Goal: Contribute content

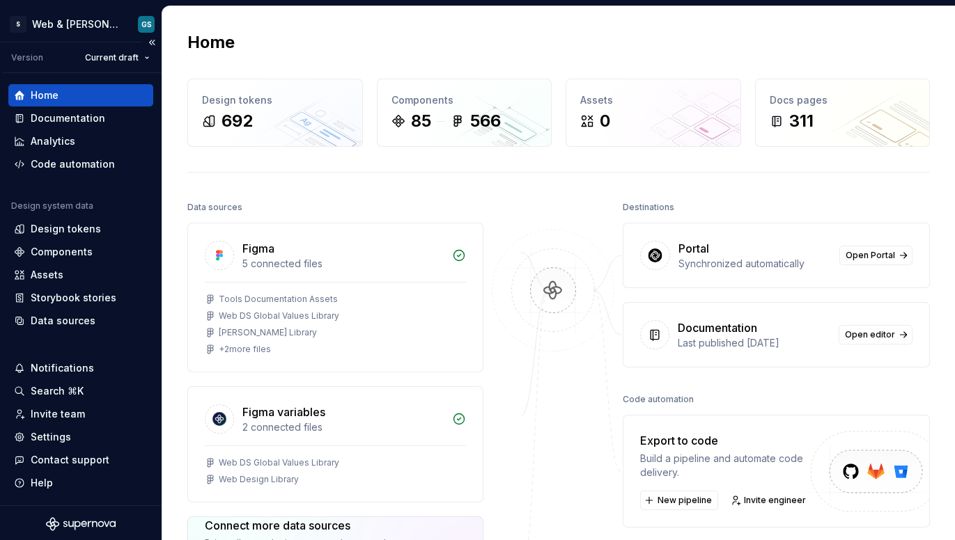
click at [75, 93] on div "Home" at bounding box center [81, 95] width 134 height 14
click at [98, 114] on div "Documentation" at bounding box center [68, 118] width 75 height 14
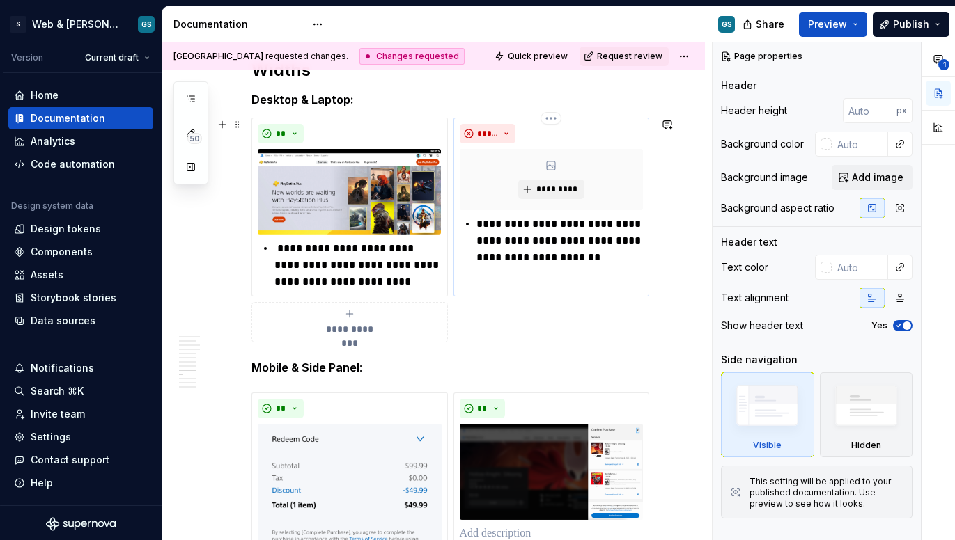
scroll to position [2810, 0]
click at [558, 240] on p "**********" at bounding box center [559, 240] width 166 height 50
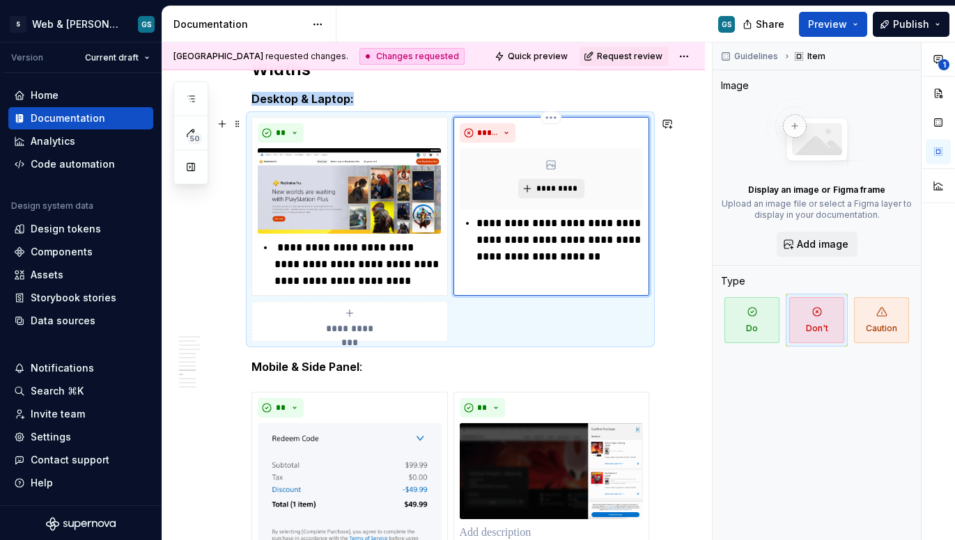
click at [546, 194] on button "*********" at bounding box center [551, 188] width 66 height 19
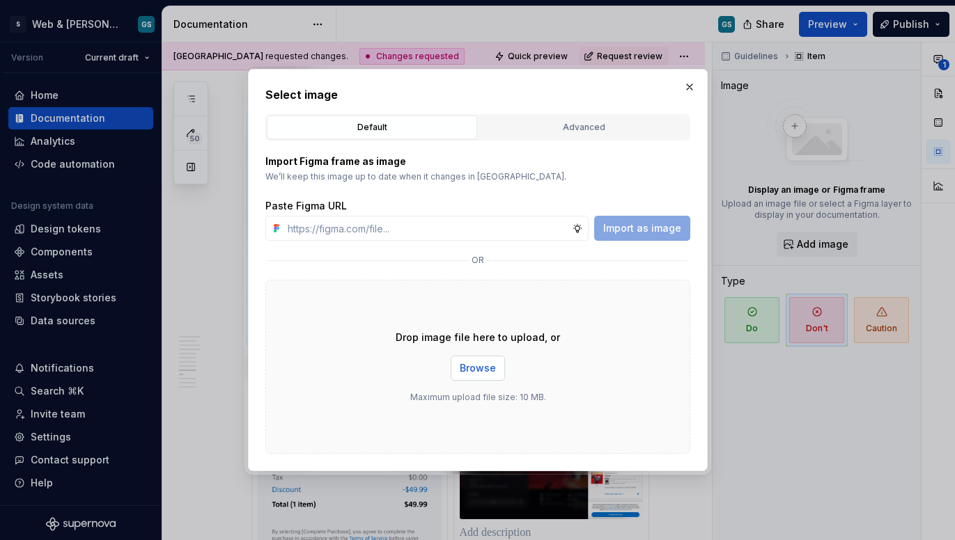
click at [480, 369] on span "Browse" at bounding box center [478, 368] width 36 height 14
click at [473, 349] on div "Drop image file here to upload, or Browse Maximum upload file size: 10 MB." at bounding box center [477, 367] width 425 height 174
click at [483, 374] on span "Browse" at bounding box center [478, 368] width 36 height 14
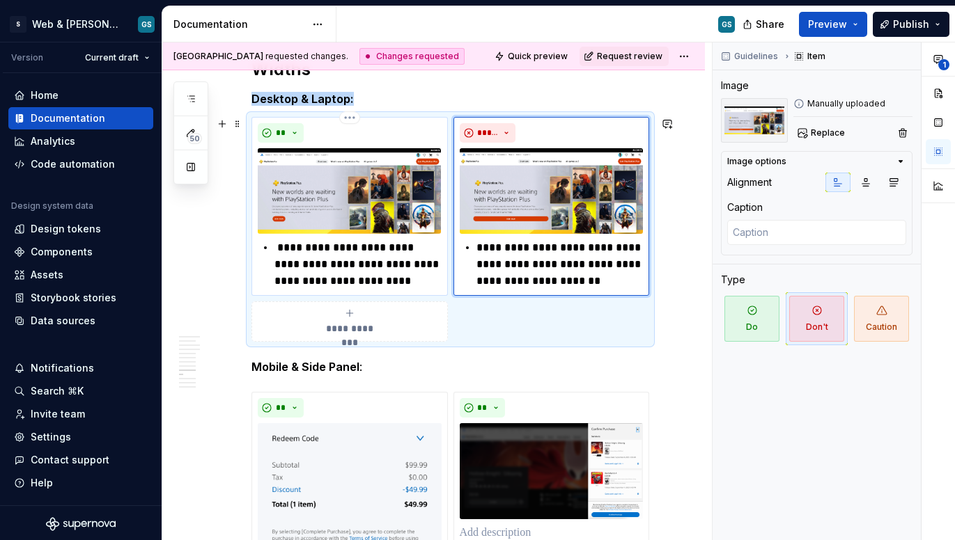
click at [349, 185] on img at bounding box center [349, 191] width 183 height 86
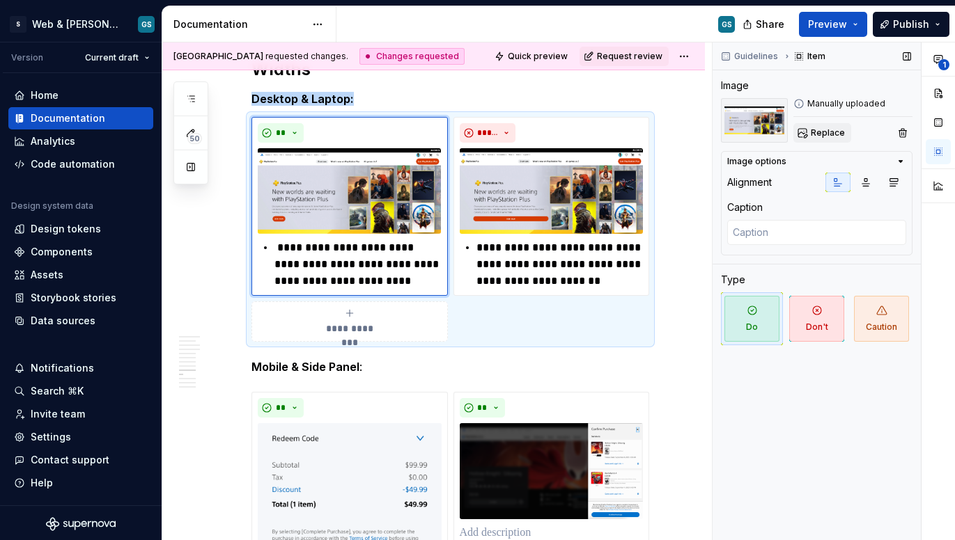
click at [816, 134] on span "Replace" at bounding box center [828, 132] width 34 height 11
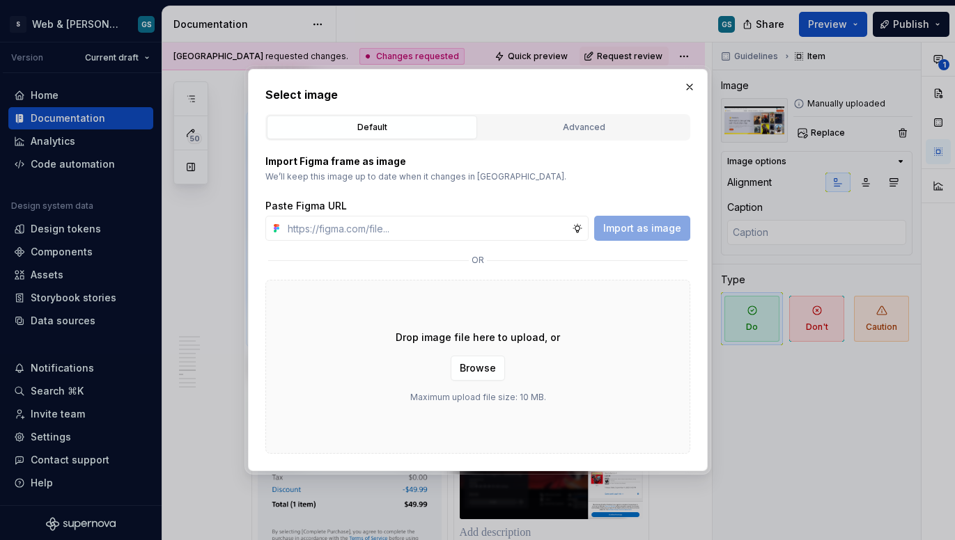
click at [488, 382] on div "Drop image file here to upload, or Browse Maximum upload file size: 10 MB." at bounding box center [477, 367] width 425 height 174
click at [485, 369] on span "Browse" at bounding box center [478, 368] width 36 height 14
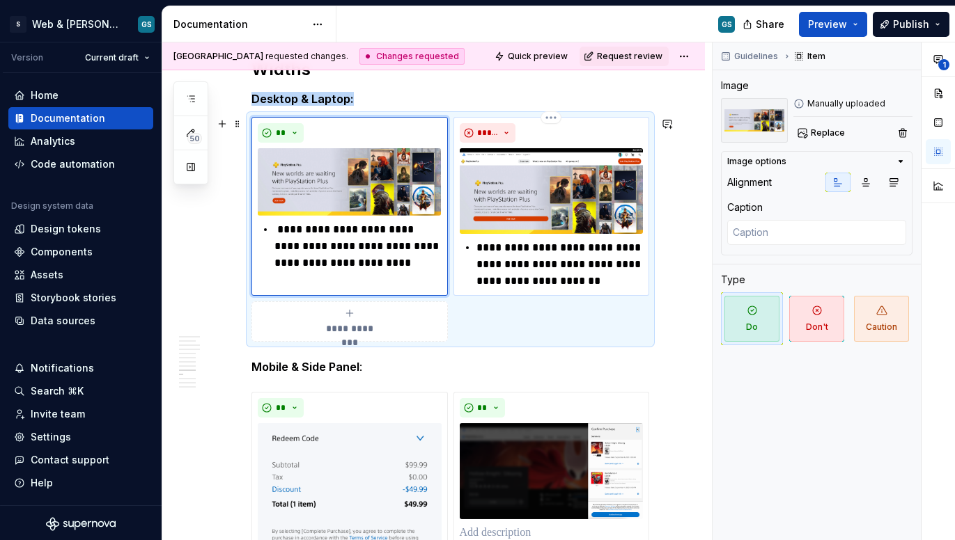
click at [556, 176] on img at bounding box center [551, 191] width 183 height 86
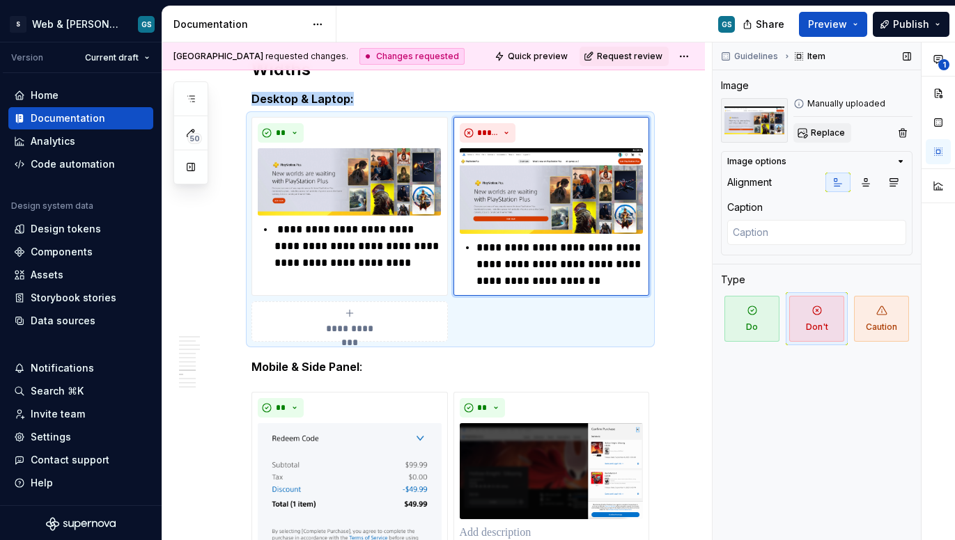
click at [815, 129] on span "Replace" at bounding box center [828, 132] width 34 height 11
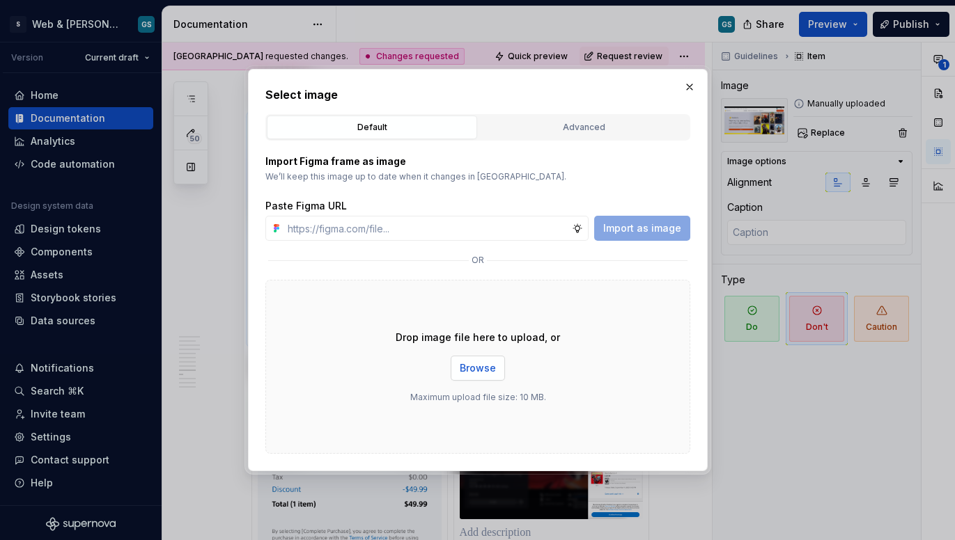
click at [465, 366] on span "Browse" at bounding box center [478, 368] width 36 height 14
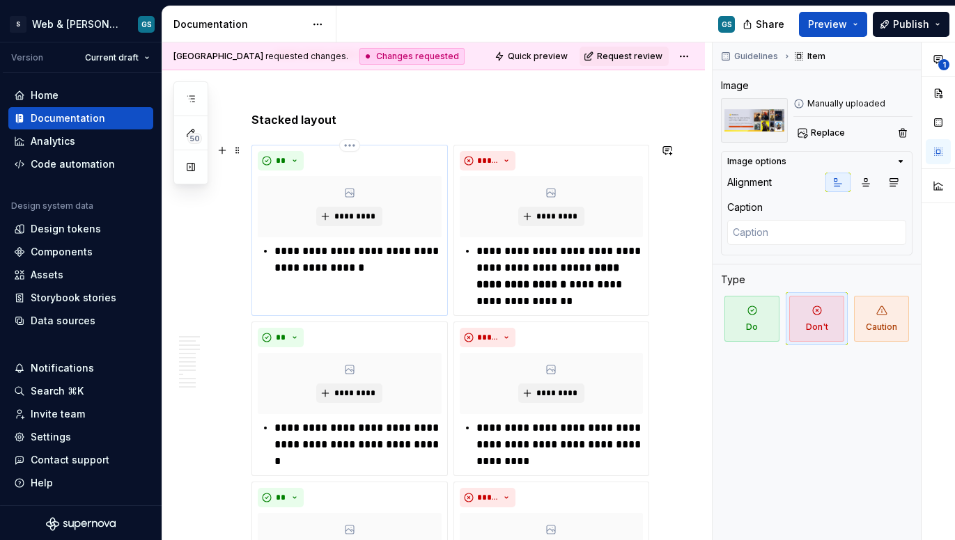
scroll to position [3681, 0]
click at [361, 210] on span "*********" at bounding box center [355, 215] width 42 height 11
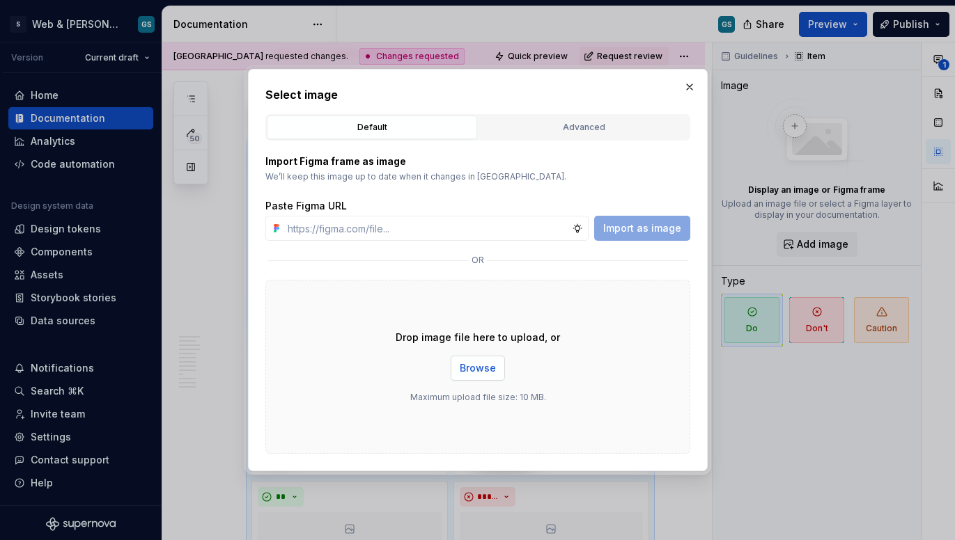
click at [476, 368] on span "Browse" at bounding box center [478, 368] width 36 height 14
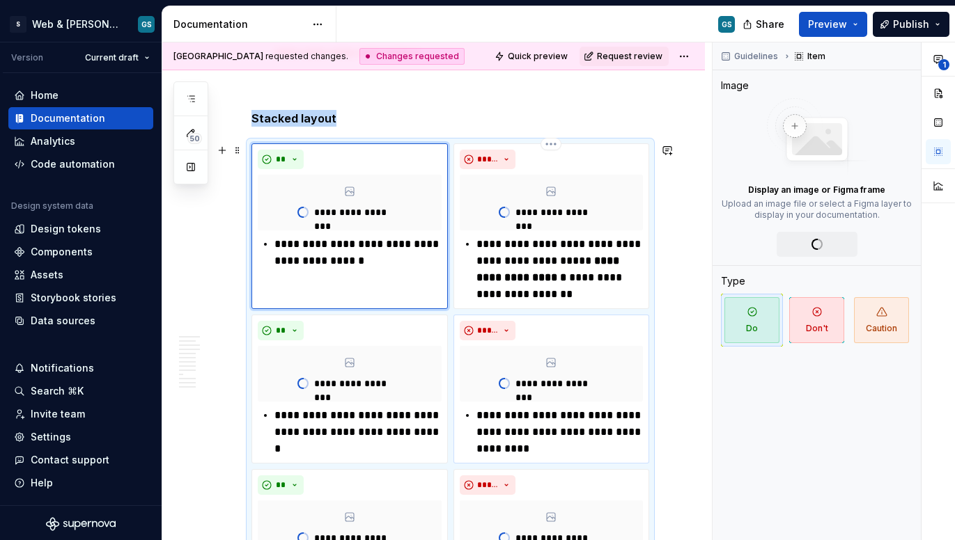
scroll to position [3874, 0]
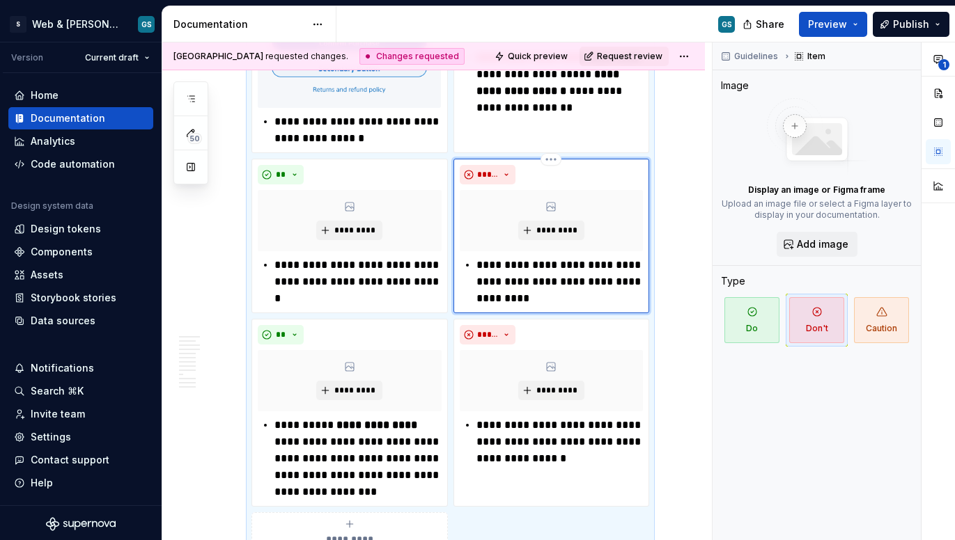
click at [551, 199] on div "*********" at bounding box center [552, 220] width 184 height 61
click at [553, 234] on span "*********" at bounding box center [556, 230] width 42 height 11
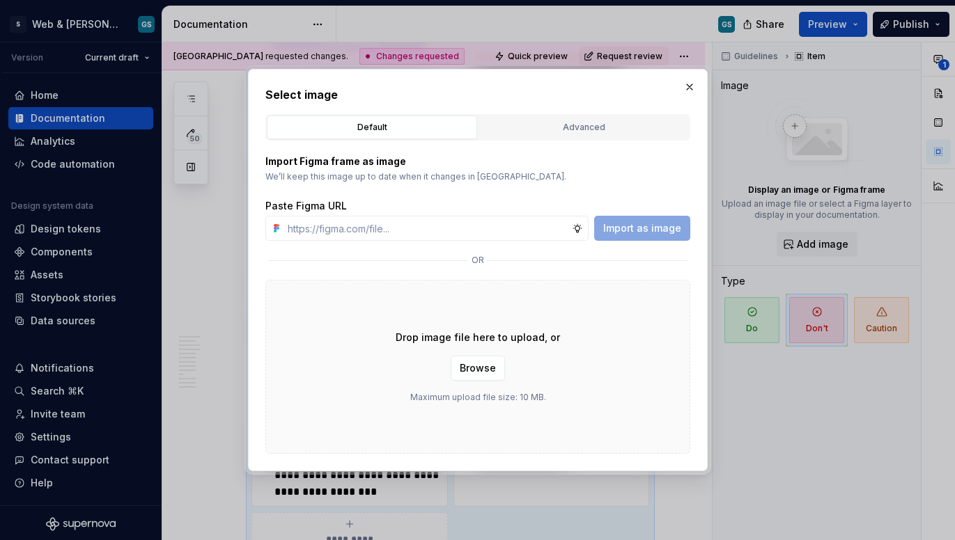
click at [684, 81] on button "button" at bounding box center [689, 86] width 19 height 19
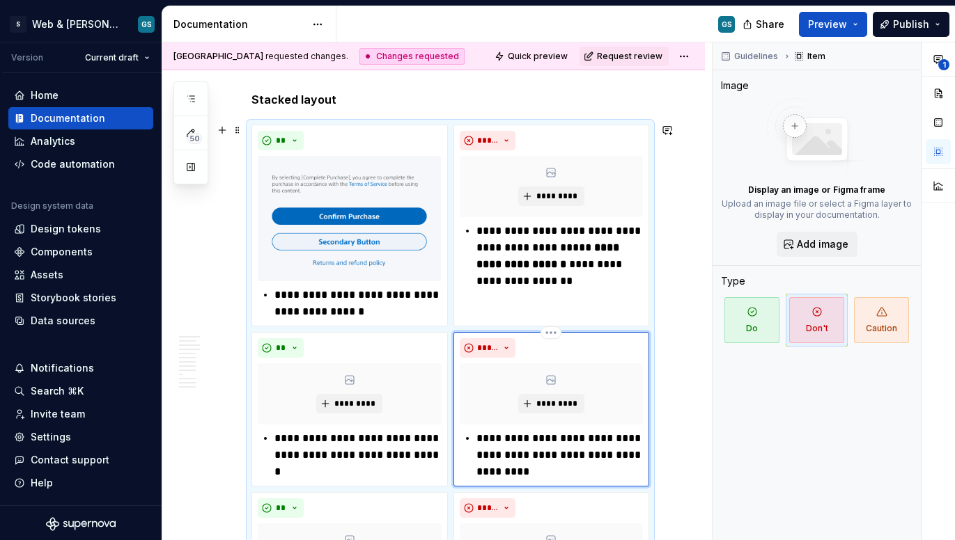
scroll to position [3697, 0]
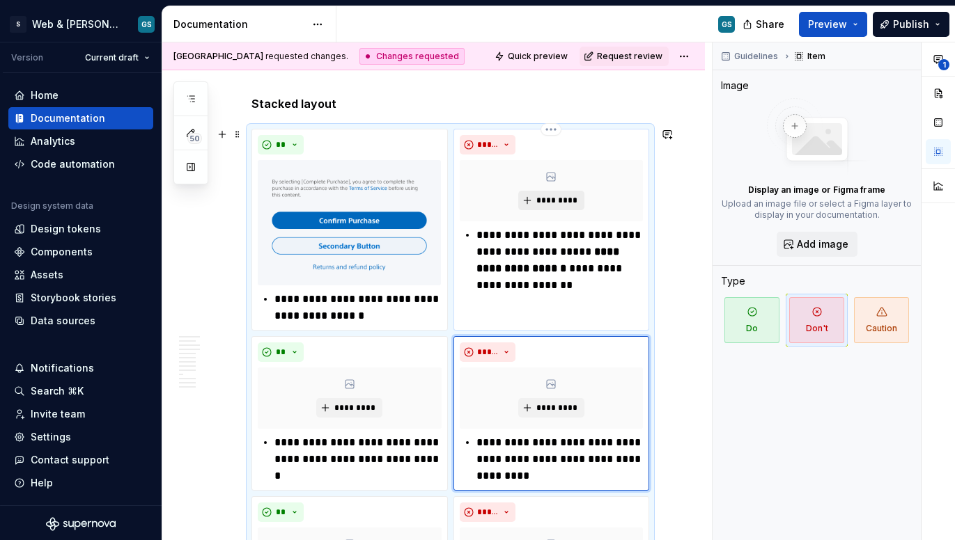
click at [561, 205] on button "*********" at bounding box center [551, 200] width 66 height 19
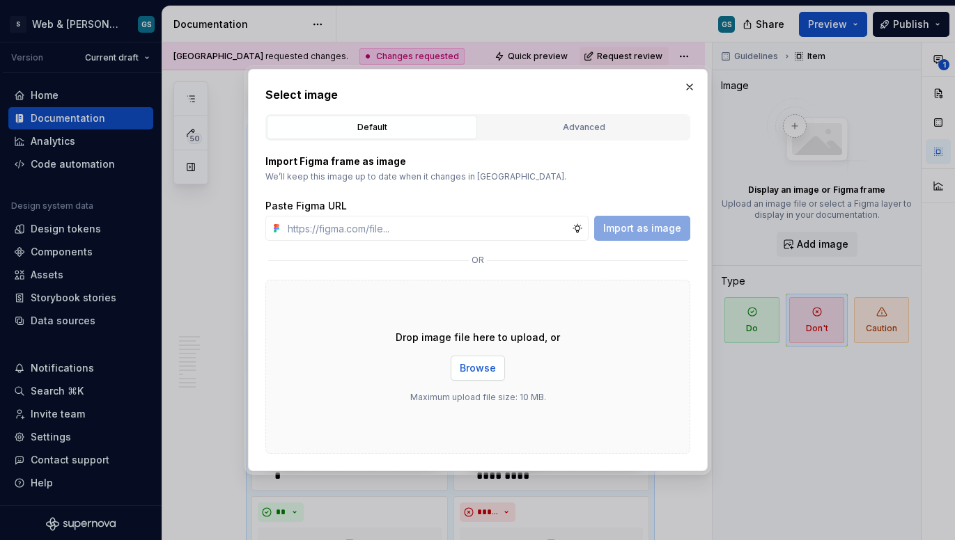
click at [475, 359] on button "Browse" at bounding box center [478, 368] width 54 height 25
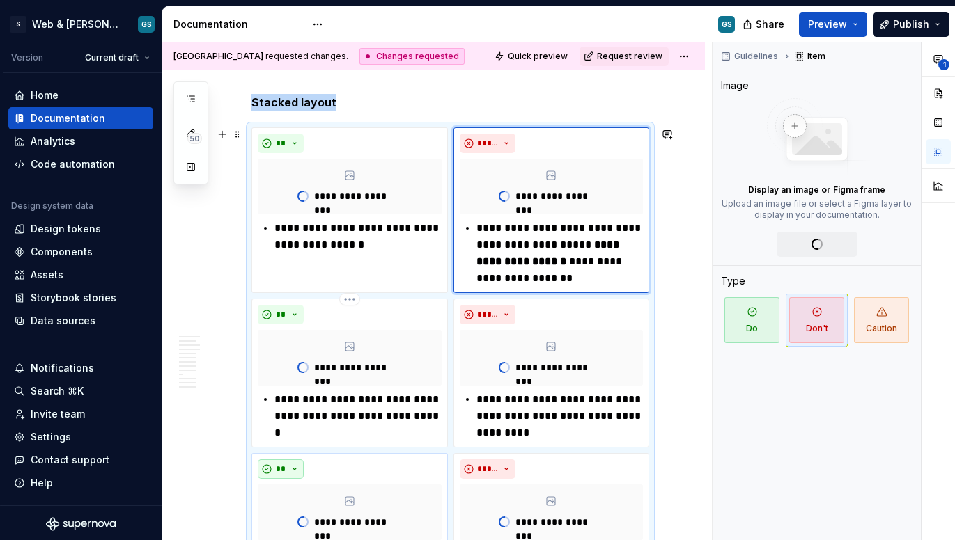
scroll to position [3813, 0]
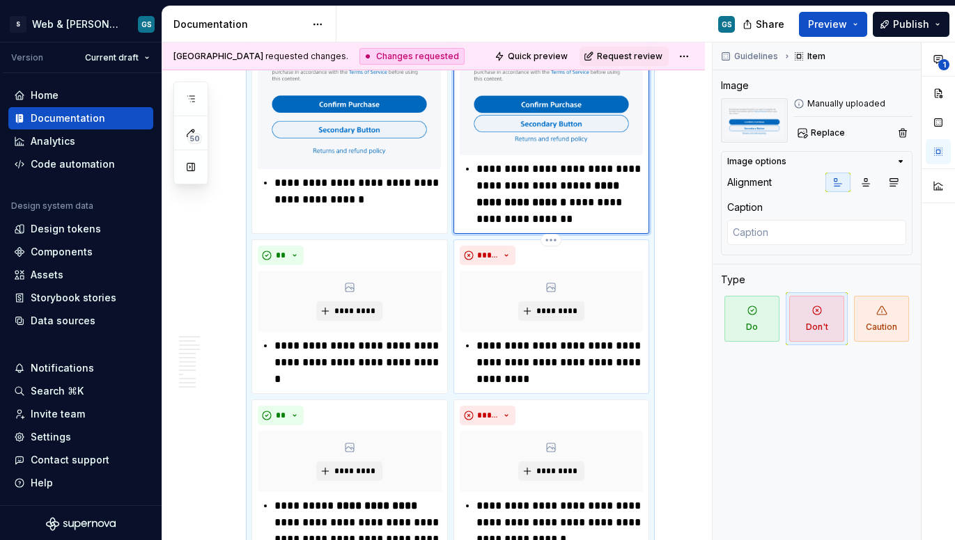
click at [572, 361] on p "**********" at bounding box center [559, 363] width 166 height 50
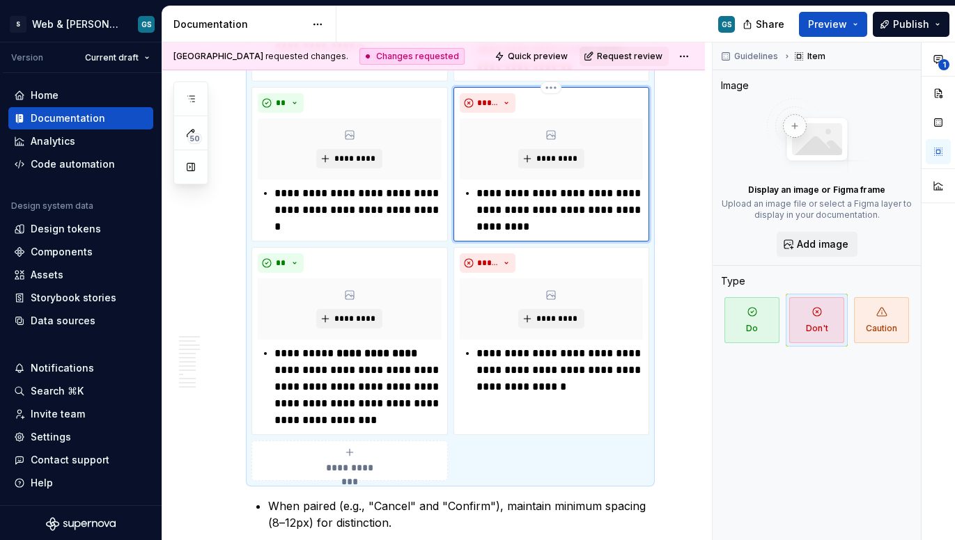
scroll to position [3967, 0]
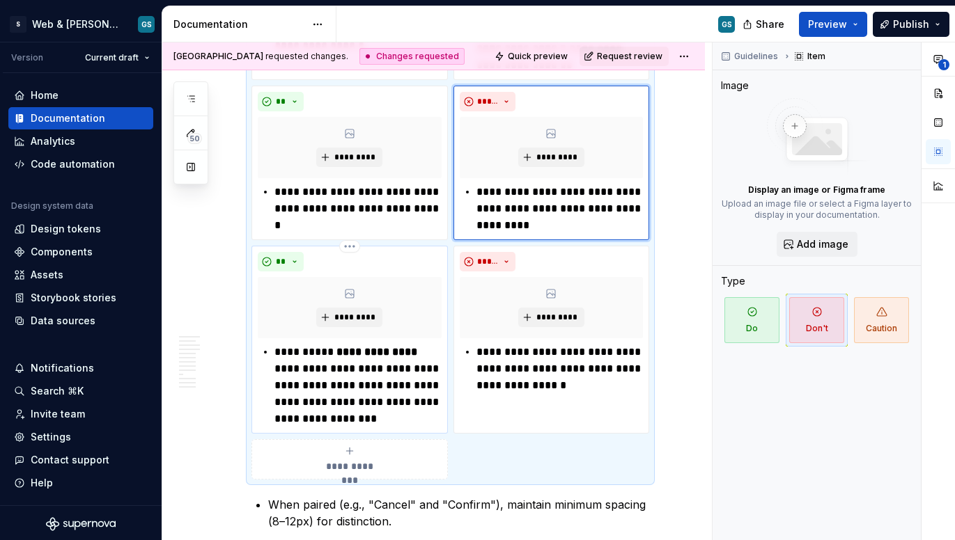
click at [329, 350] on p "**********" at bounding box center [357, 386] width 166 height 84
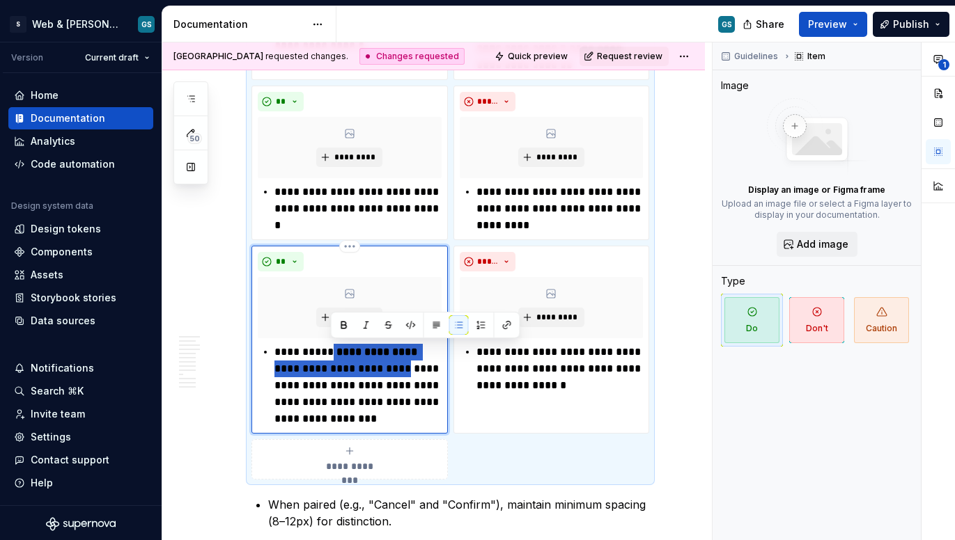
drag, startPoint x: 331, startPoint y: 352, endPoint x: 386, endPoint y: 375, distance: 59.4
click at [386, 375] on p "**********" at bounding box center [357, 386] width 166 height 84
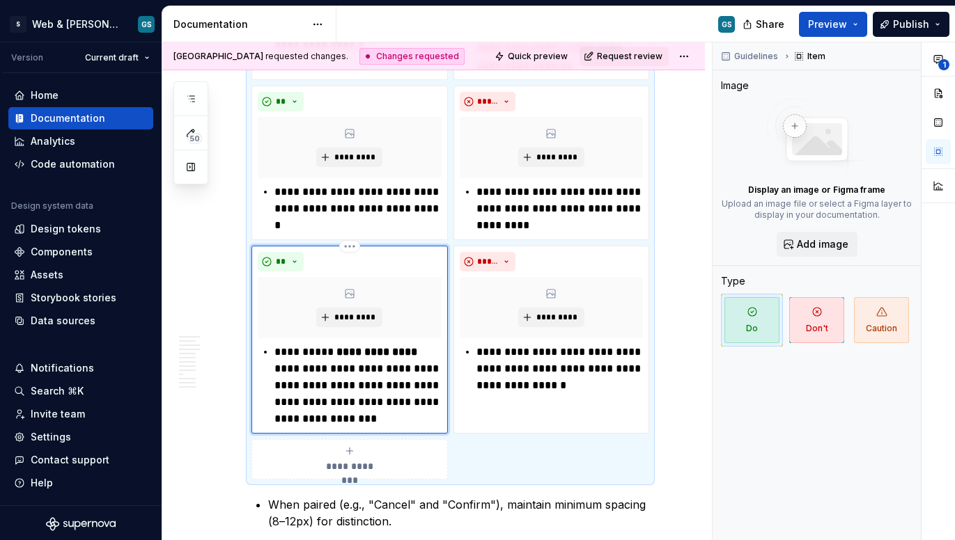
click at [402, 398] on p "**********" at bounding box center [357, 386] width 166 height 84
drag, startPoint x: 334, startPoint y: 350, endPoint x: 414, endPoint y: 350, distance: 80.1
click at [414, 350] on p "**********" at bounding box center [357, 386] width 166 height 84
click at [515, 389] on p "**********" at bounding box center [559, 369] width 166 height 50
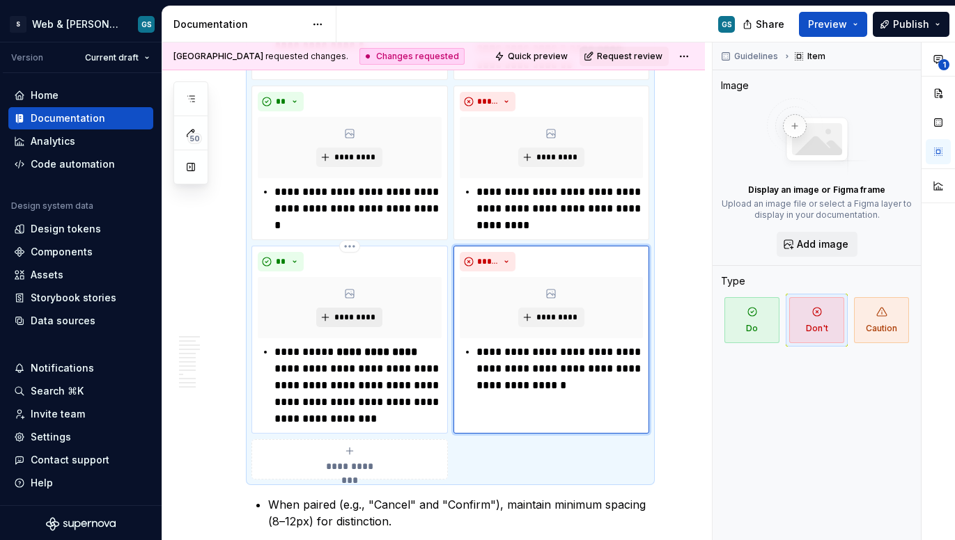
click at [343, 315] on span "*********" at bounding box center [355, 317] width 42 height 11
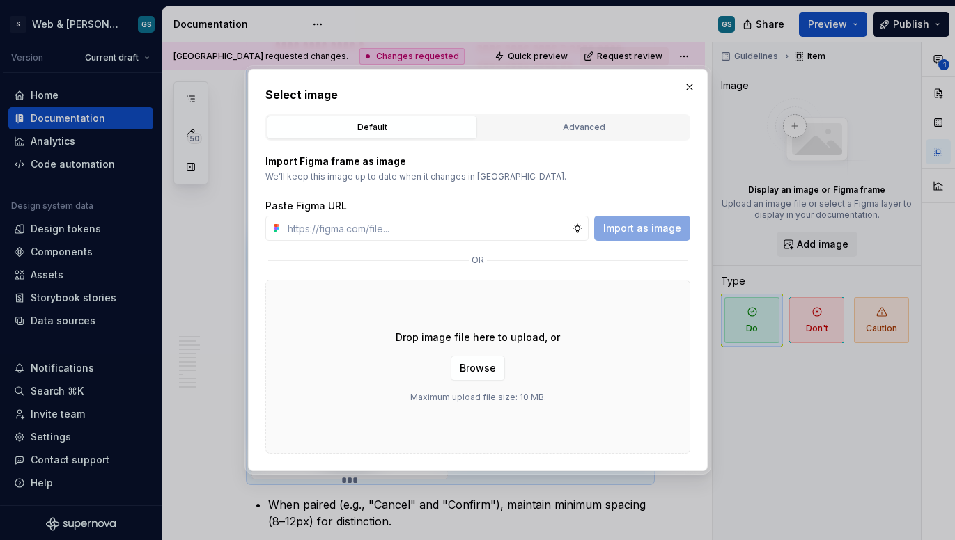
click at [485, 349] on div "Drop image file here to upload, or Browse Maximum upload file size: 10 MB." at bounding box center [477, 367] width 425 height 174
click at [479, 370] on span "Browse" at bounding box center [478, 368] width 36 height 14
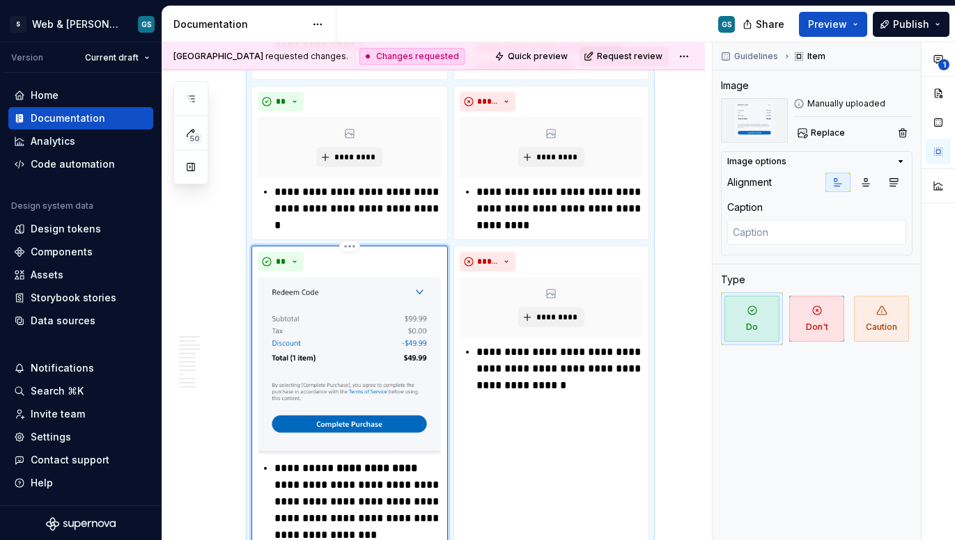
click at [384, 332] on img at bounding box center [349, 366] width 183 height 178
click at [834, 132] on span "Replace" at bounding box center [828, 132] width 34 height 11
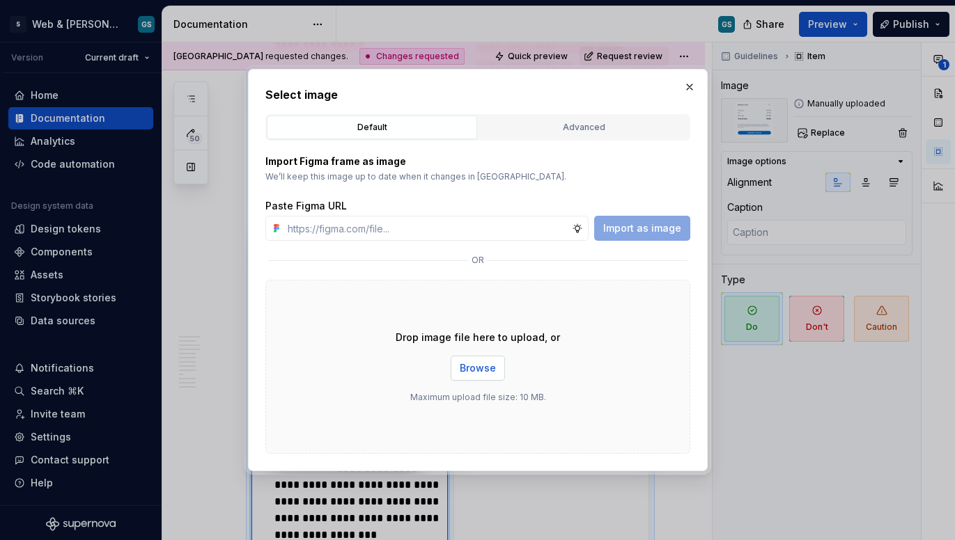
click at [488, 369] on span "Browse" at bounding box center [478, 368] width 36 height 14
click at [460, 361] on button "Browse" at bounding box center [478, 368] width 54 height 25
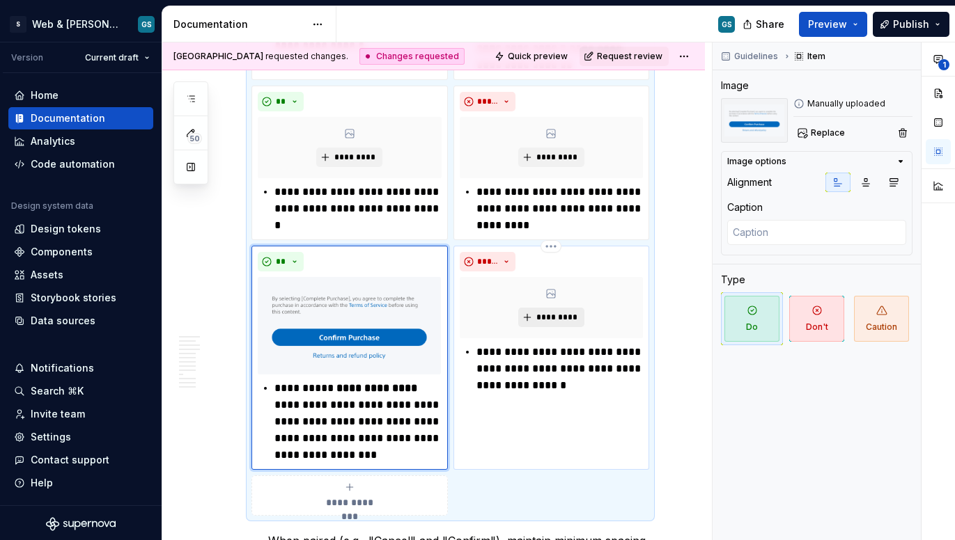
click at [560, 318] on span "*********" at bounding box center [556, 317] width 42 height 11
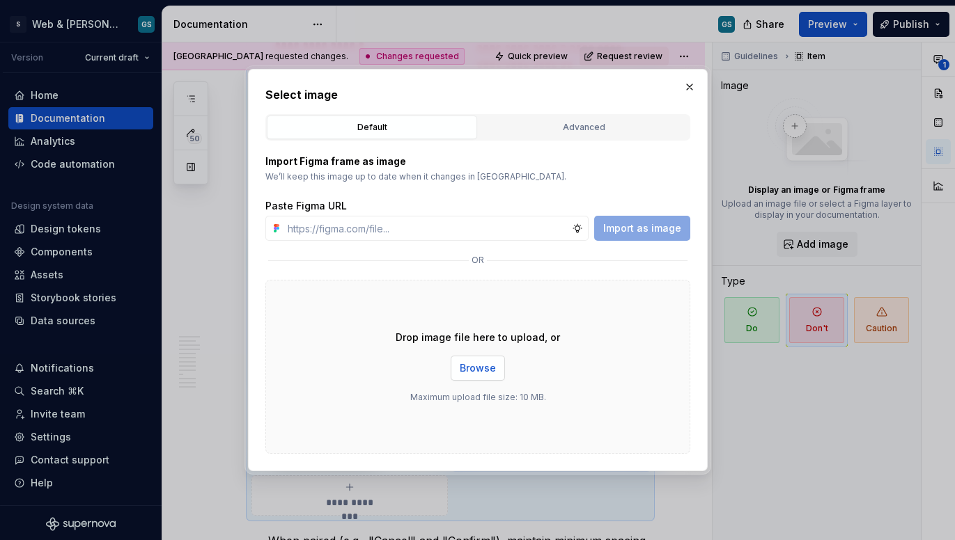
click at [476, 371] on span "Browse" at bounding box center [478, 368] width 36 height 14
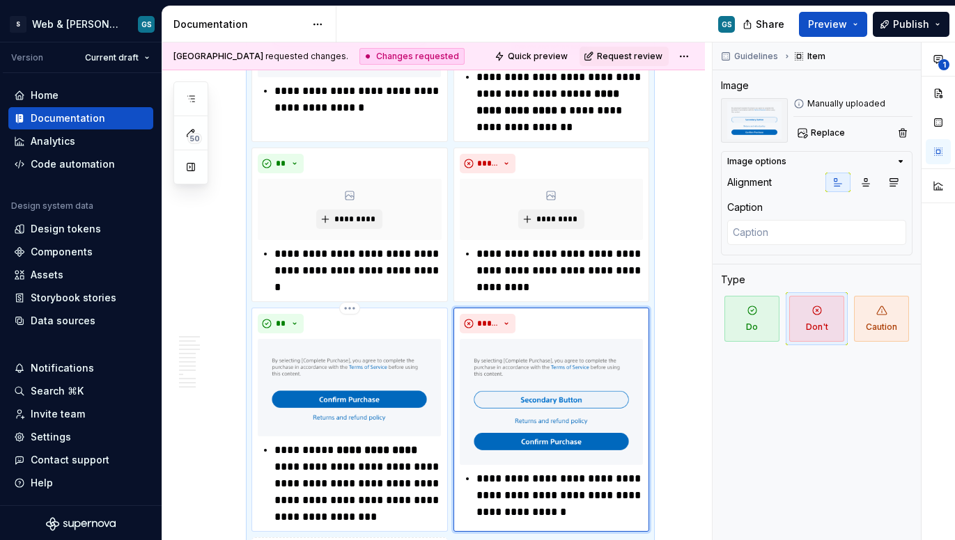
scroll to position [3780, 0]
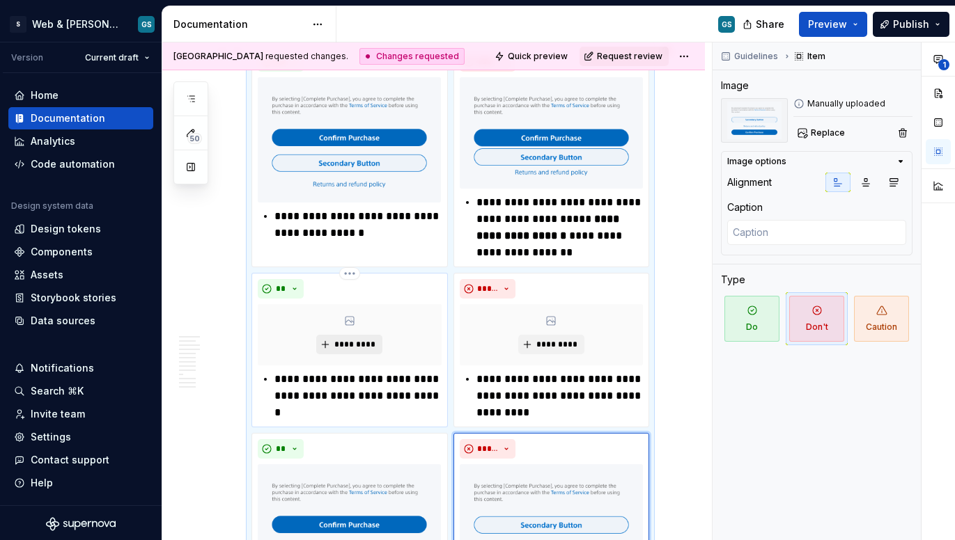
click at [358, 336] on button "*********" at bounding box center [349, 344] width 66 height 19
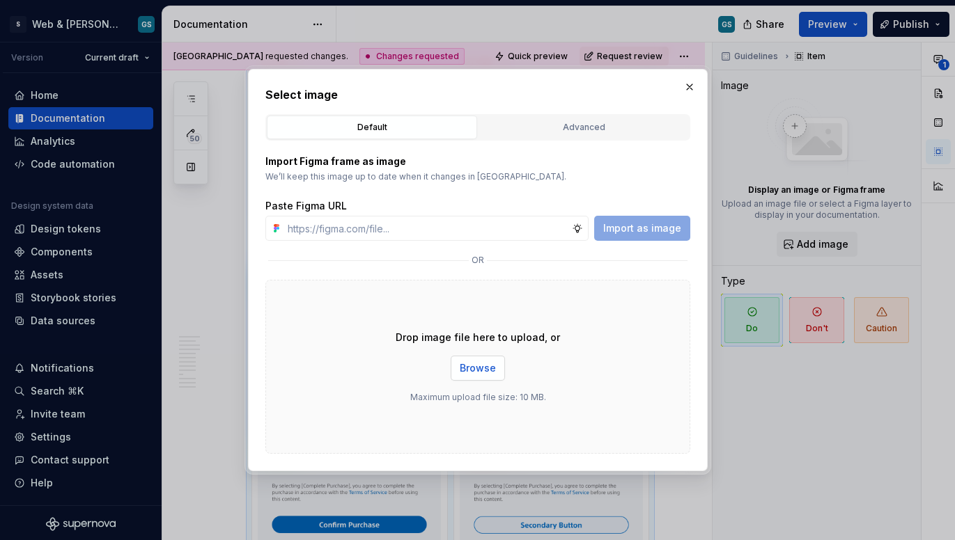
click at [496, 374] on button "Browse" at bounding box center [478, 368] width 54 height 25
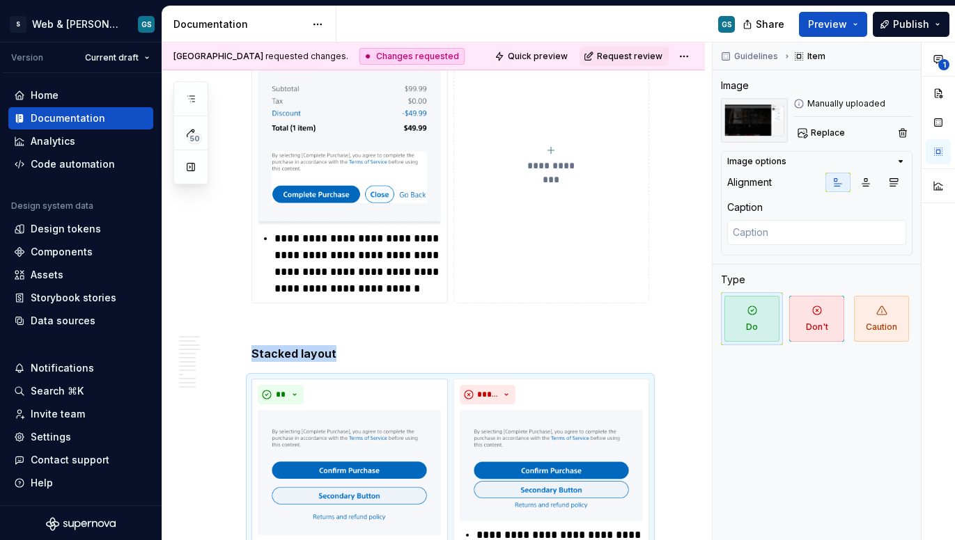
scroll to position [3858, 0]
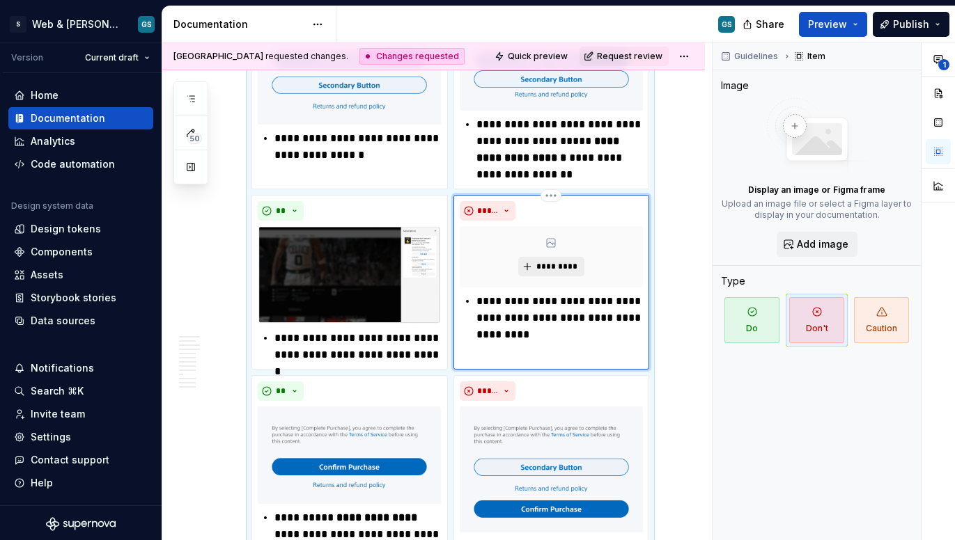
click at [547, 266] on span "*********" at bounding box center [556, 266] width 42 height 11
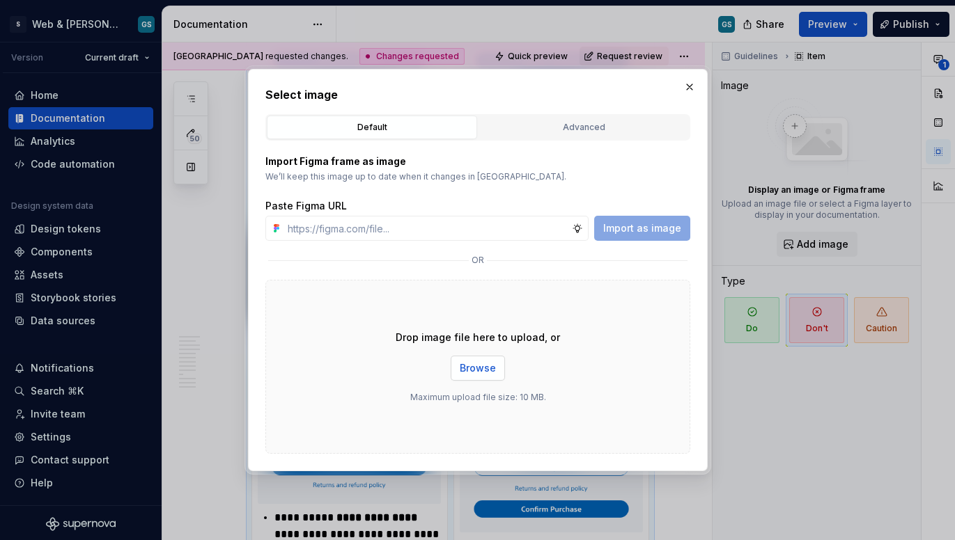
click at [483, 368] on span "Browse" at bounding box center [478, 368] width 36 height 14
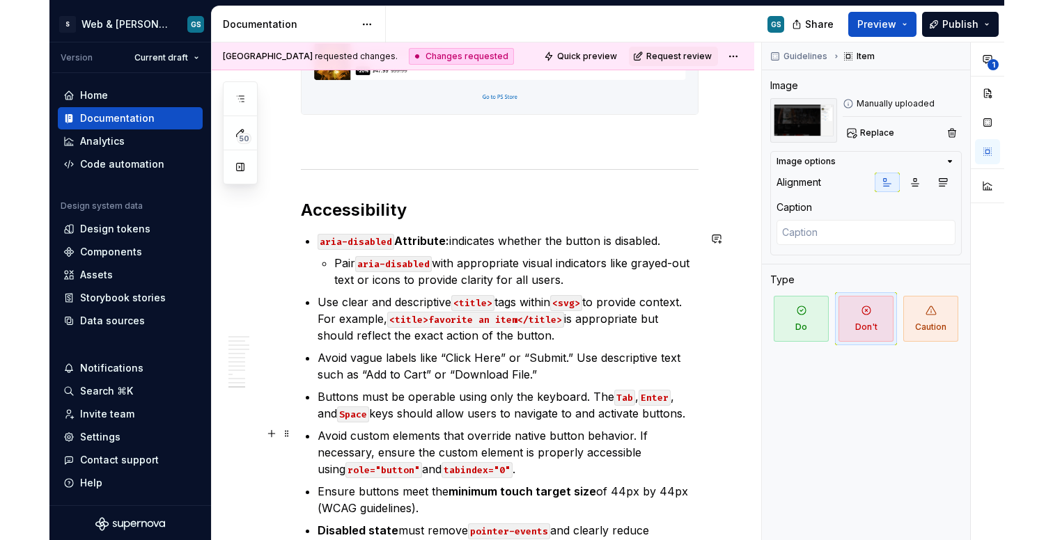
scroll to position [5812, 0]
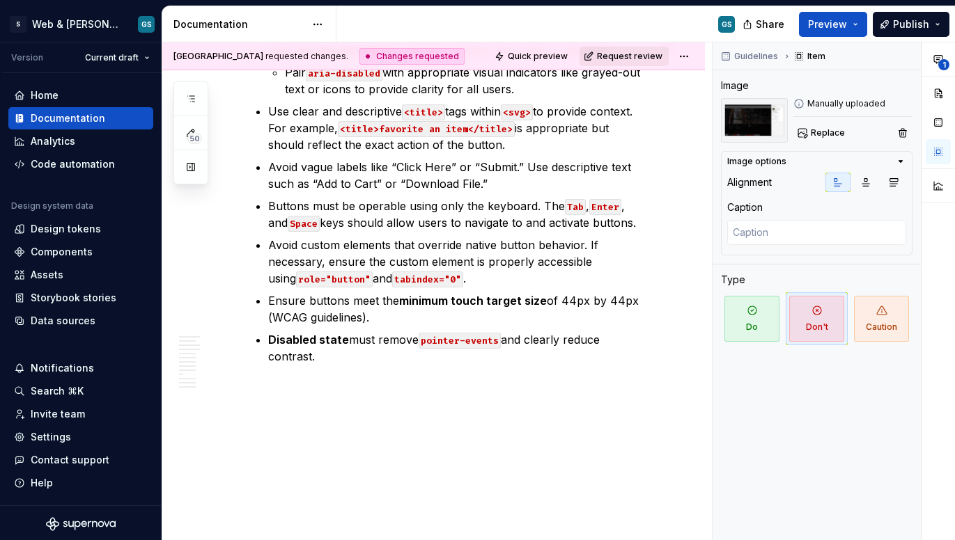
click at [654, 54] on span "Request review" at bounding box center [629, 56] width 65 height 11
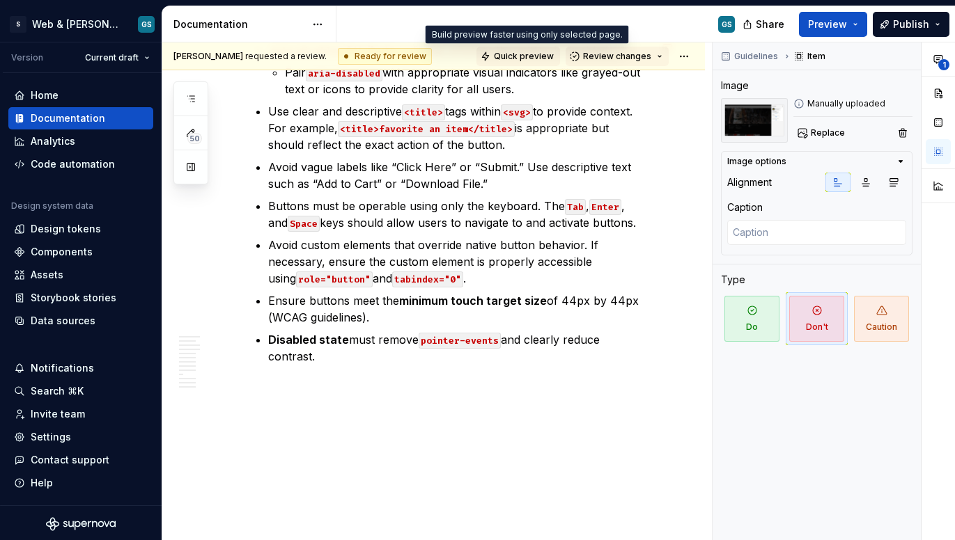
click at [537, 56] on span "Quick preview" at bounding box center [524, 56] width 60 height 11
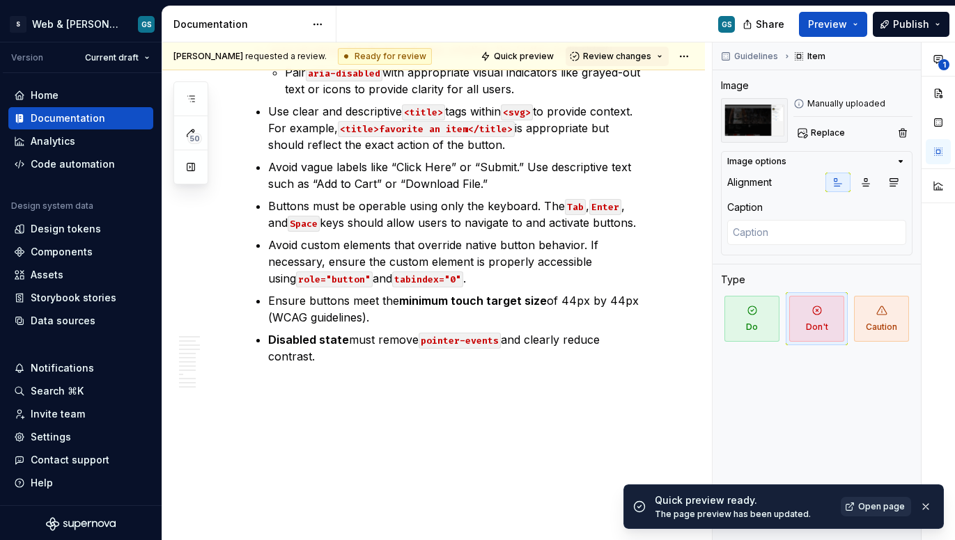
click at [878, 515] on link "Open page" at bounding box center [875, 506] width 70 height 19
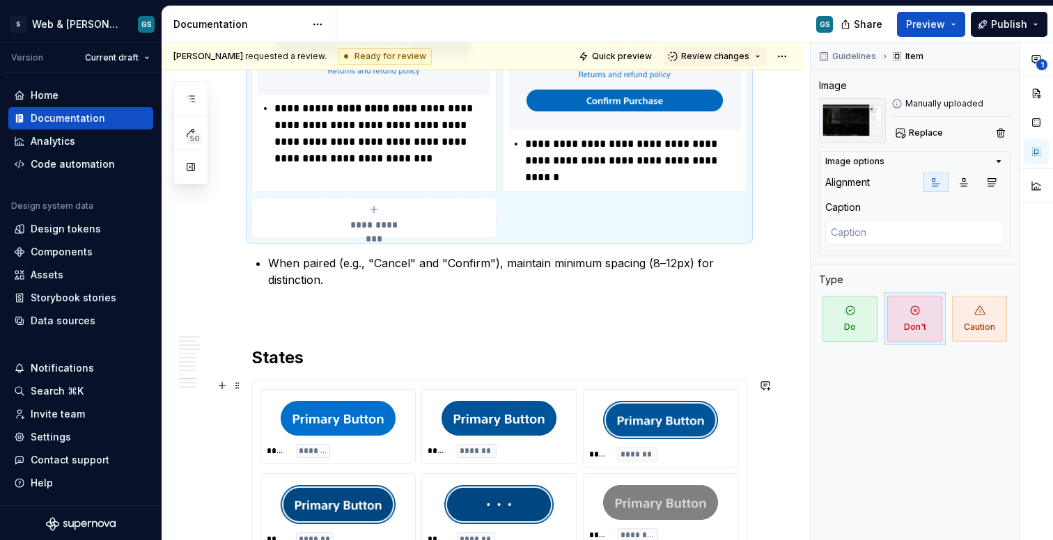
scroll to position [4229, 0]
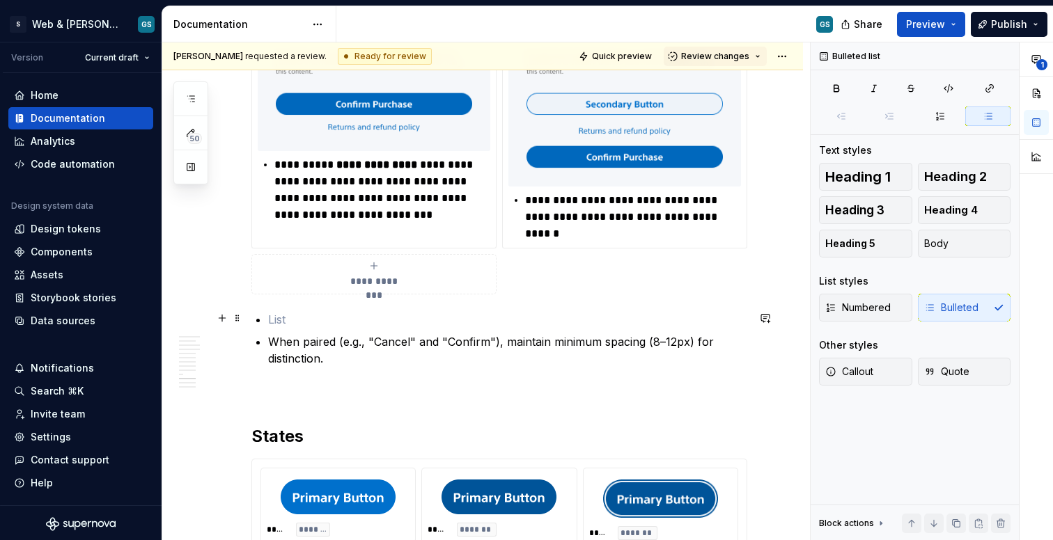
click at [285, 316] on p at bounding box center [507, 319] width 479 height 17
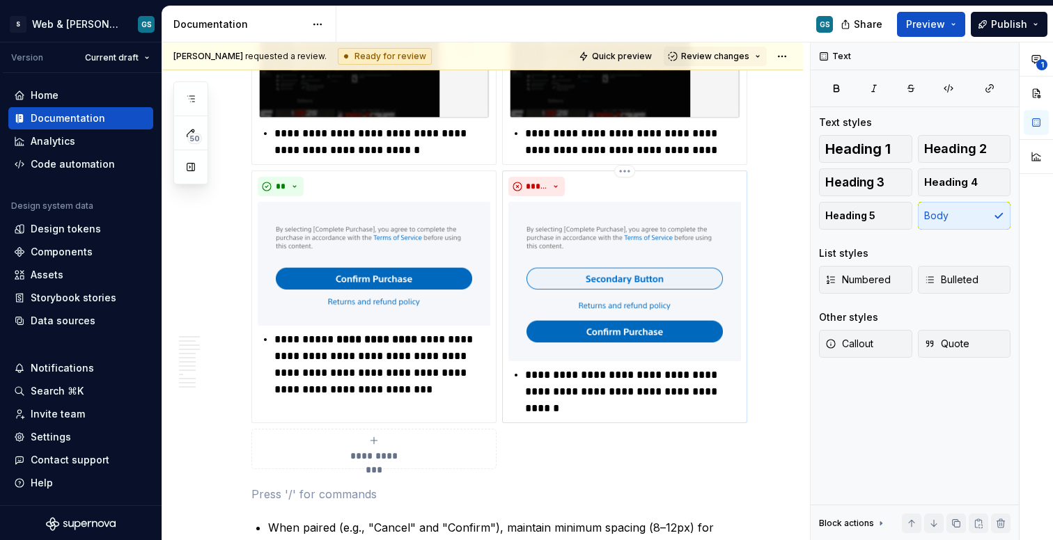
scroll to position [4053, 0]
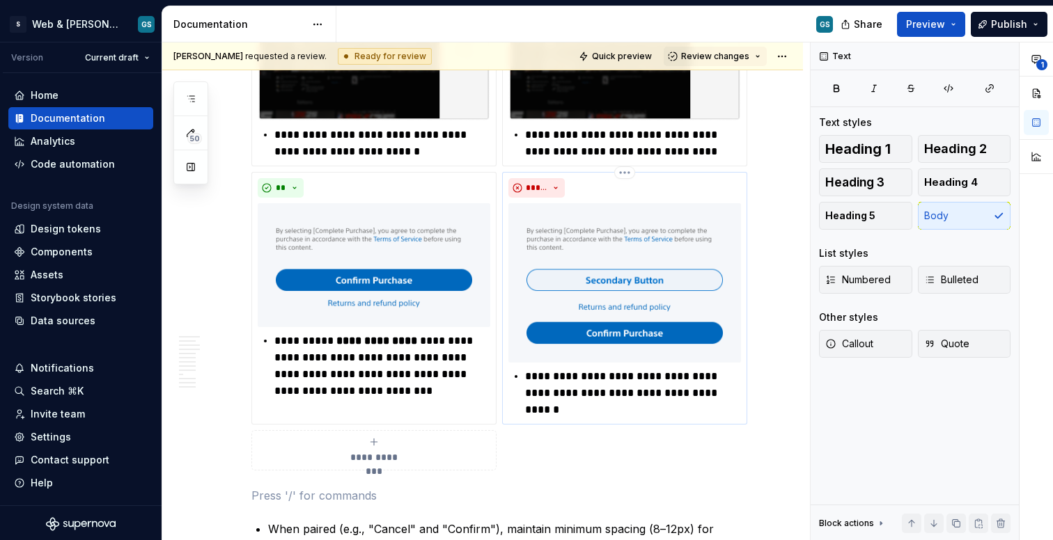
click at [551, 284] on img at bounding box center [624, 282] width 233 height 159
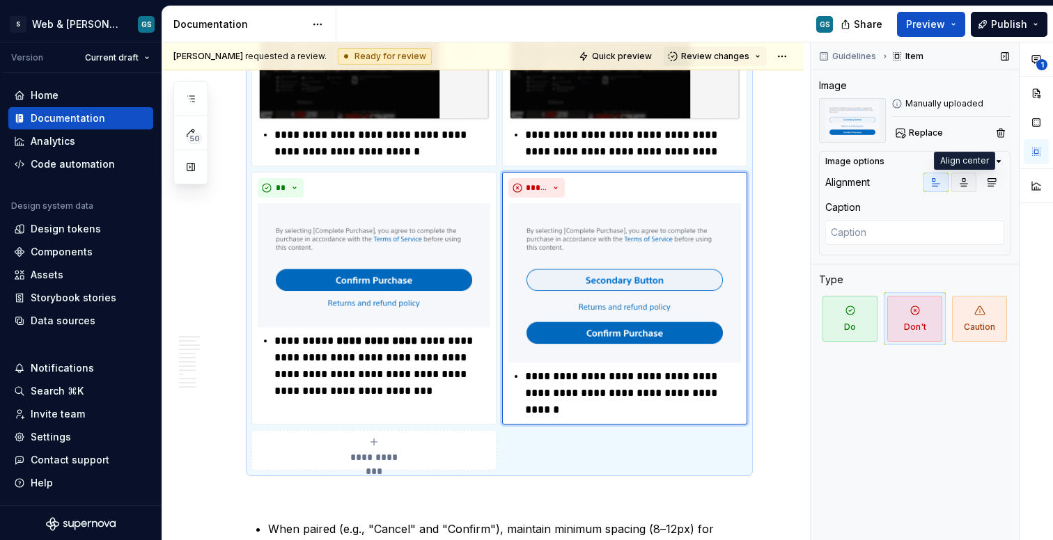
click at [954, 185] on button "button" at bounding box center [963, 182] width 25 height 19
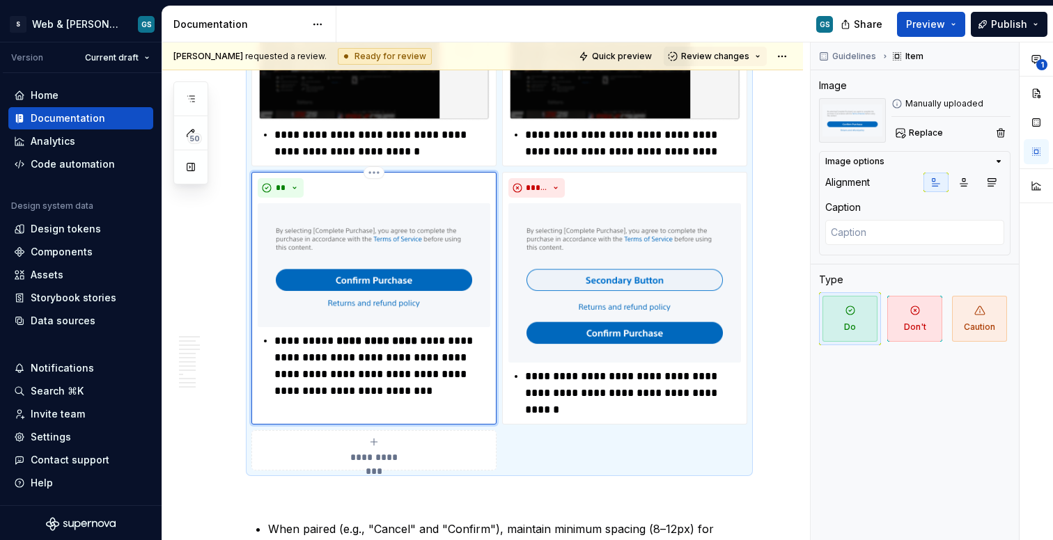
click at [412, 238] on img at bounding box center [374, 265] width 233 height 124
click at [954, 184] on icon "button" at bounding box center [963, 182] width 11 height 11
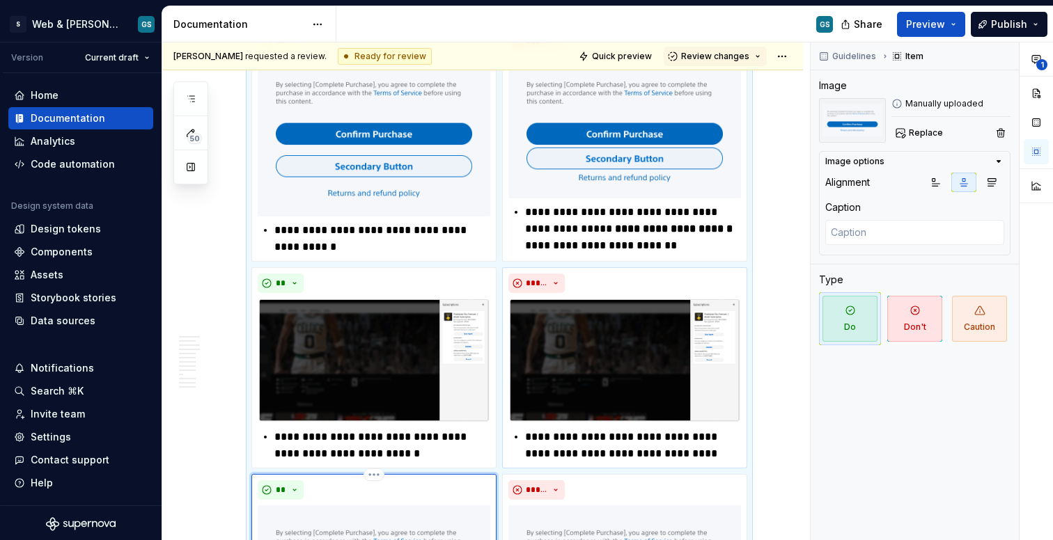
scroll to position [3719, 0]
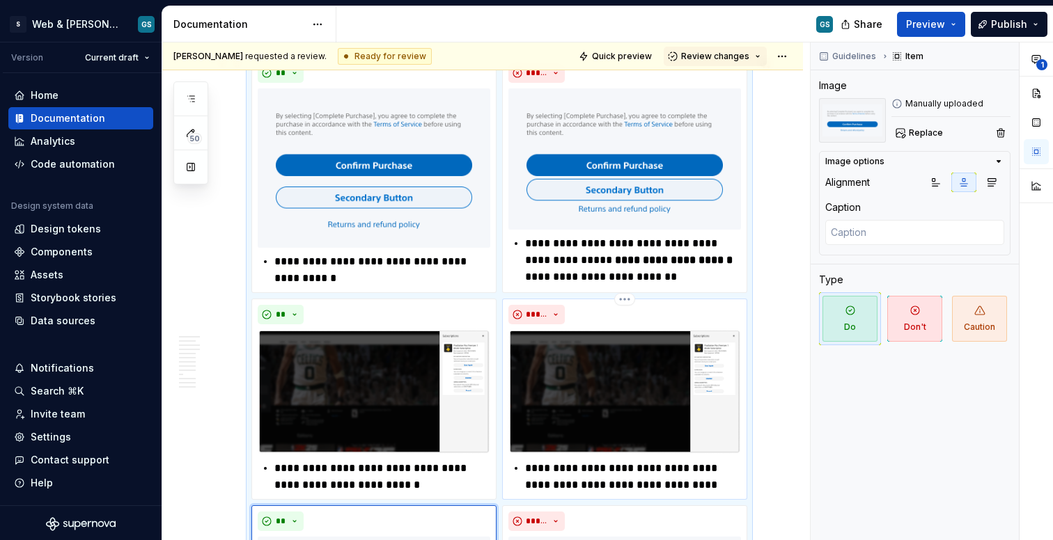
click at [564, 325] on div "**********" at bounding box center [624, 399] width 233 height 189
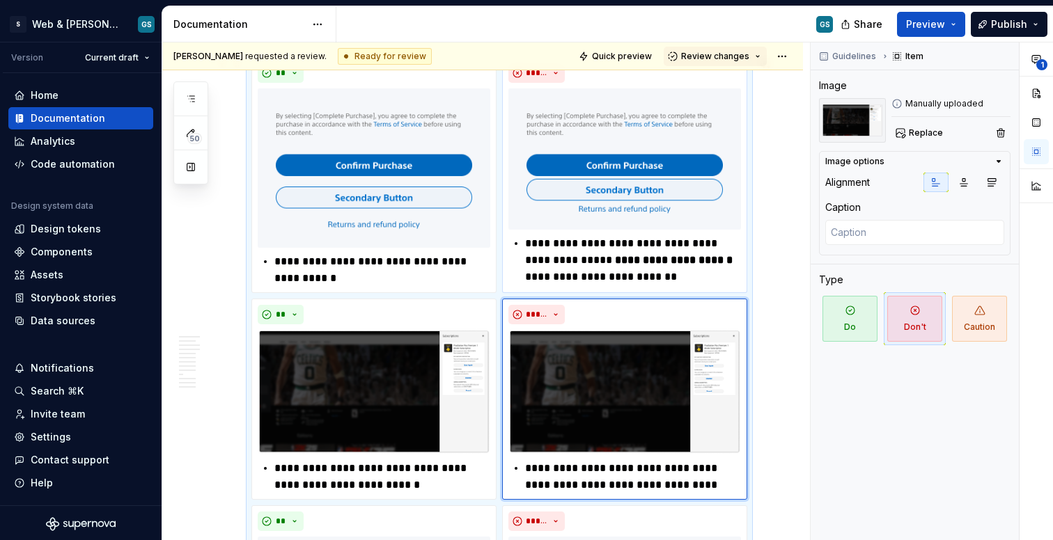
click at [567, 211] on img at bounding box center [624, 158] width 233 height 141
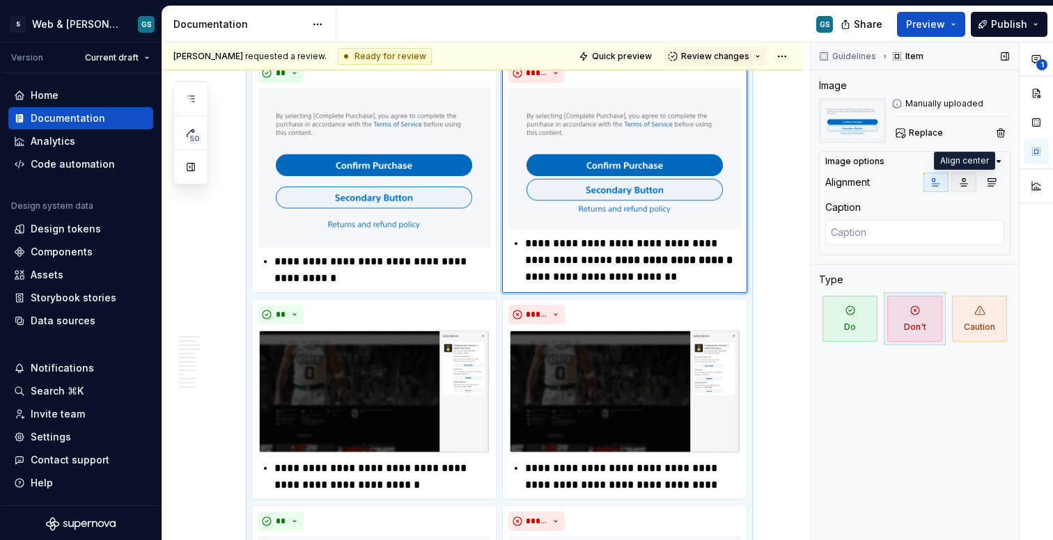
click at [954, 183] on icon "button" at bounding box center [964, 183] width 8 height 8
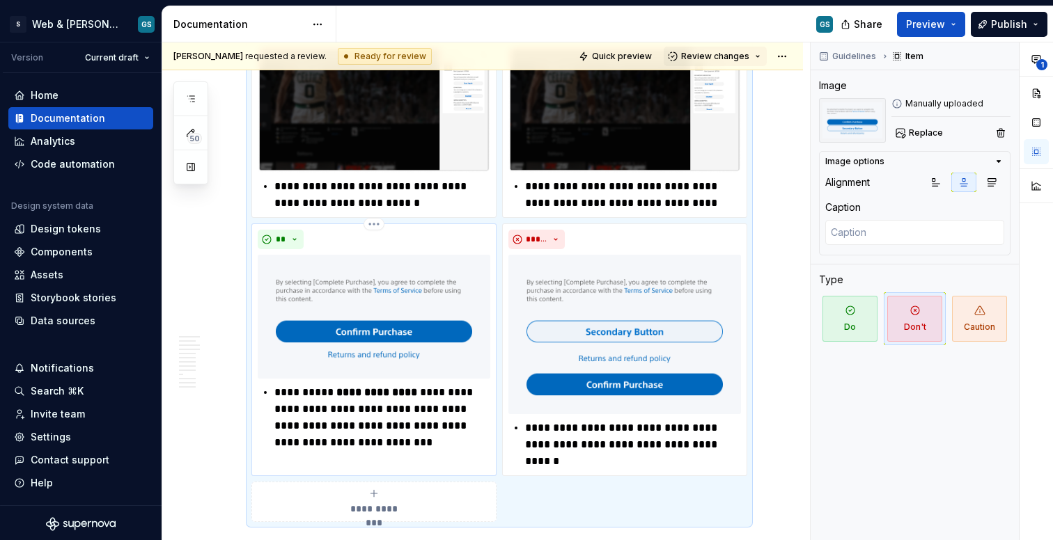
click at [407, 306] on img at bounding box center [374, 317] width 233 height 124
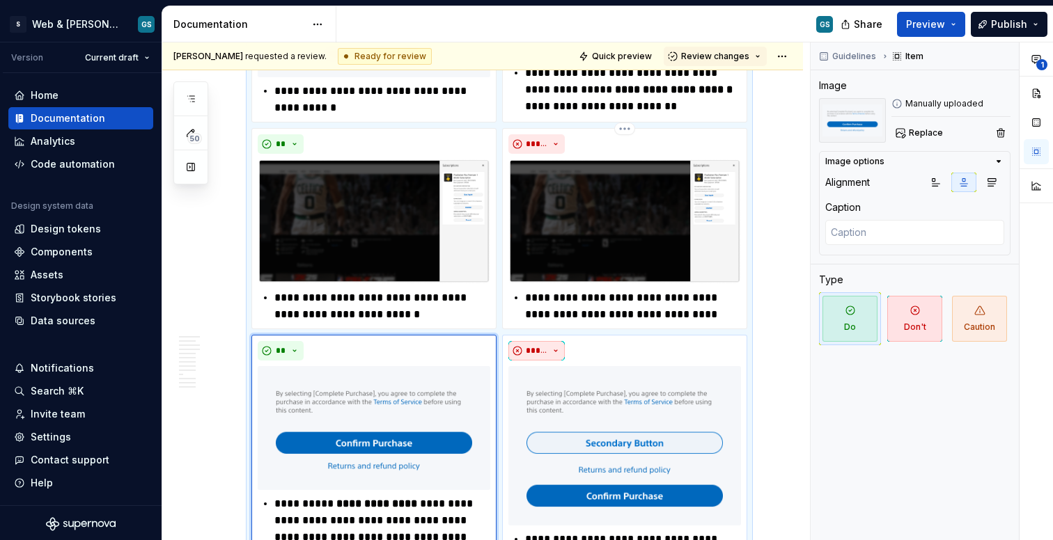
scroll to position [3825, 0]
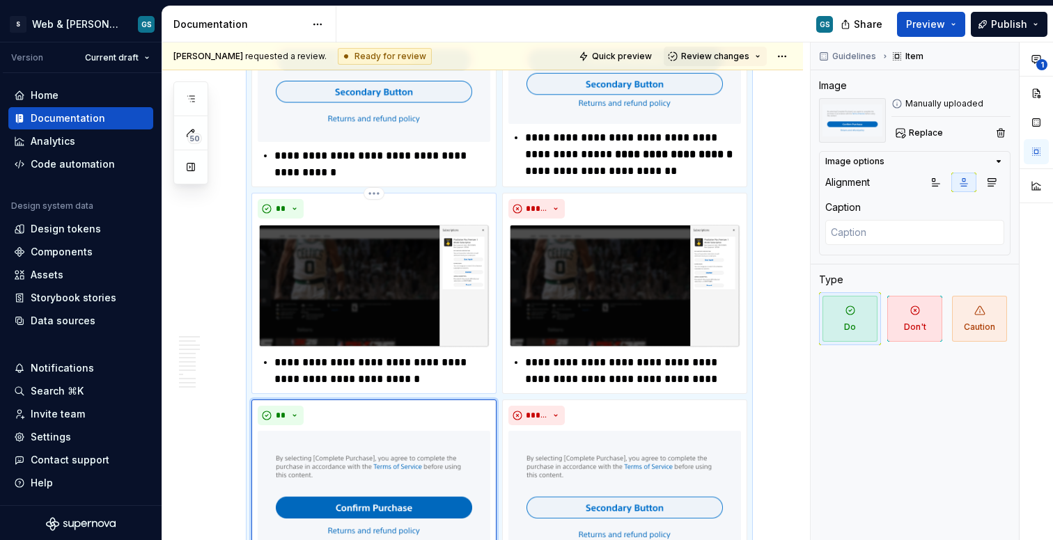
click at [458, 277] on img at bounding box center [374, 286] width 233 height 125
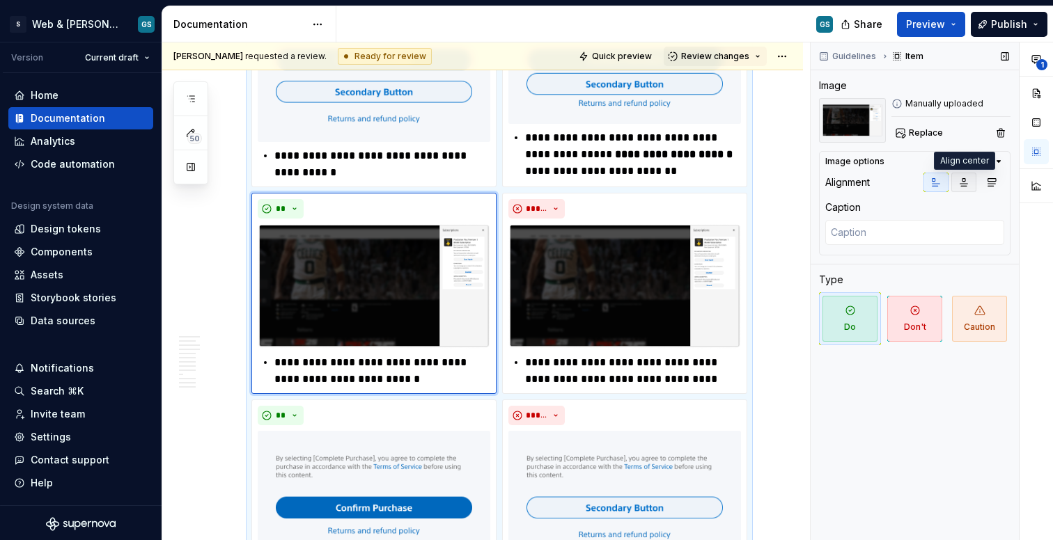
click at [954, 183] on icon "button" at bounding box center [963, 182] width 11 height 11
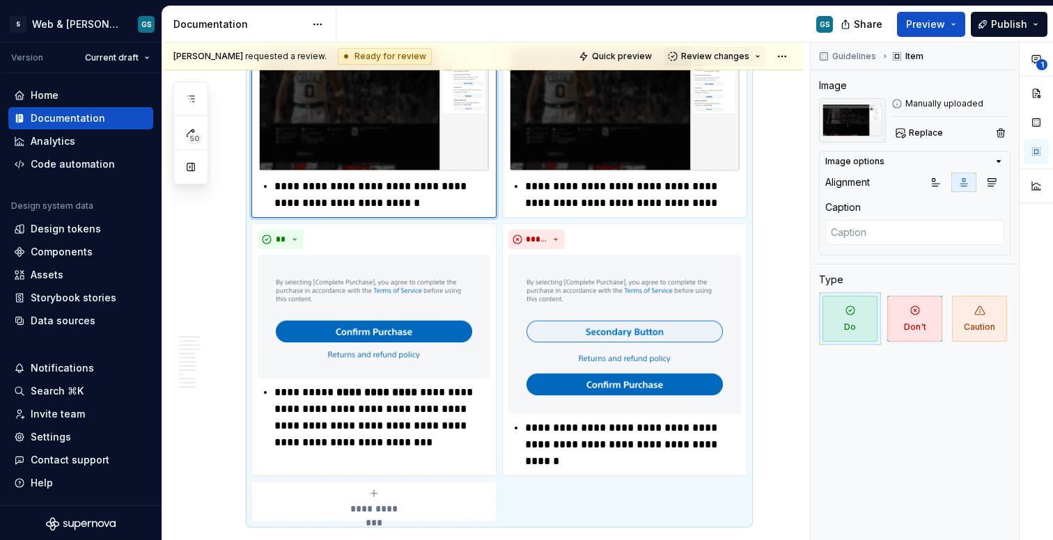
click at [607, 172] on div "**********" at bounding box center [624, 117] width 233 height 189
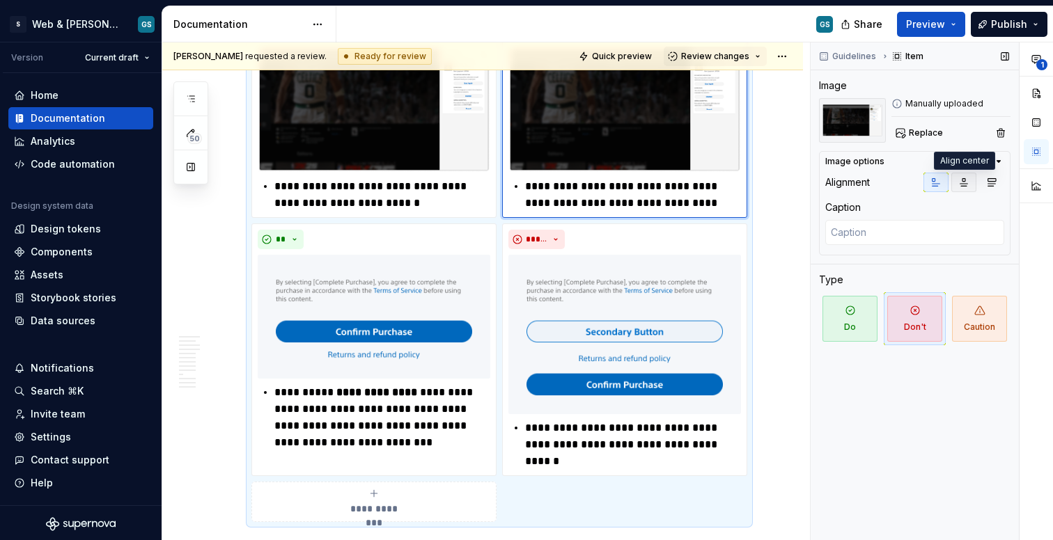
click at [954, 186] on icon "button" at bounding box center [963, 182] width 11 height 11
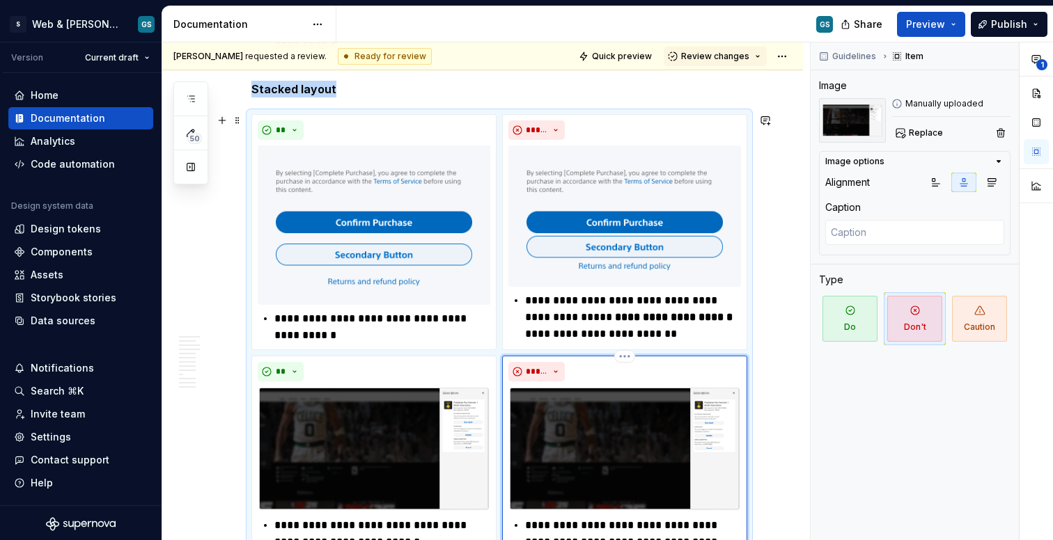
scroll to position [3623, 0]
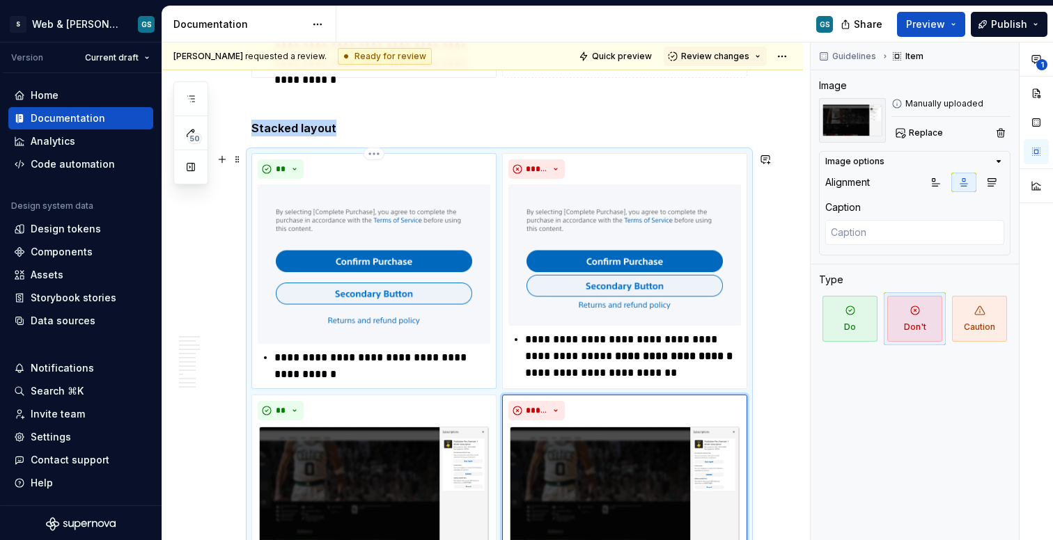
click at [465, 286] on img at bounding box center [374, 264] width 233 height 159
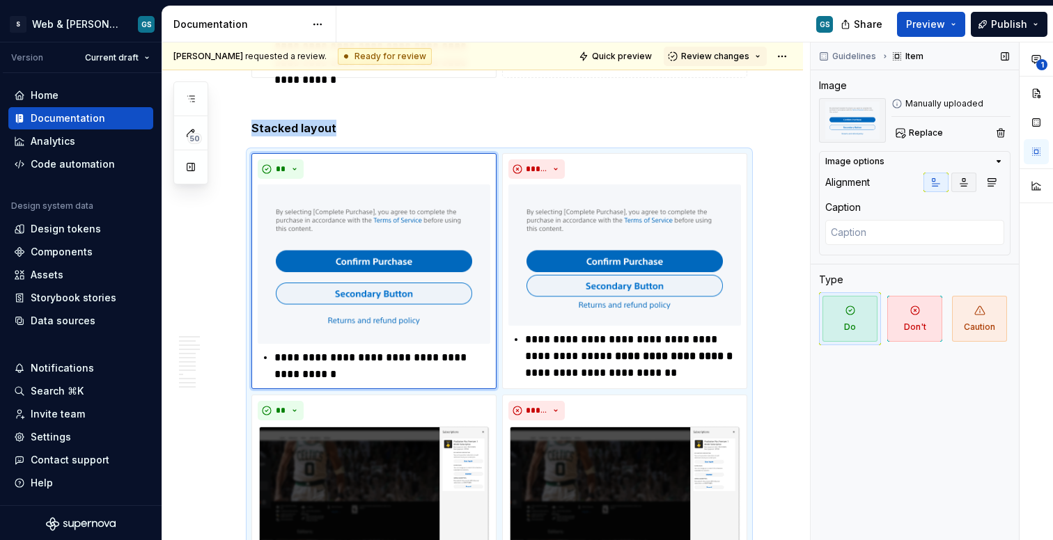
click at [954, 182] on button "button" at bounding box center [963, 182] width 25 height 19
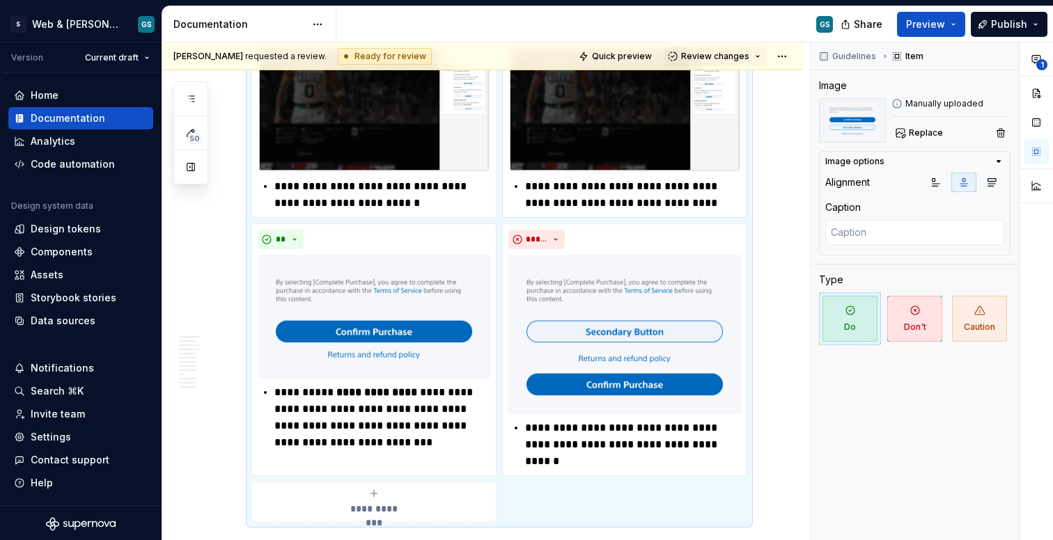
click at [719, 208] on p "**********" at bounding box center [633, 194] width 216 height 33
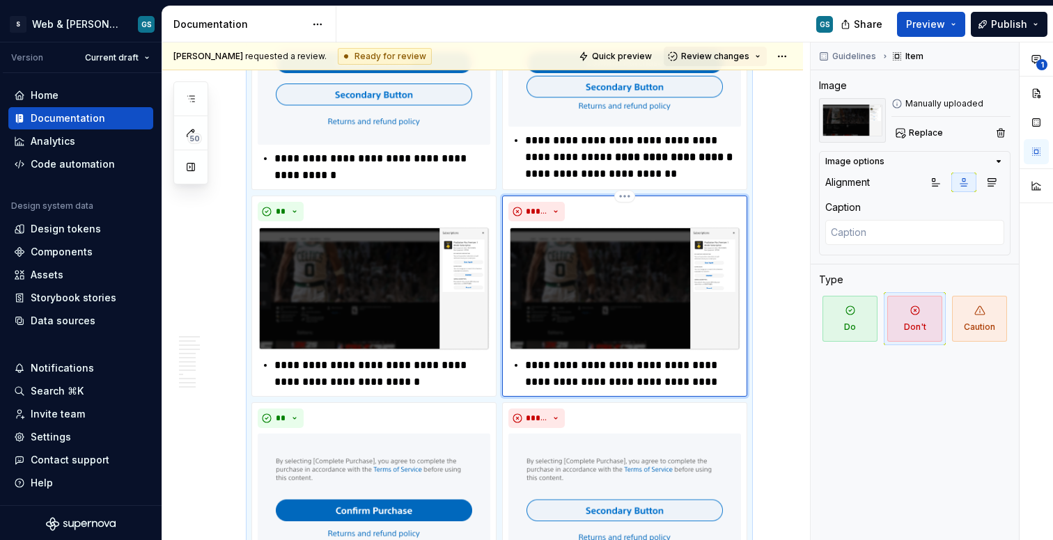
scroll to position [3652, 0]
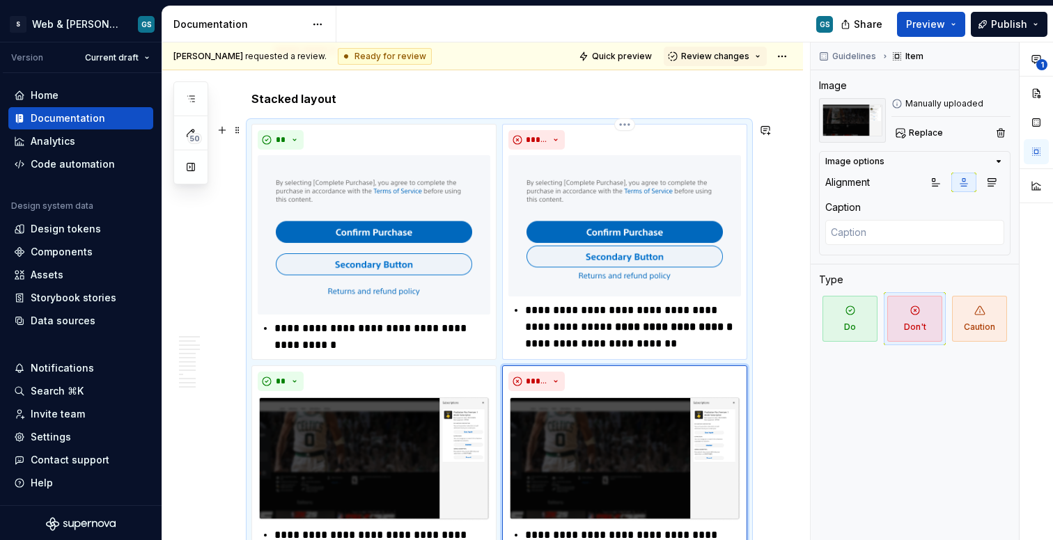
click at [649, 227] on img at bounding box center [624, 225] width 233 height 141
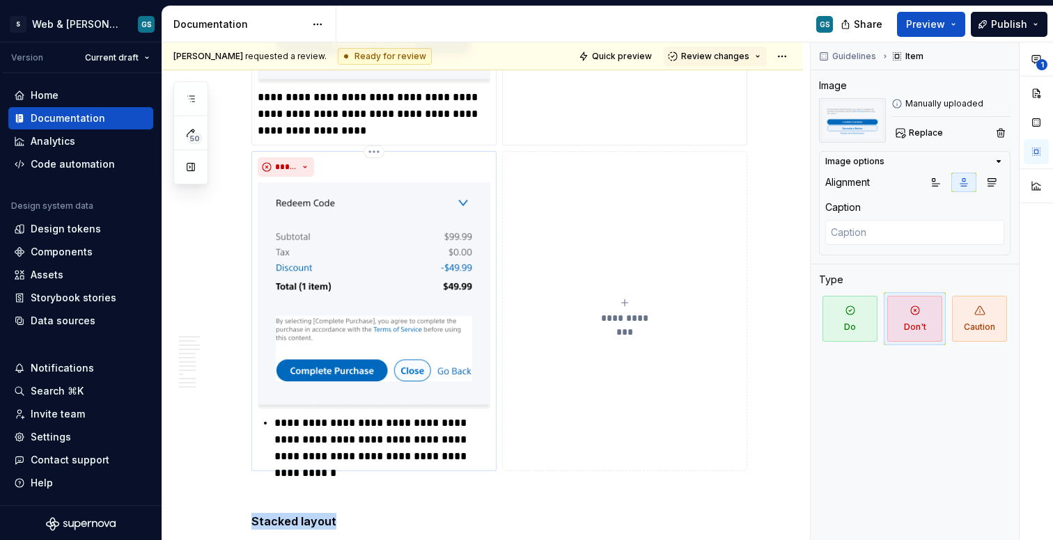
scroll to position [3228, 0]
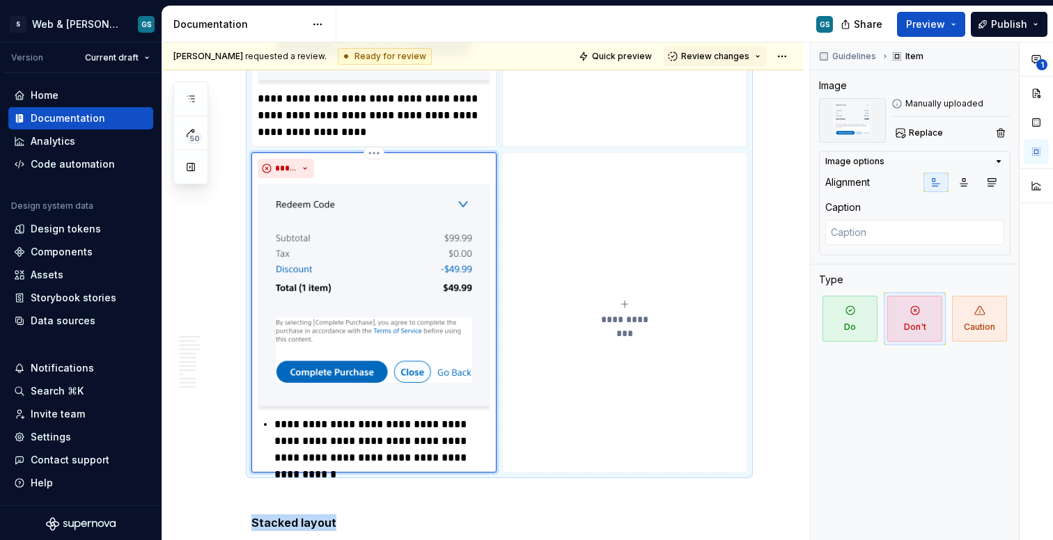
click at [438, 228] on img at bounding box center [374, 297] width 233 height 227
click at [954, 185] on icon "button" at bounding box center [963, 182] width 11 height 11
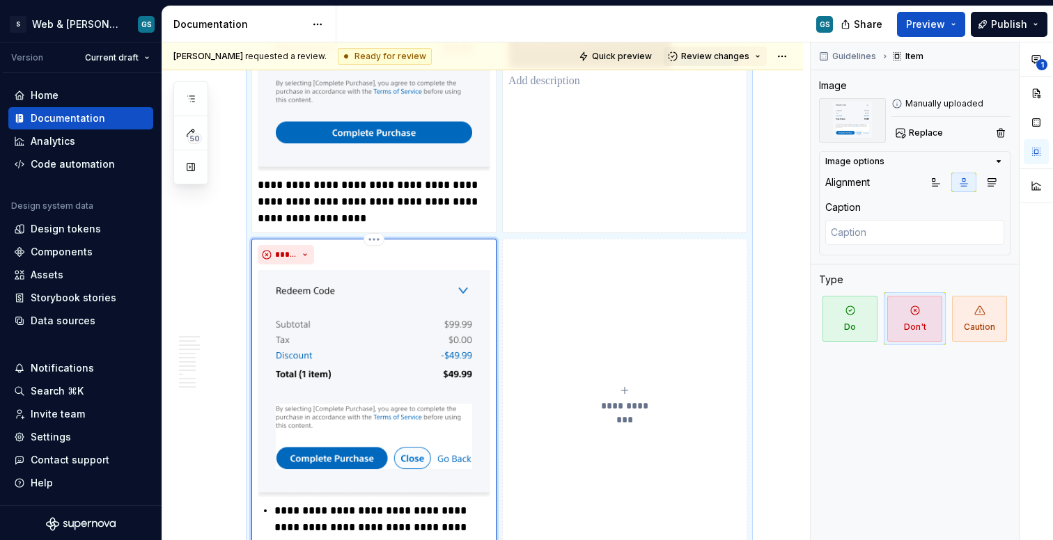
scroll to position [3101, 0]
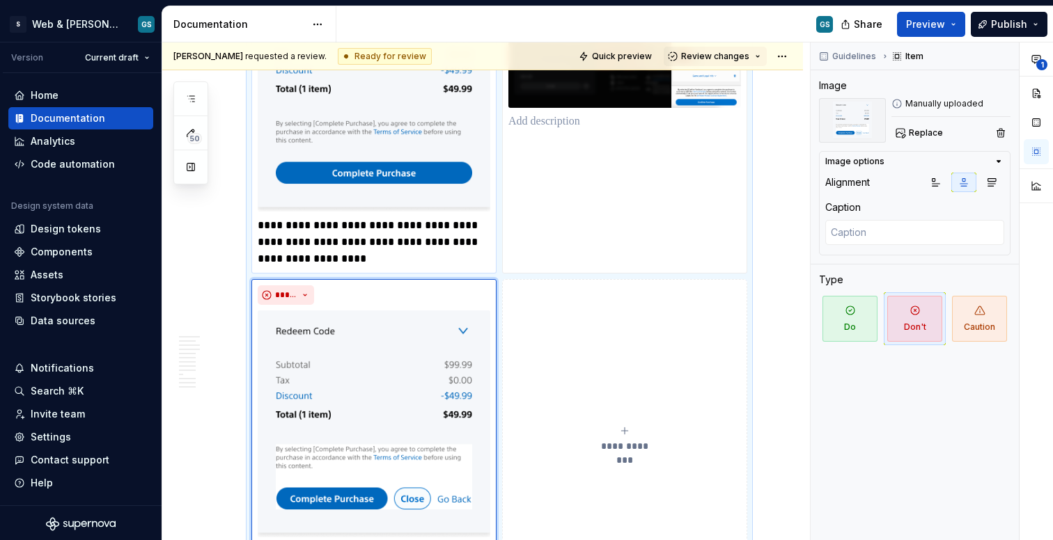
click at [423, 157] on img at bounding box center [374, 99] width 233 height 226
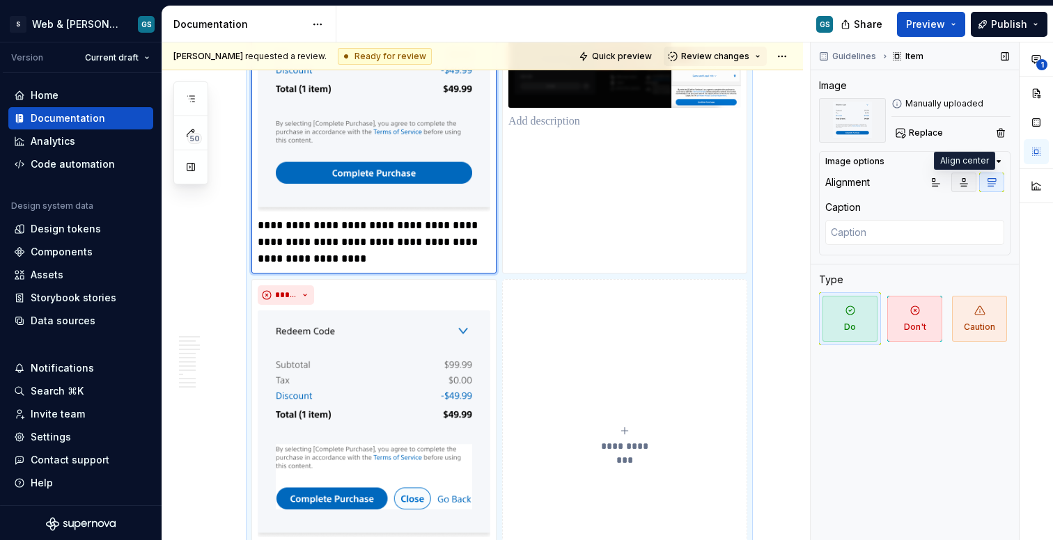
click at [954, 181] on icon "button" at bounding box center [963, 182] width 11 height 11
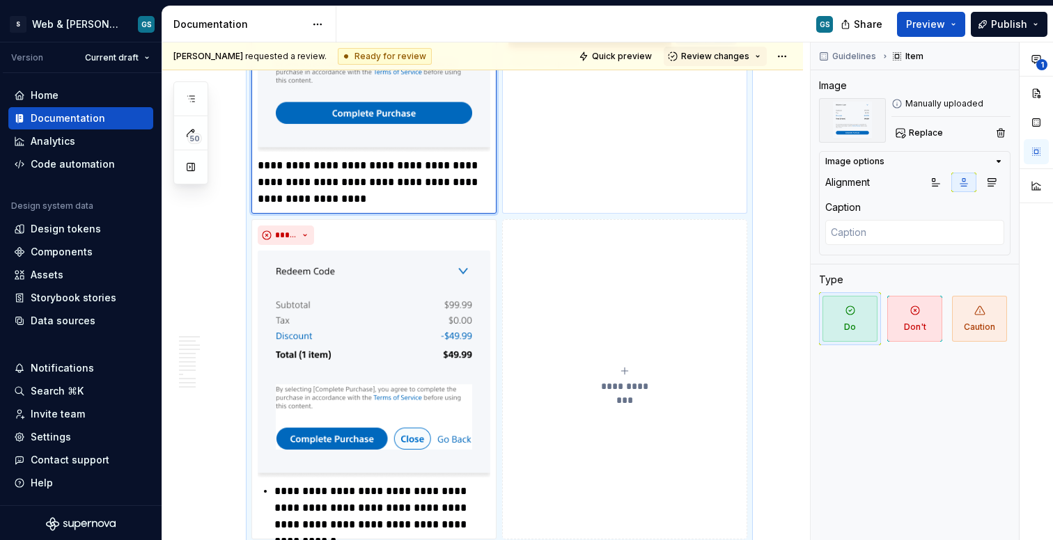
scroll to position [2966, 0]
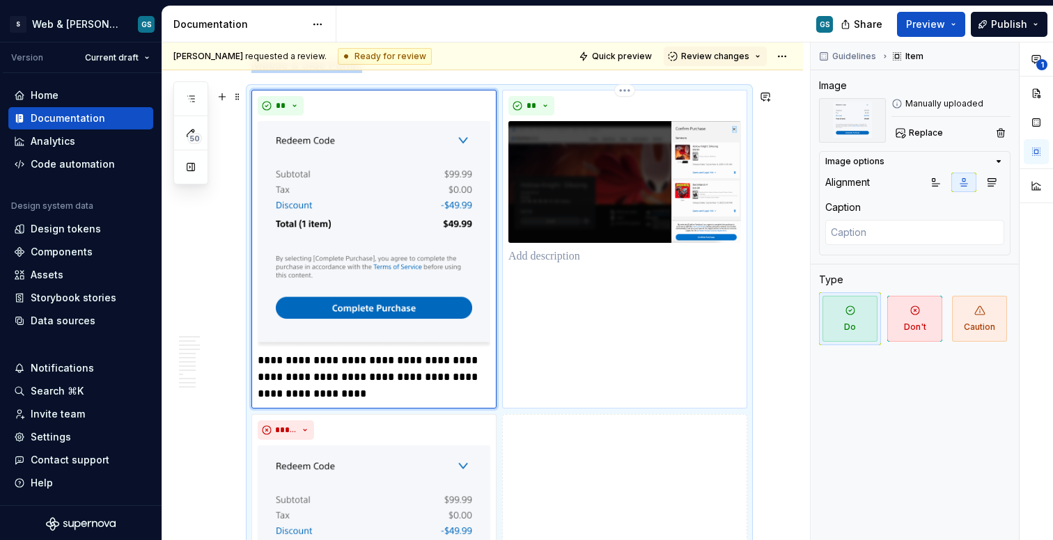
click at [648, 169] on img at bounding box center [624, 182] width 233 height 122
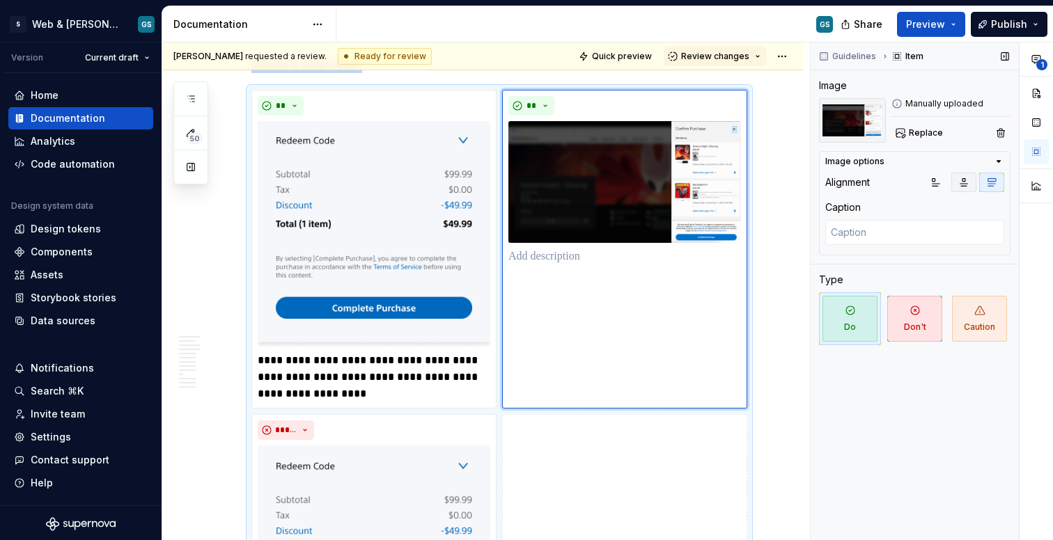
click at [954, 187] on icon "button" at bounding box center [963, 182] width 11 height 11
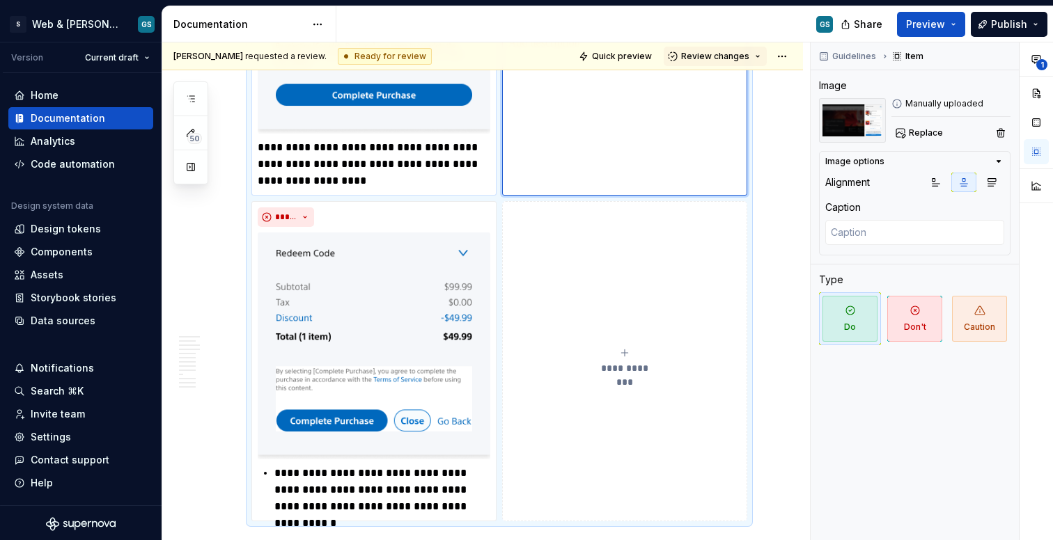
click at [334, 129] on img at bounding box center [374, 21] width 233 height 226
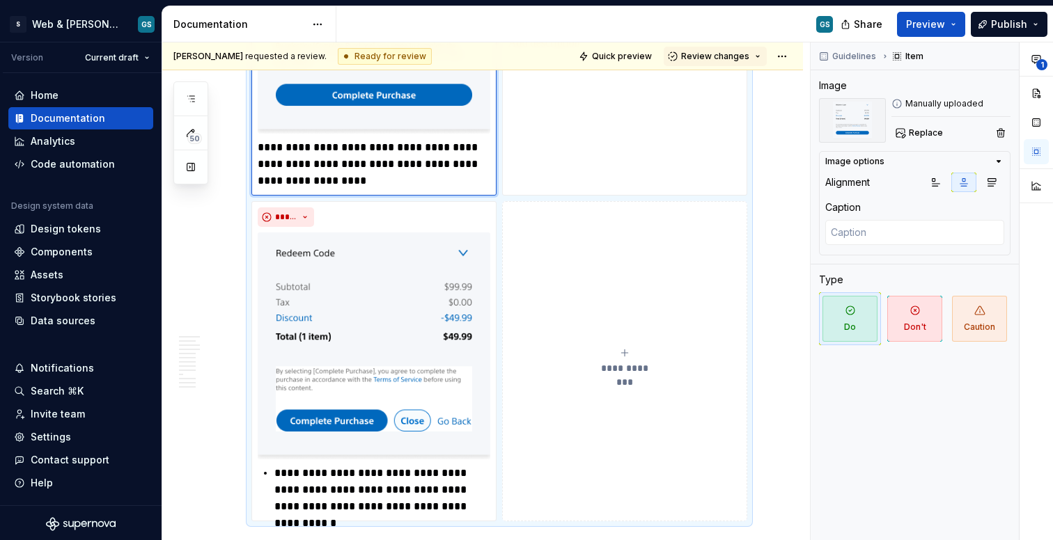
click at [357, 112] on img at bounding box center [374, 21] width 233 height 226
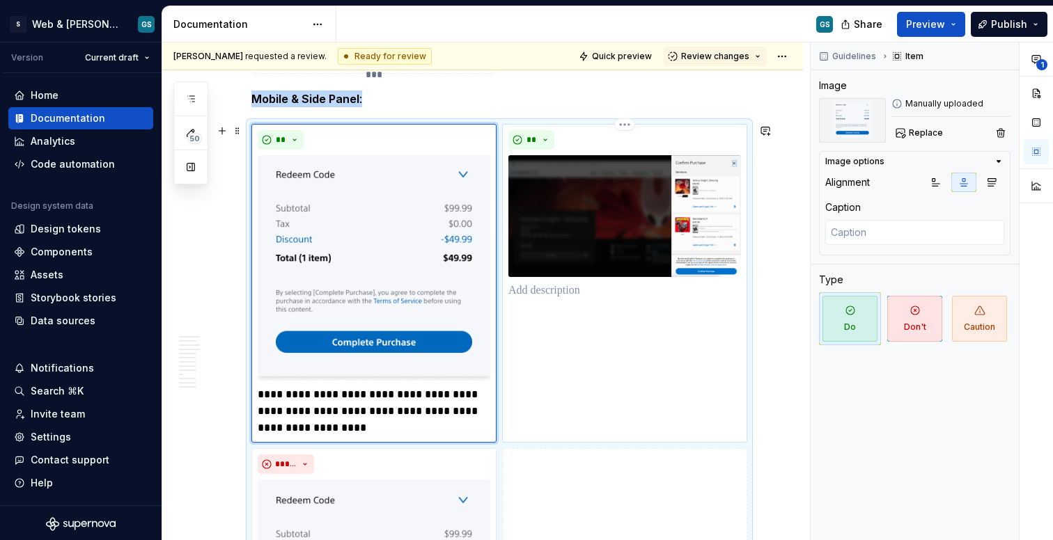
scroll to position [2936, 0]
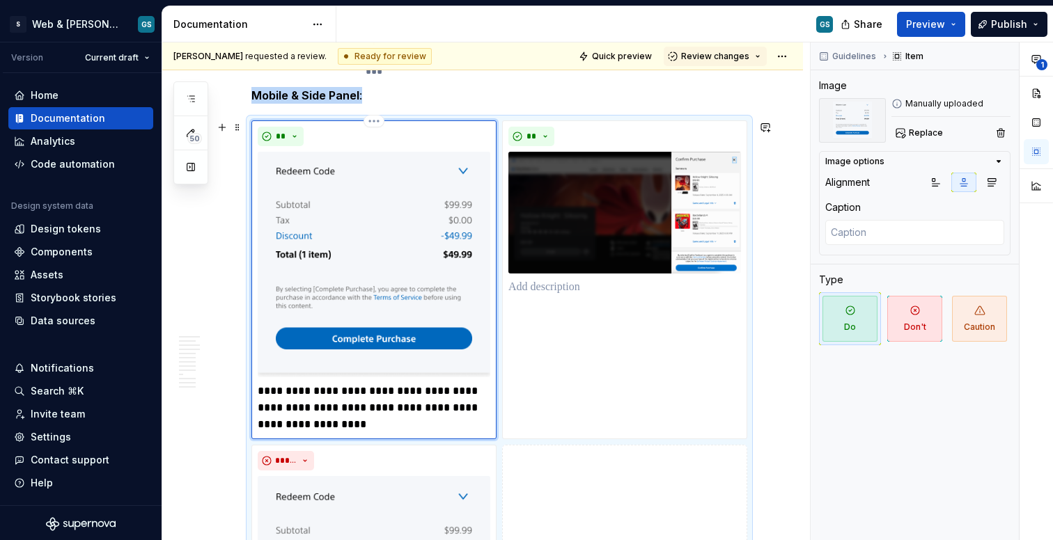
click at [433, 217] on img at bounding box center [374, 265] width 233 height 226
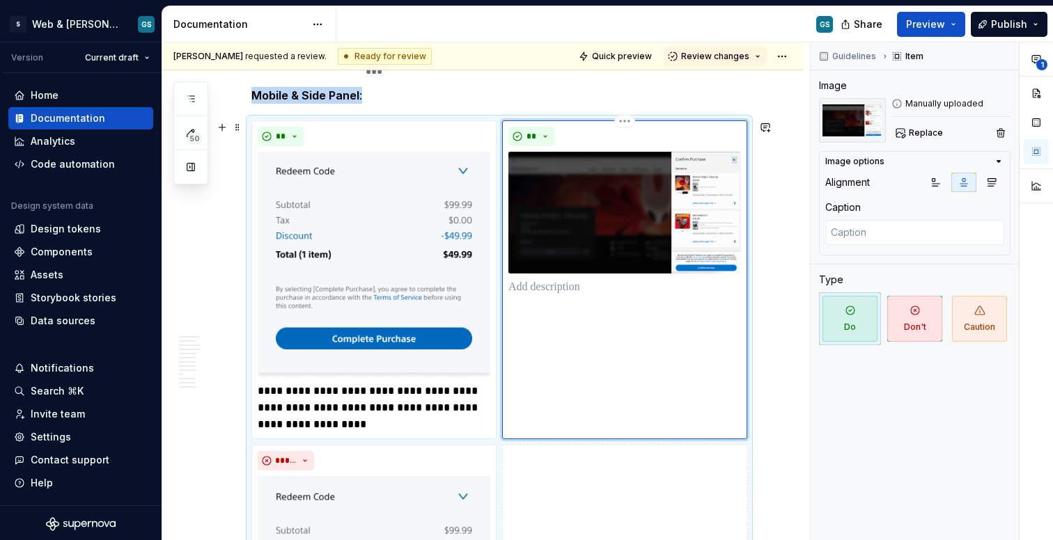
click at [593, 202] on img at bounding box center [624, 213] width 233 height 122
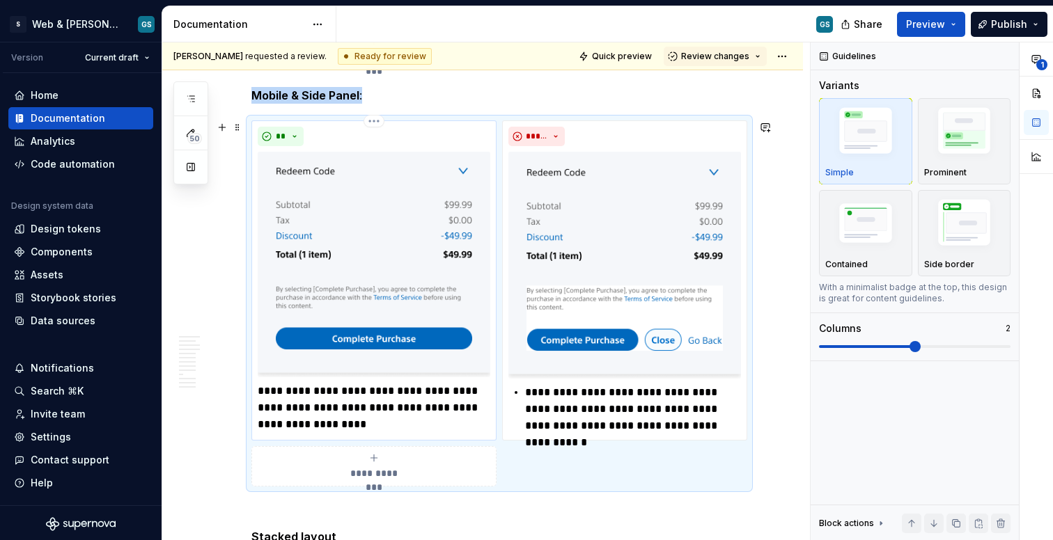
click at [417, 167] on img at bounding box center [374, 265] width 233 height 226
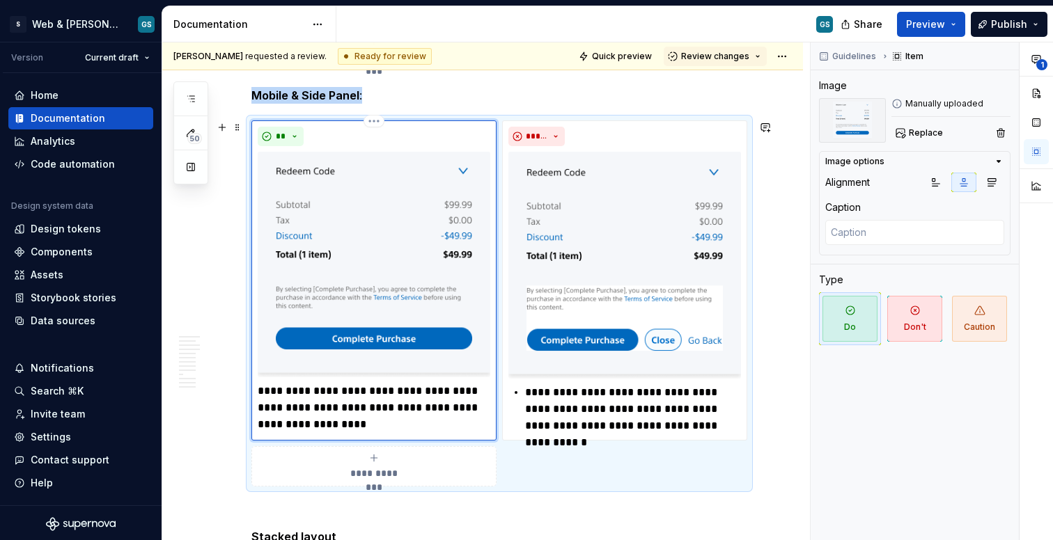
click at [439, 215] on img at bounding box center [374, 265] width 233 height 226
click at [912, 133] on span "Replace" at bounding box center [926, 132] width 34 height 11
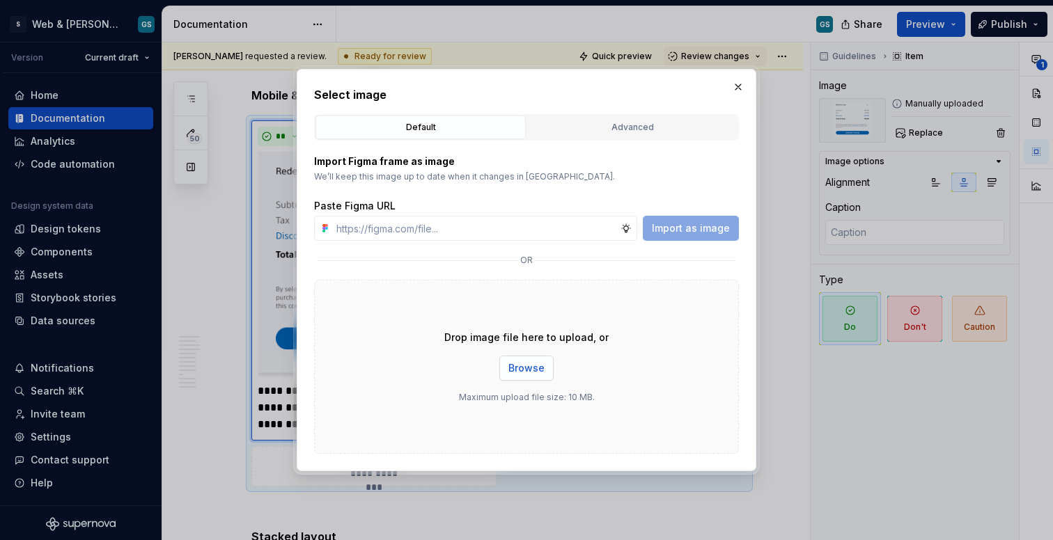
click at [537, 377] on button "Browse" at bounding box center [526, 368] width 54 height 25
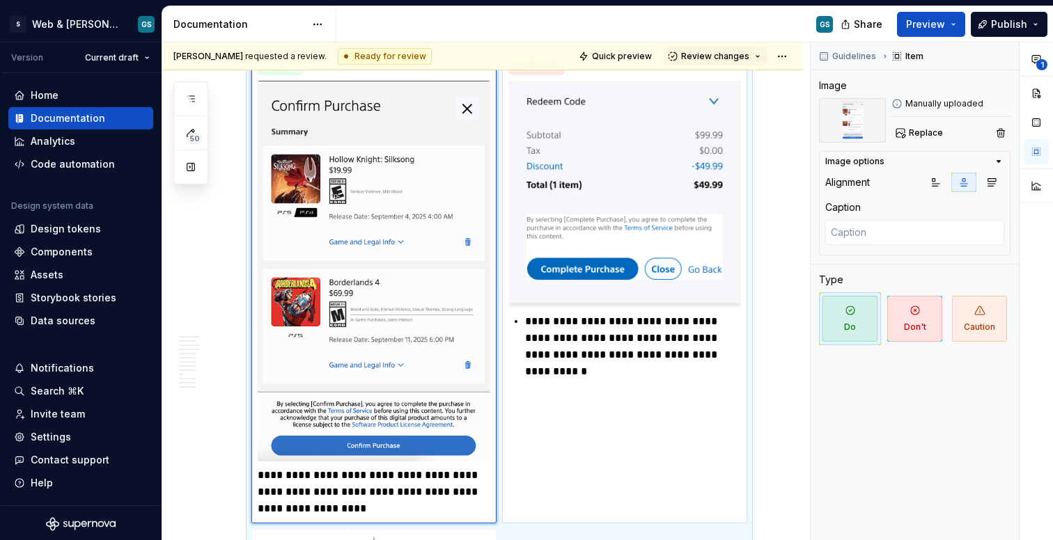
scroll to position [3009, 0]
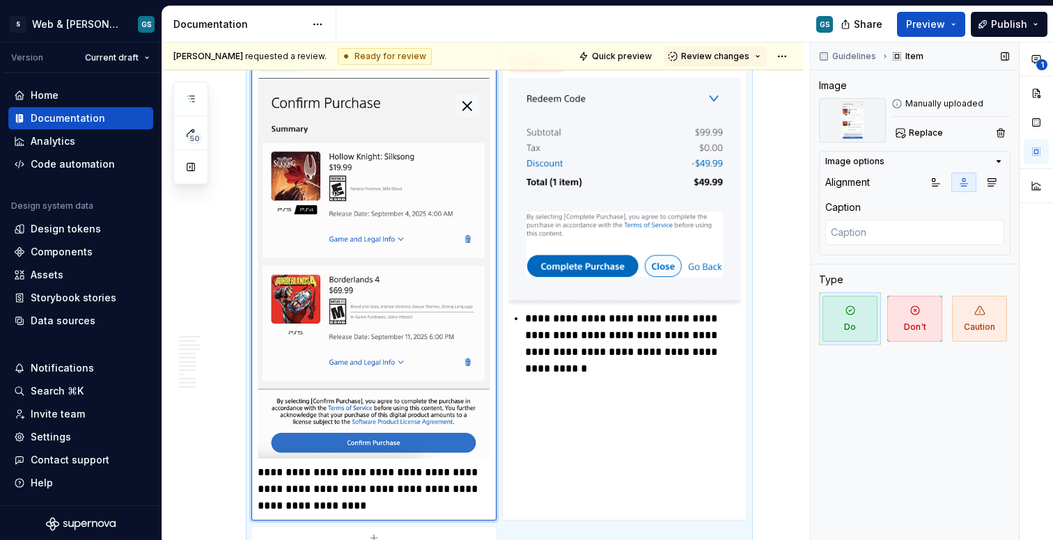
click at [954, 179] on icon "button" at bounding box center [963, 182] width 11 height 11
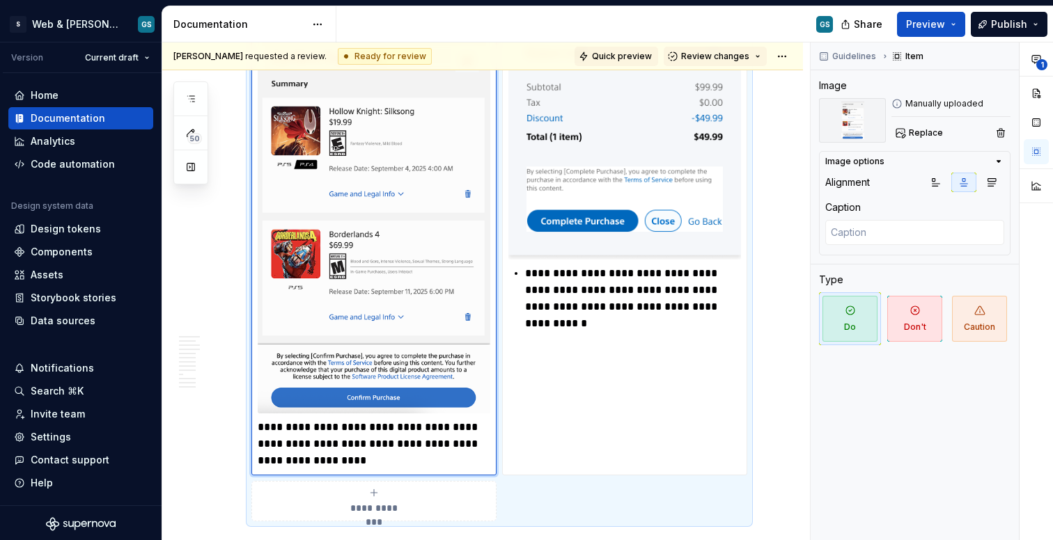
click at [620, 54] on span "Quick preview" at bounding box center [622, 56] width 60 height 11
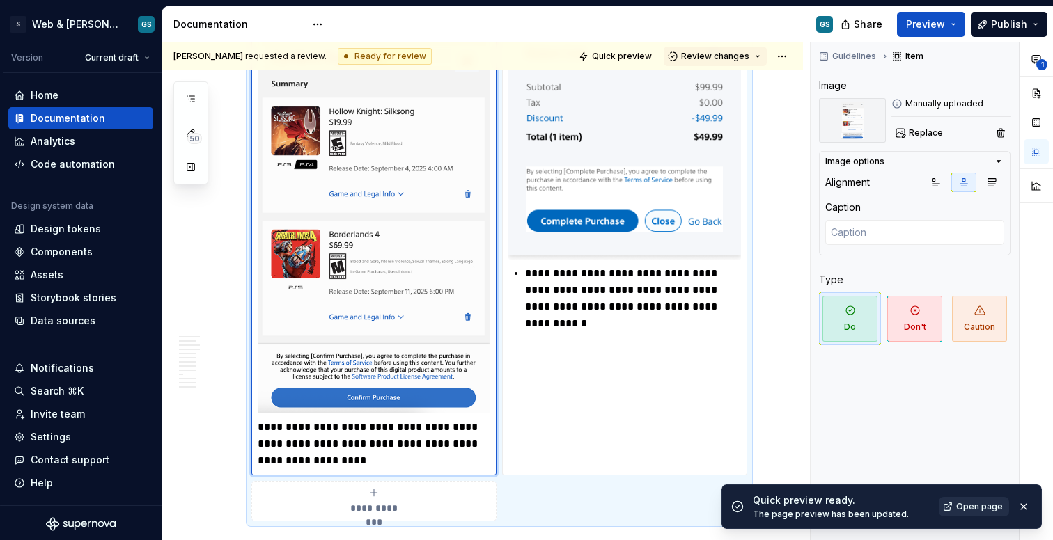
click at [954, 508] on span "Open page" at bounding box center [979, 506] width 47 height 11
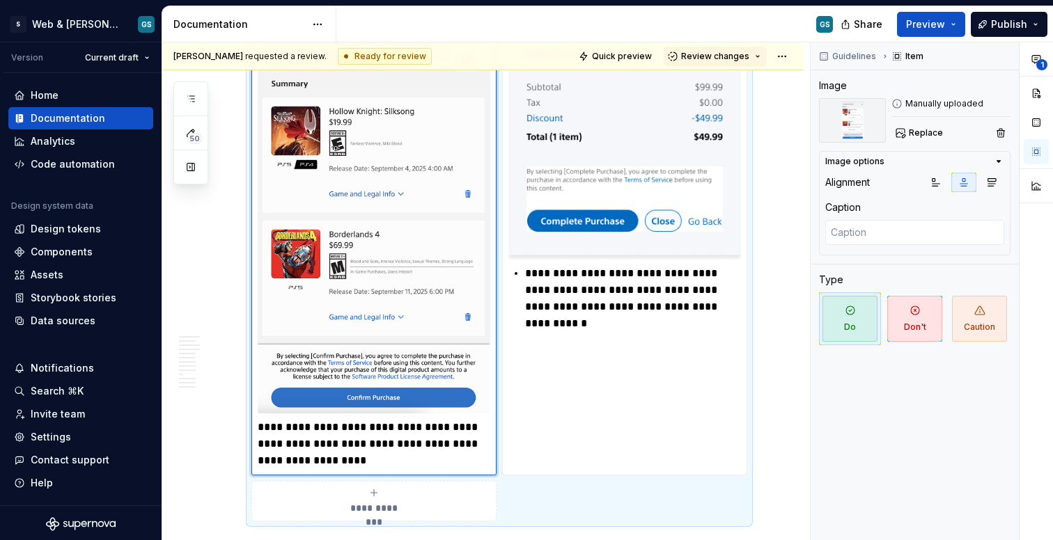
click at [355, 211] on img at bounding box center [374, 223] width 233 height 380
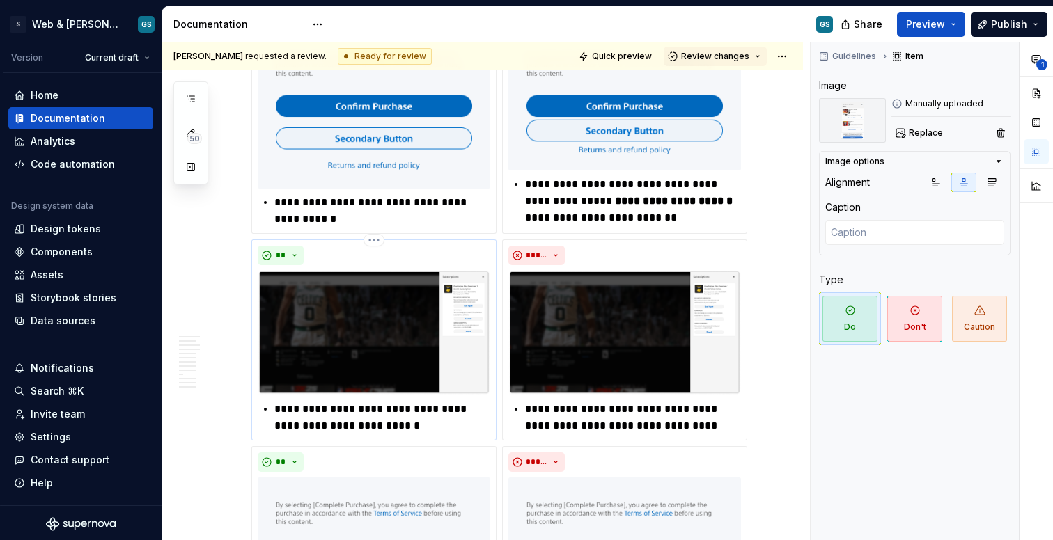
scroll to position [3745, 0]
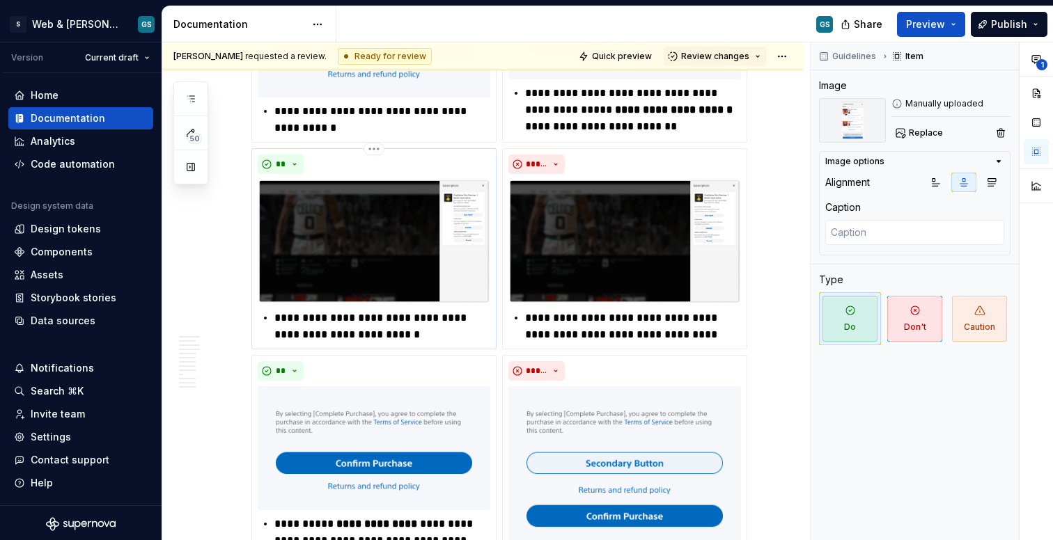
click at [390, 265] on img at bounding box center [374, 242] width 233 height 125
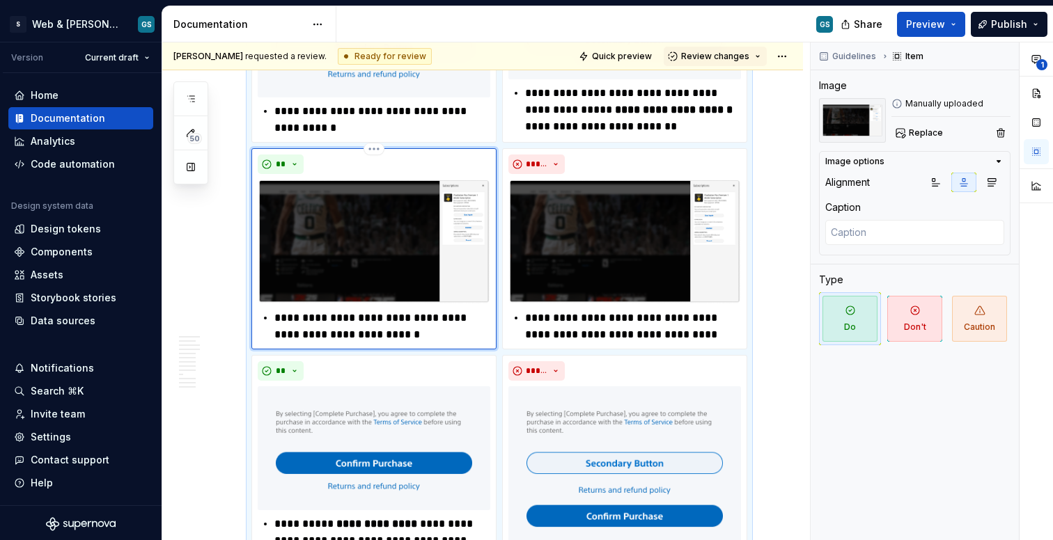
click at [357, 258] on img at bounding box center [374, 242] width 233 height 125
click at [916, 125] on button "Replace" at bounding box center [920, 132] width 58 height 19
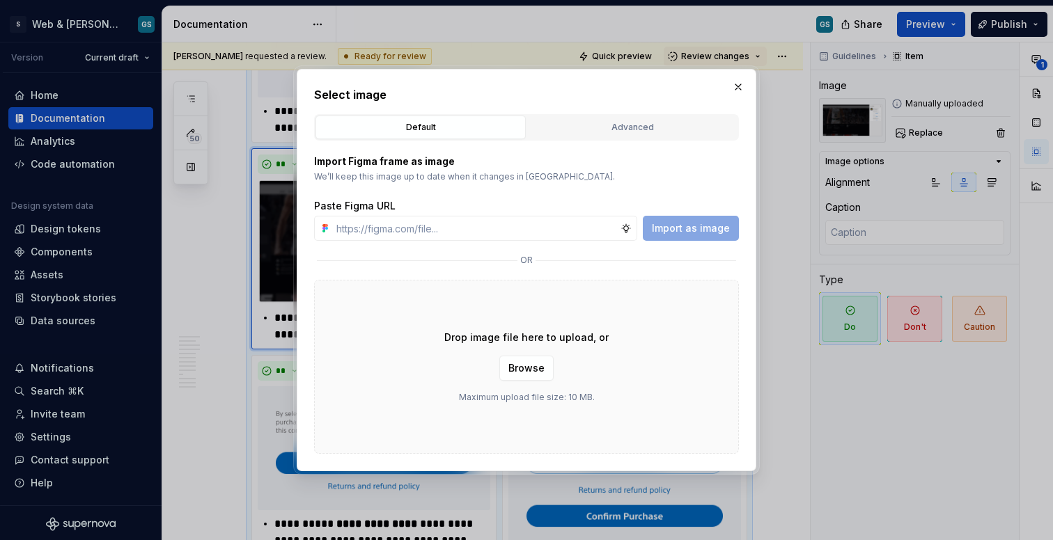
click at [535, 352] on div "Drop image file here to upload, or Browse Maximum upload file size: 10 MB." at bounding box center [526, 367] width 425 height 174
click at [532, 361] on span "Browse" at bounding box center [526, 368] width 36 height 14
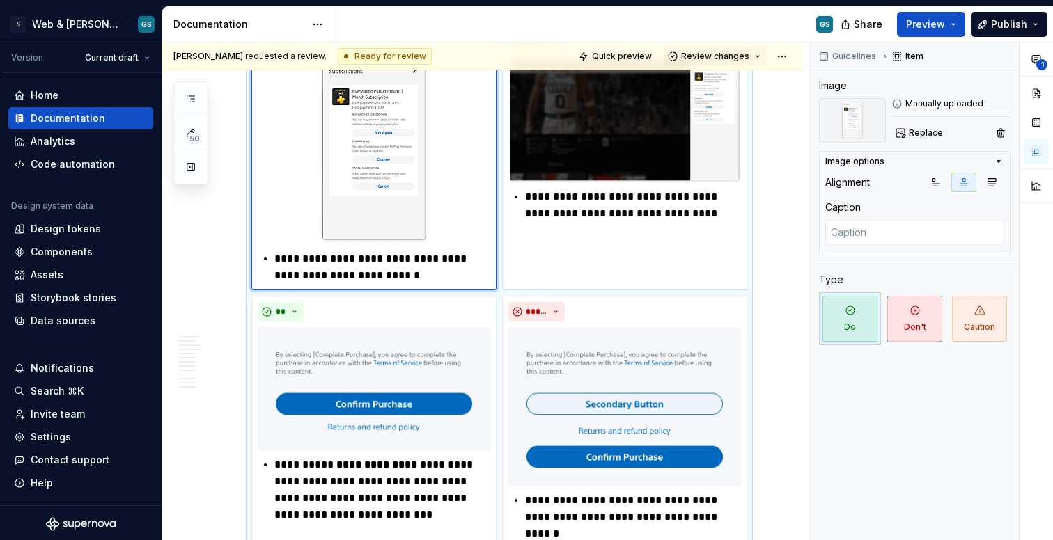
scroll to position [3860, 0]
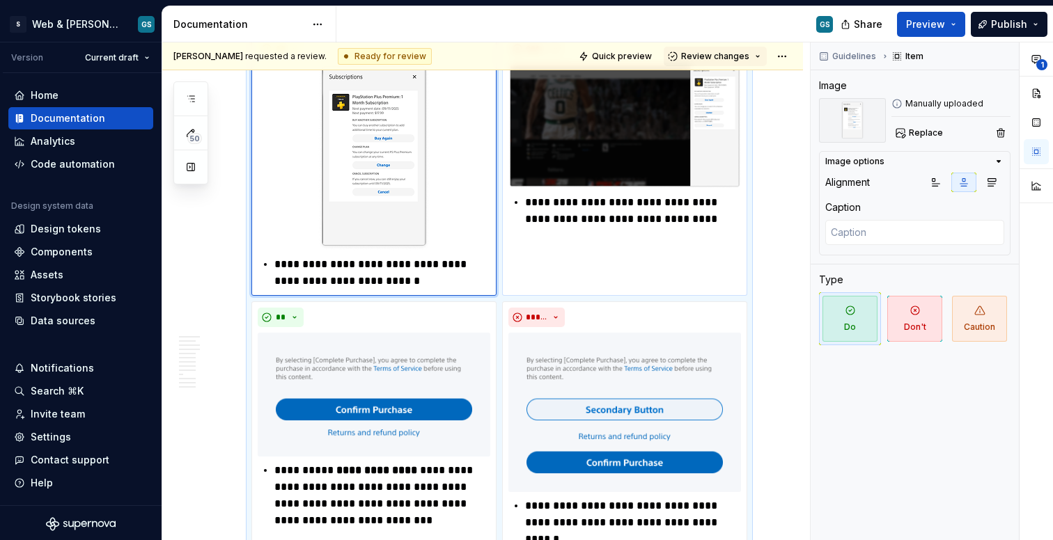
click at [653, 163] on img at bounding box center [624, 126] width 233 height 125
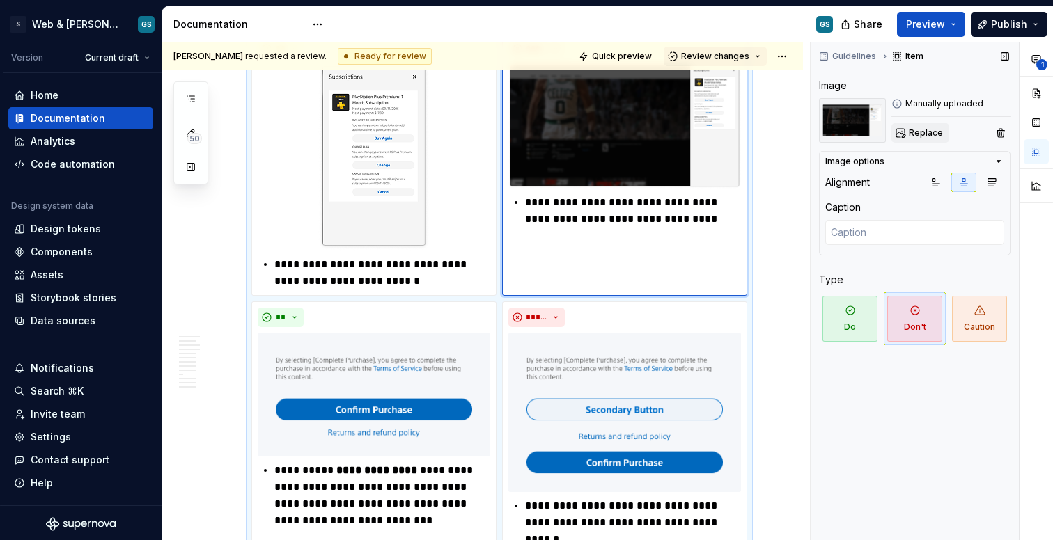
click at [935, 134] on span "Replace" at bounding box center [926, 132] width 34 height 11
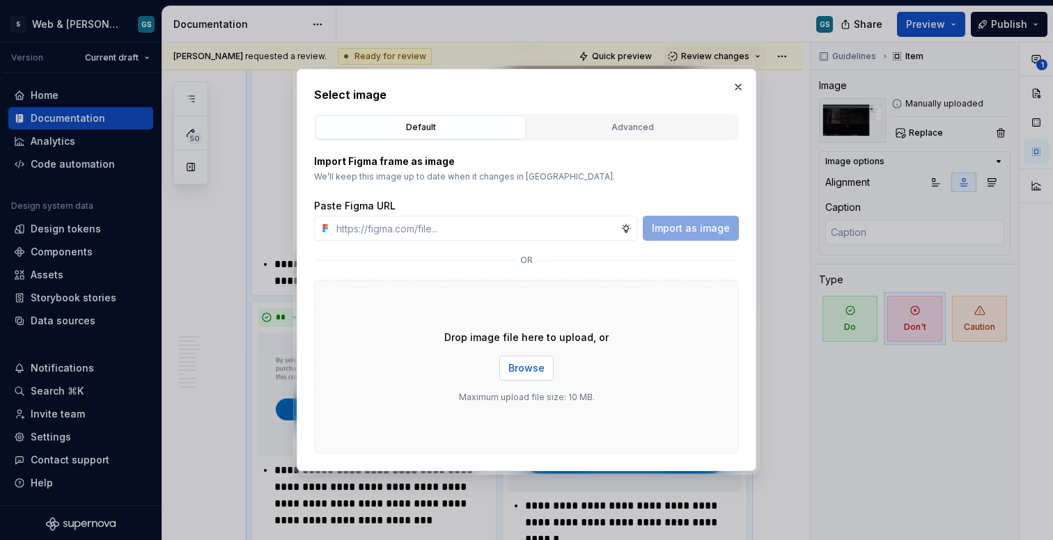
click at [540, 375] on button "Browse" at bounding box center [526, 368] width 54 height 25
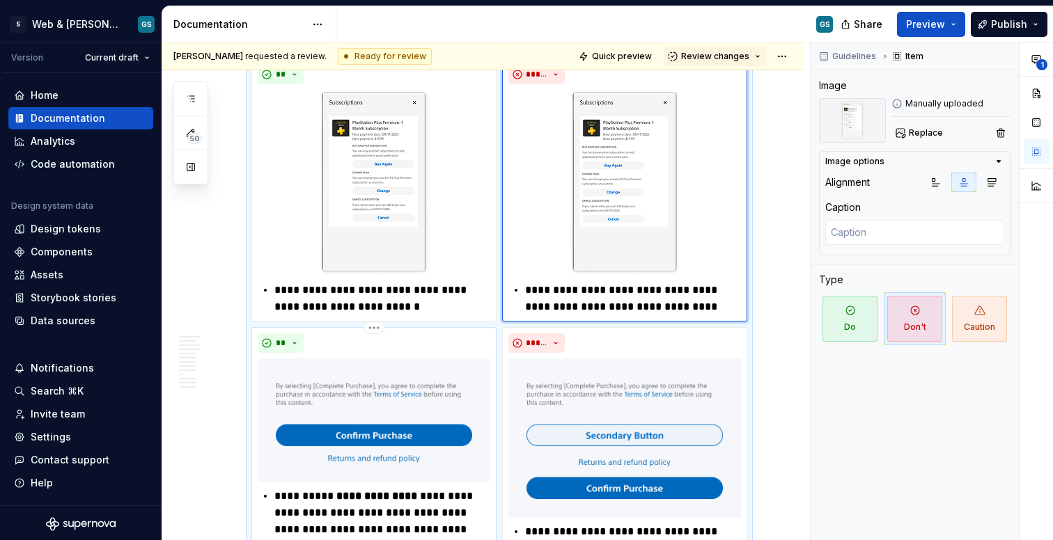
scroll to position [3833, 0]
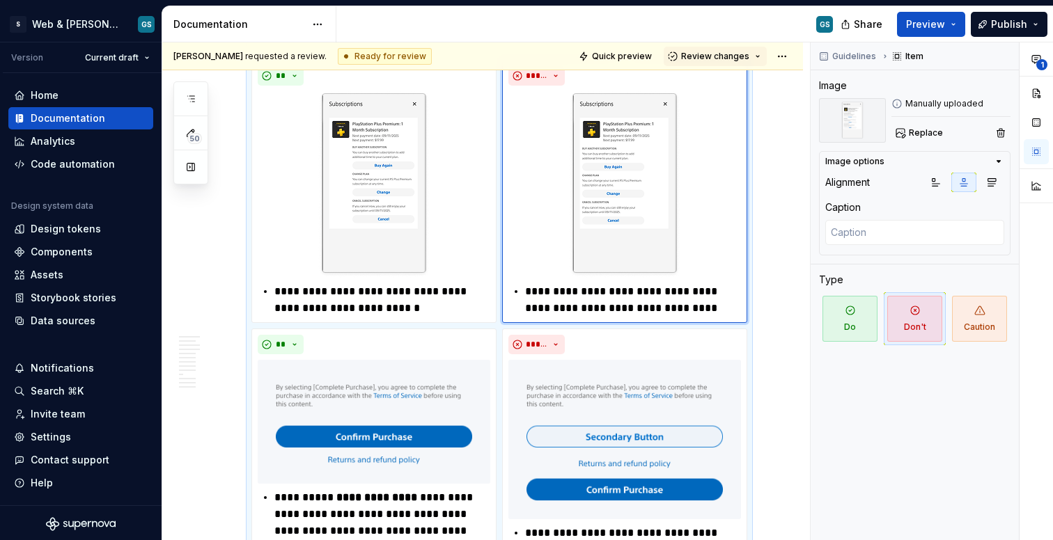
click at [603, 175] on img at bounding box center [624, 184] width 111 height 187
click at [932, 134] on span "Replace" at bounding box center [926, 132] width 34 height 11
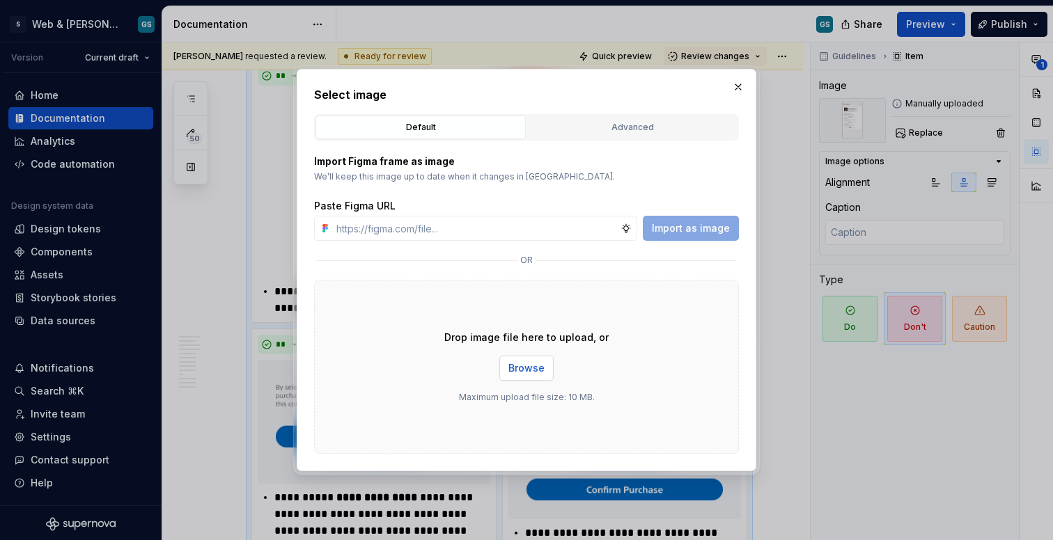
click at [525, 370] on span "Browse" at bounding box center [526, 368] width 36 height 14
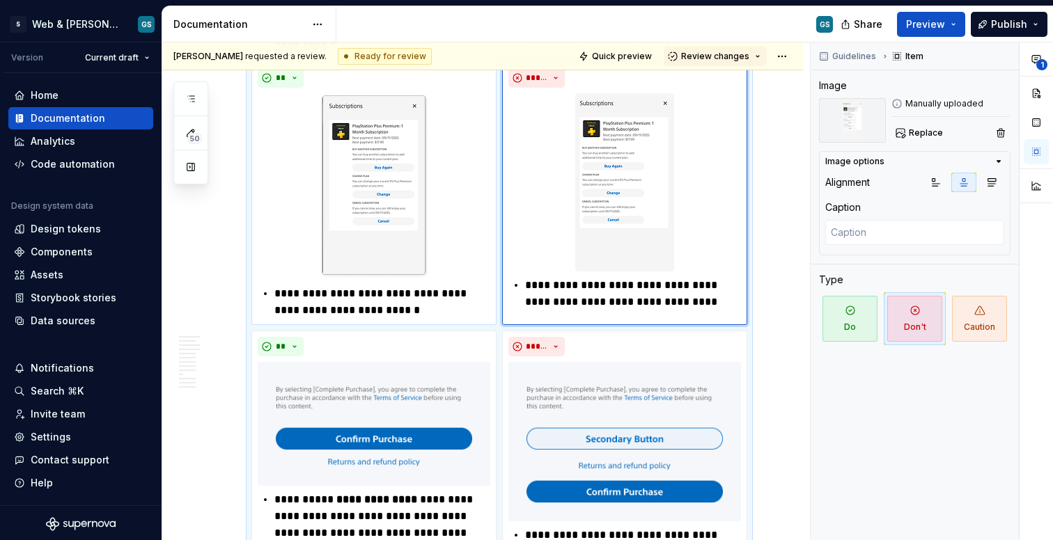
scroll to position [3828, 0]
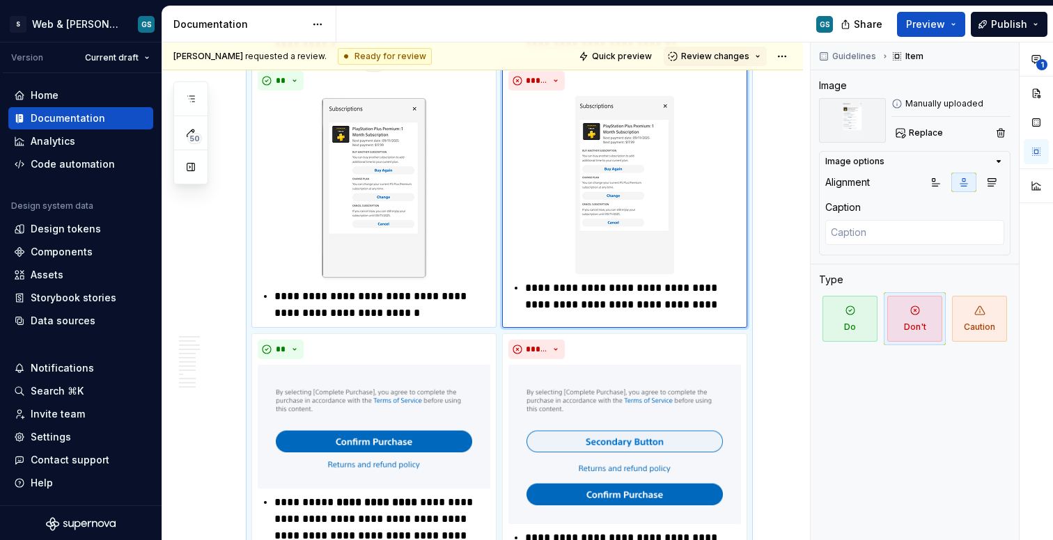
click at [388, 217] on img at bounding box center [373, 189] width 111 height 187
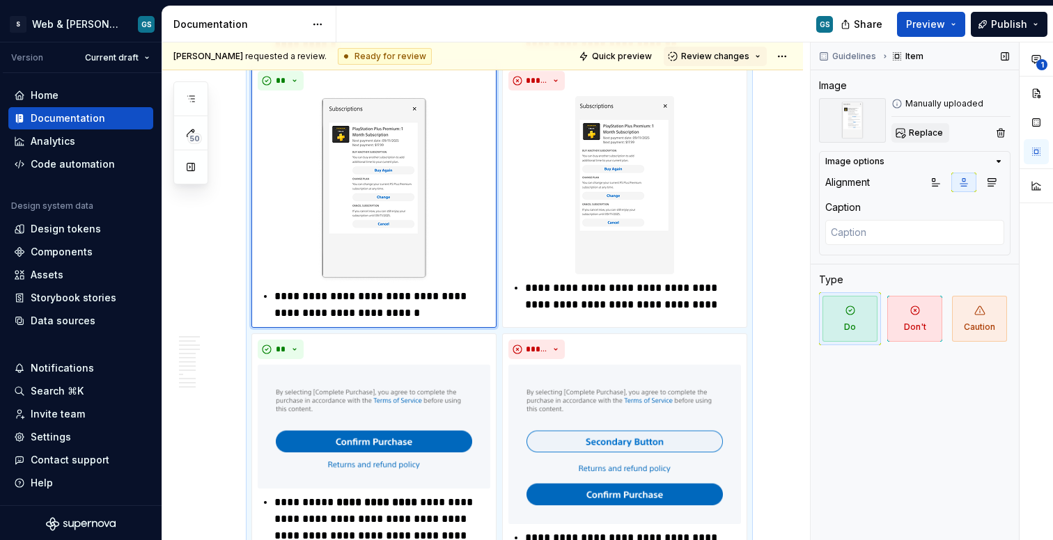
click at [917, 133] on span "Replace" at bounding box center [926, 132] width 34 height 11
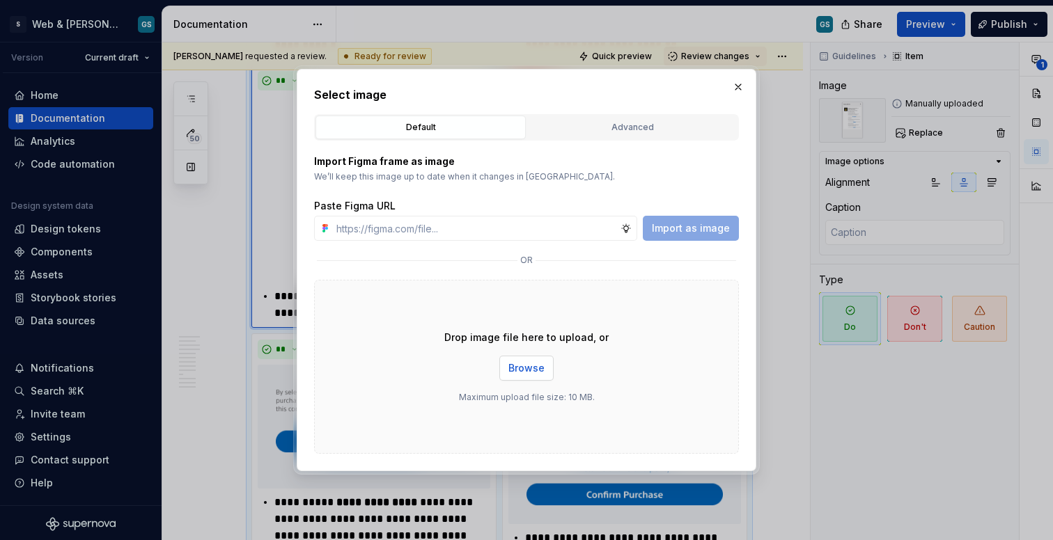
click at [519, 361] on span "Browse" at bounding box center [526, 368] width 36 height 14
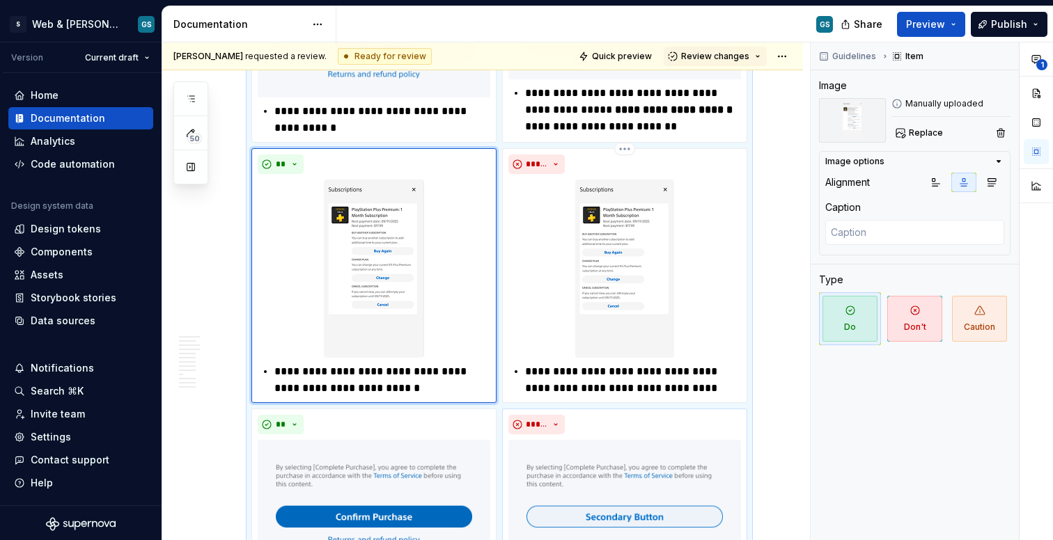
scroll to position [3754, 0]
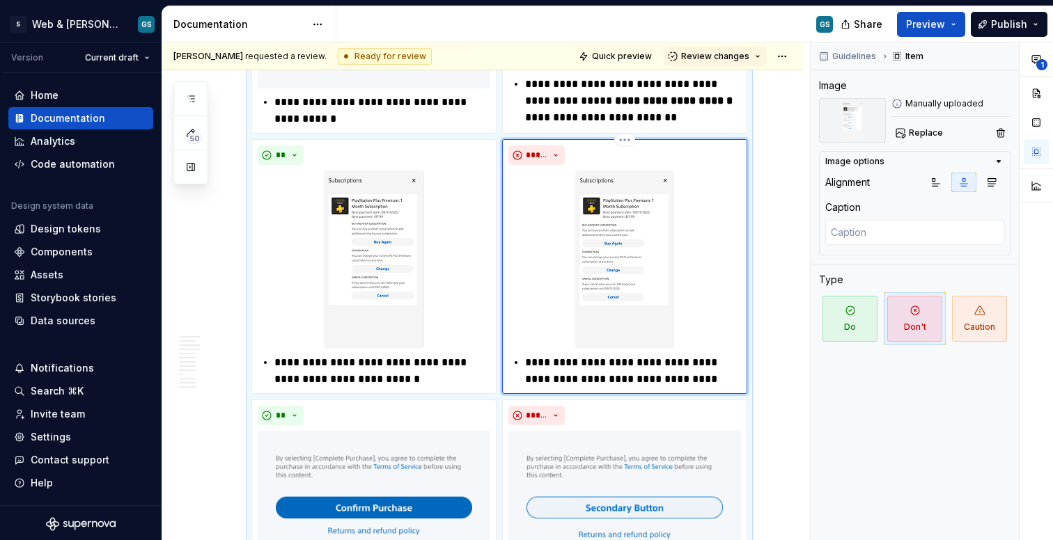
click at [632, 237] on img at bounding box center [624, 260] width 99 height 178
click at [935, 182] on icon "button" at bounding box center [935, 182] width 11 height 11
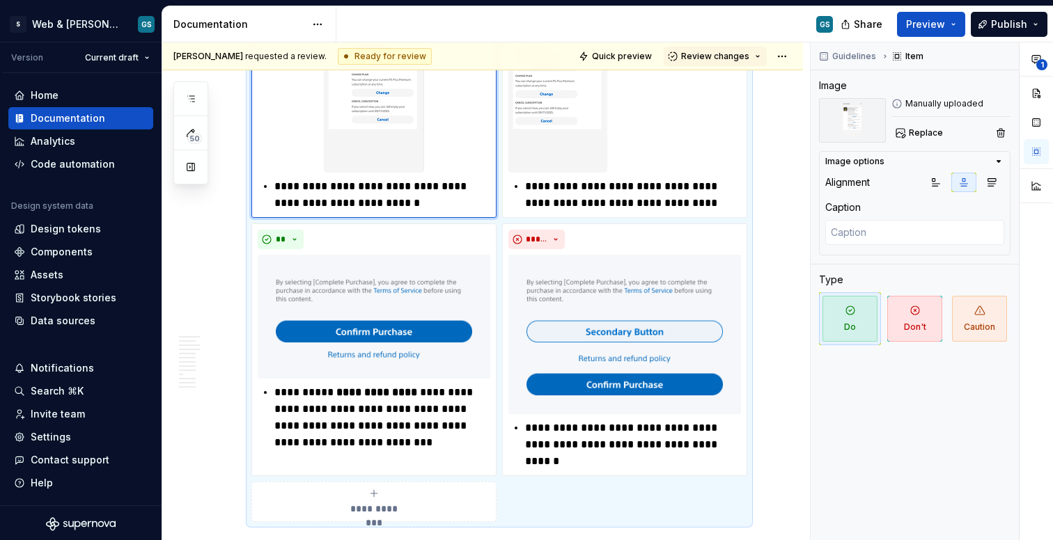
click at [394, 155] on img at bounding box center [374, 83] width 100 height 178
click at [932, 186] on icon "button" at bounding box center [935, 182] width 11 height 11
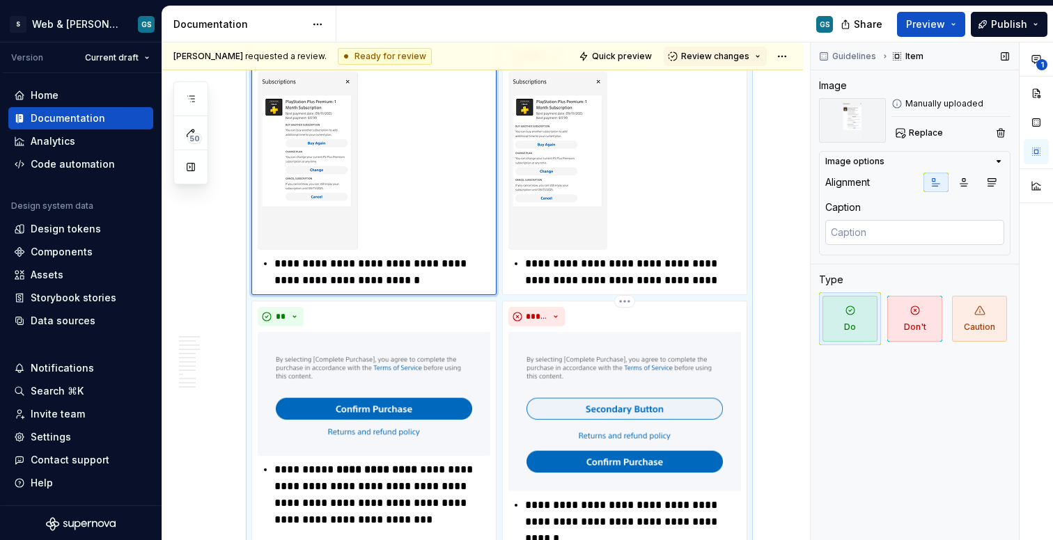
scroll to position [3851, 0]
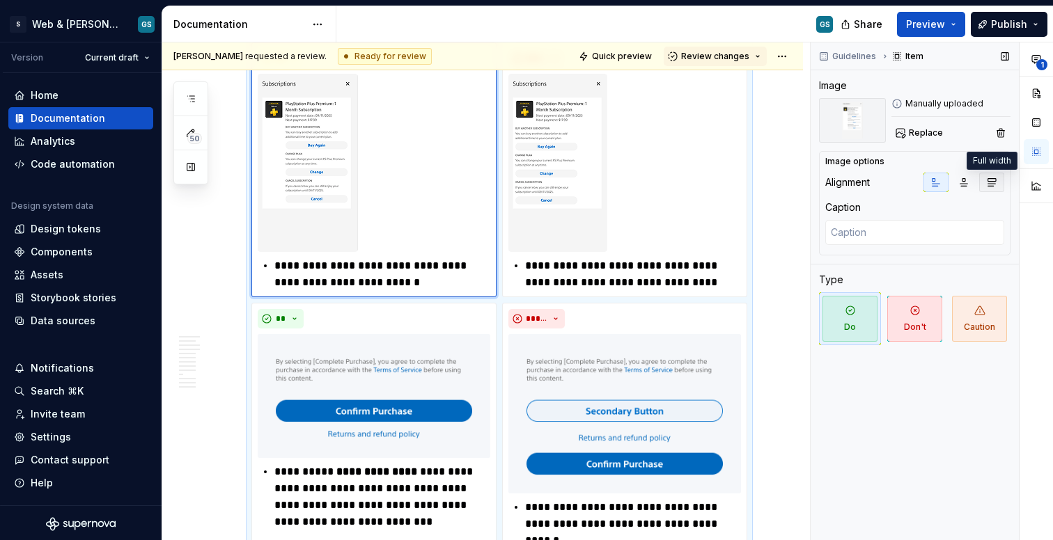
click at [954, 182] on icon "button" at bounding box center [991, 182] width 11 height 11
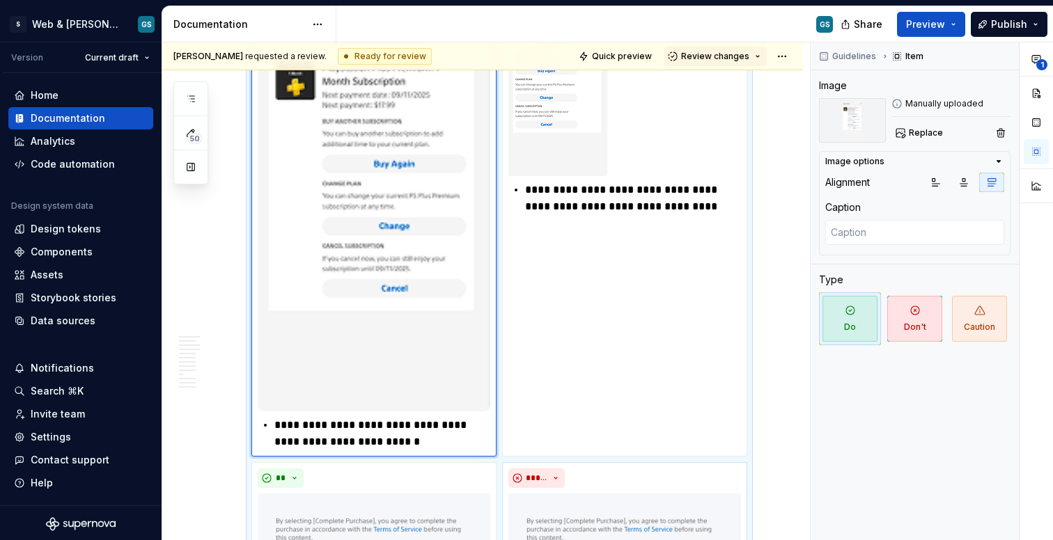
scroll to position [3894, 0]
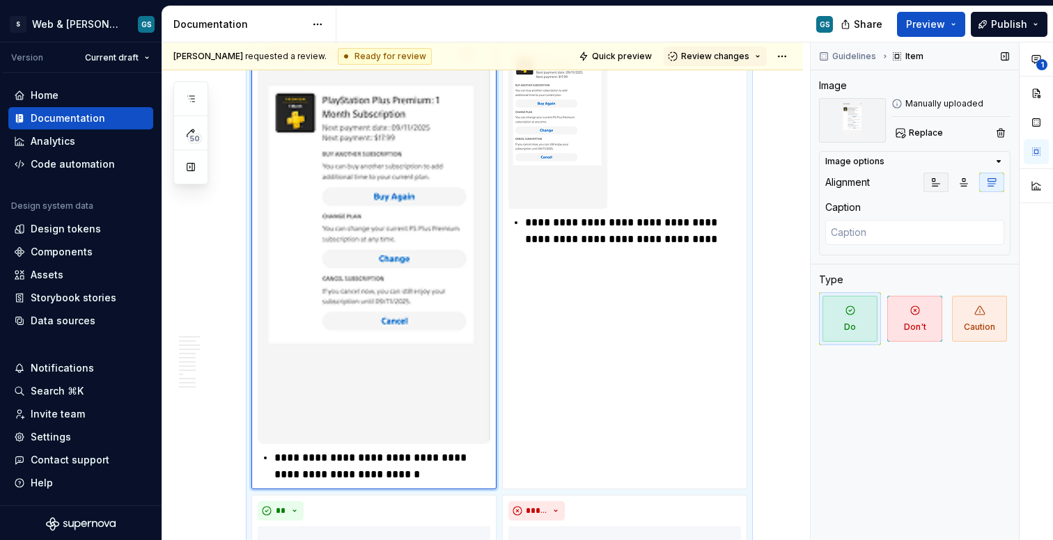
click at [941, 188] on button "button" at bounding box center [935, 182] width 25 height 19
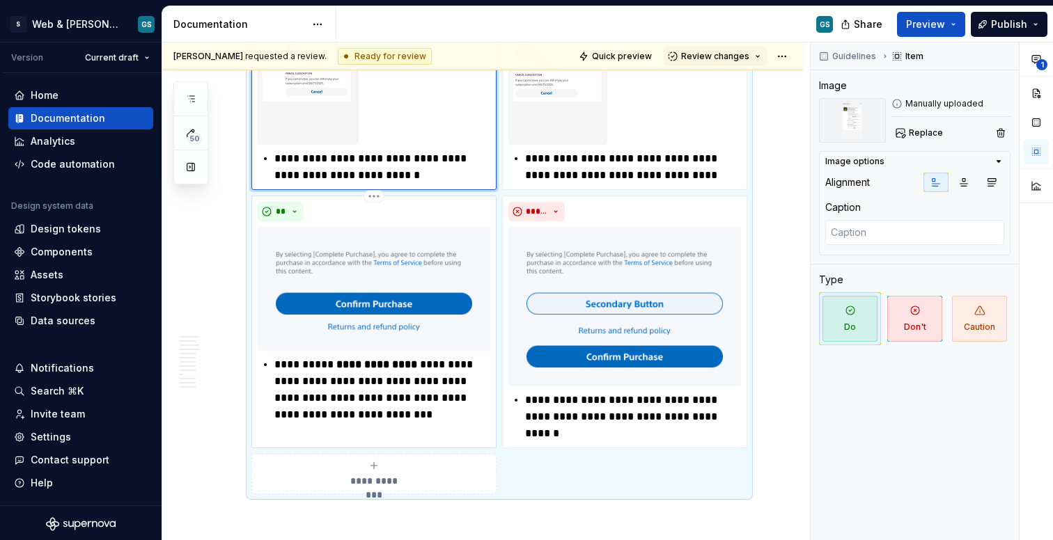
scroll to position [3961, 0]
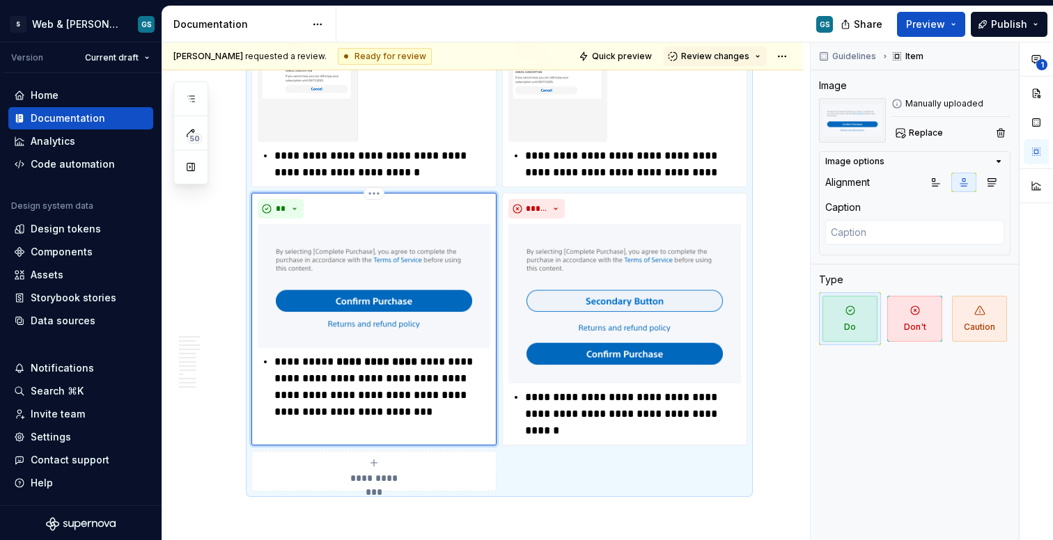
click at [449, 265] on img at bounding box center [374, 286] width 233 height 124
click at [954, 184] on icon "button" at bounding box center [991, 182] width 11 height 11
click at [676, 256] on img at bounding box center [624, 303] width 233 height 159
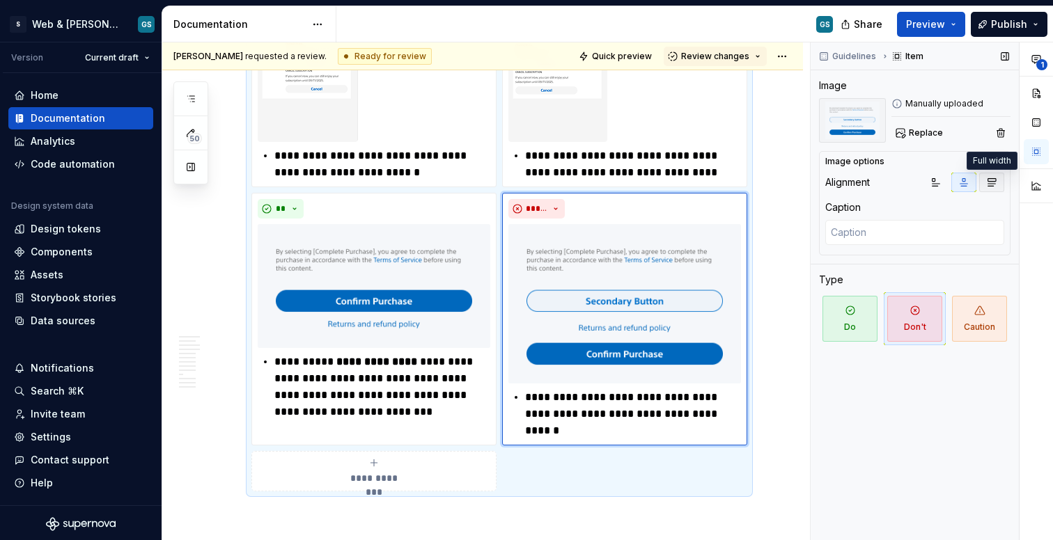
click at [954, 182] on icon "button" at bounding box center [991, 182] width 11 height 11
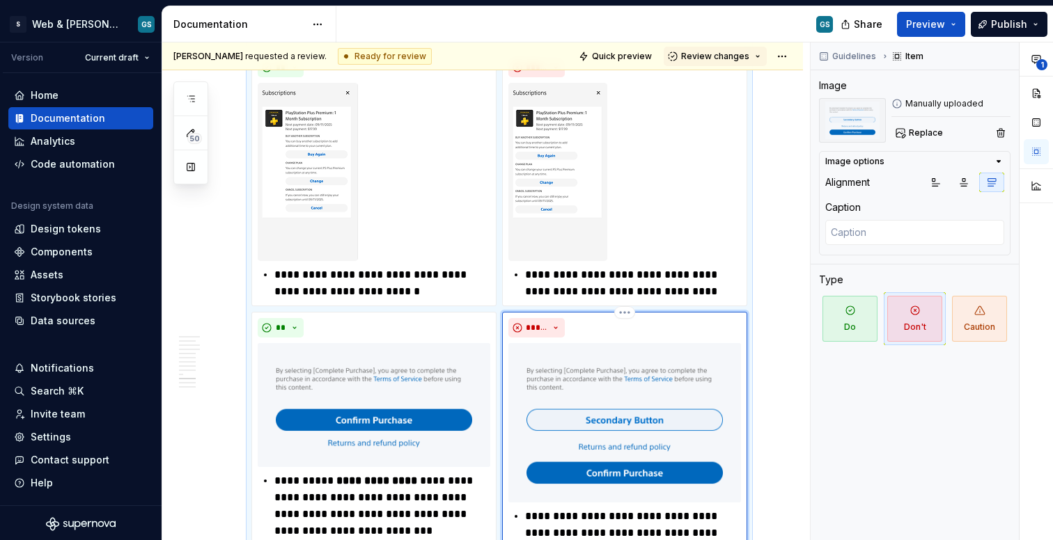
scroll to position [3533, 0]
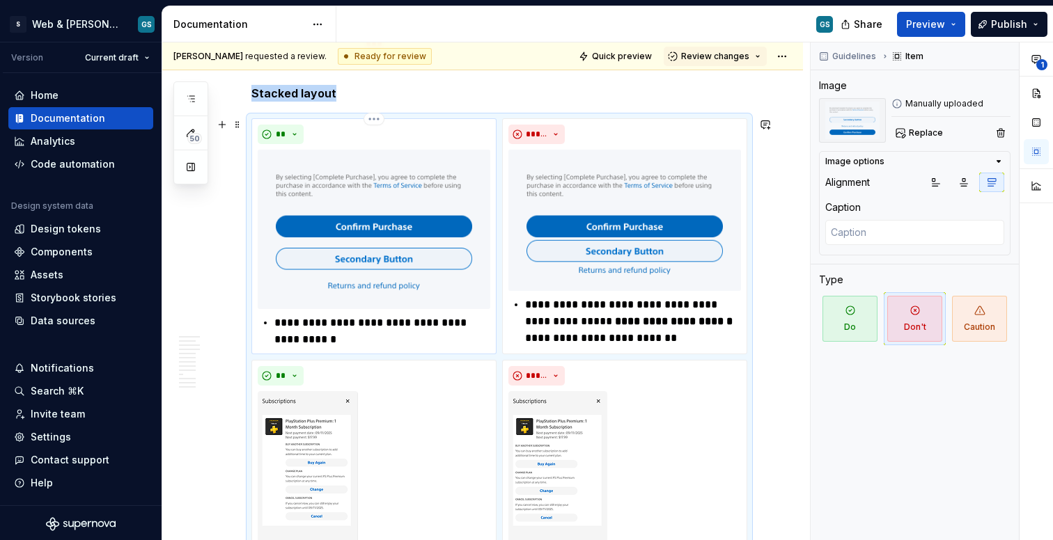
click at [389, 209] on img at bounding box center [374, 229] width 233 height 159
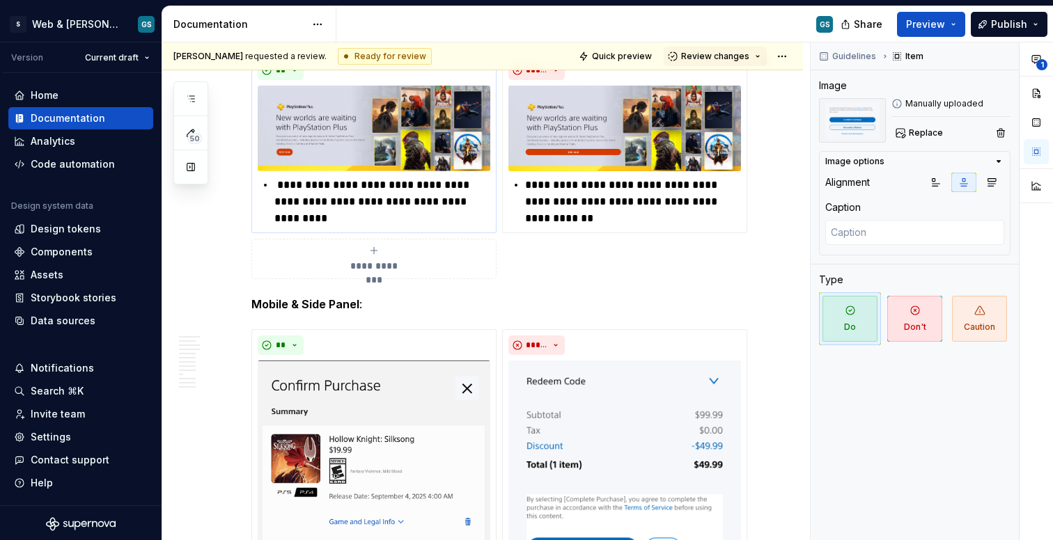
scroll to position [2723, 0]
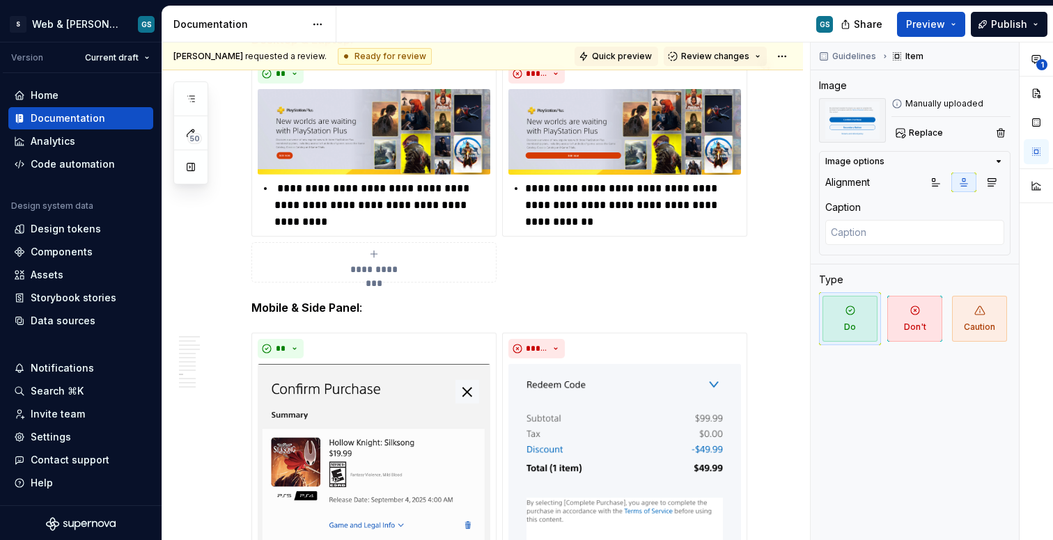
click at [609, 54] on span "Quick preview" at bounding box center [622, 56] width 60 height 11
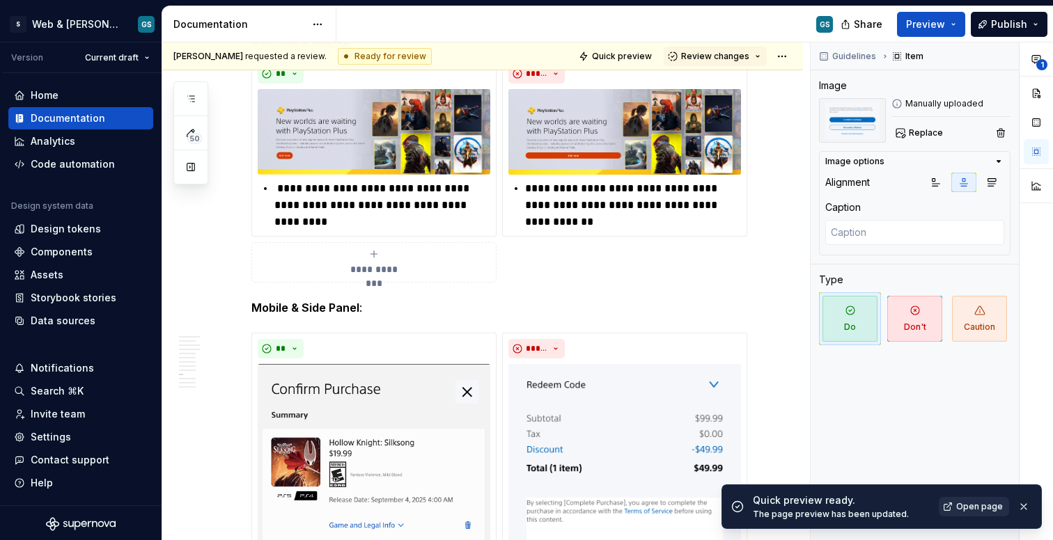
click at [954, 503] on span "Open page" at bounding box center [979, 506] width 47 height 11
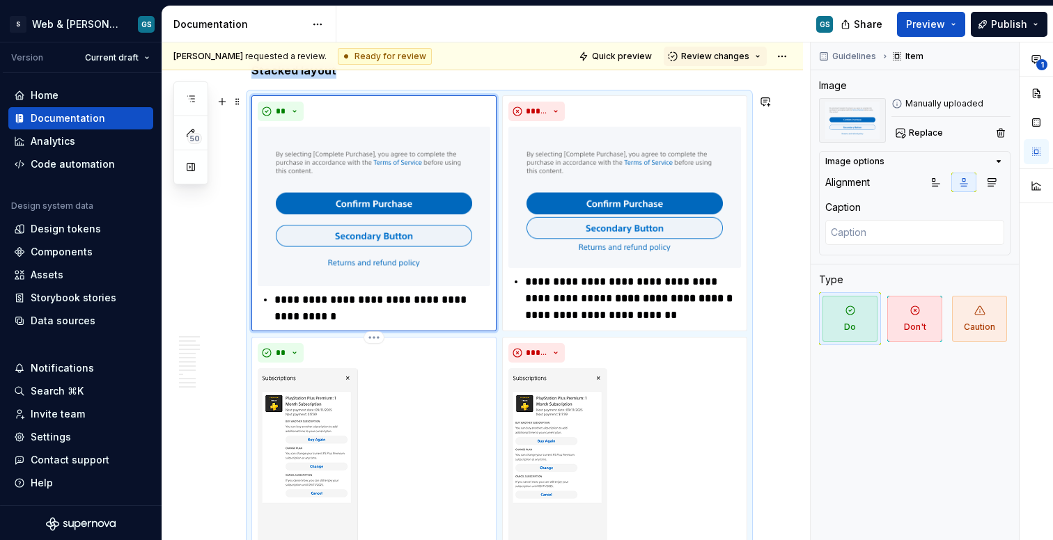
scroll to position [3830, 0]
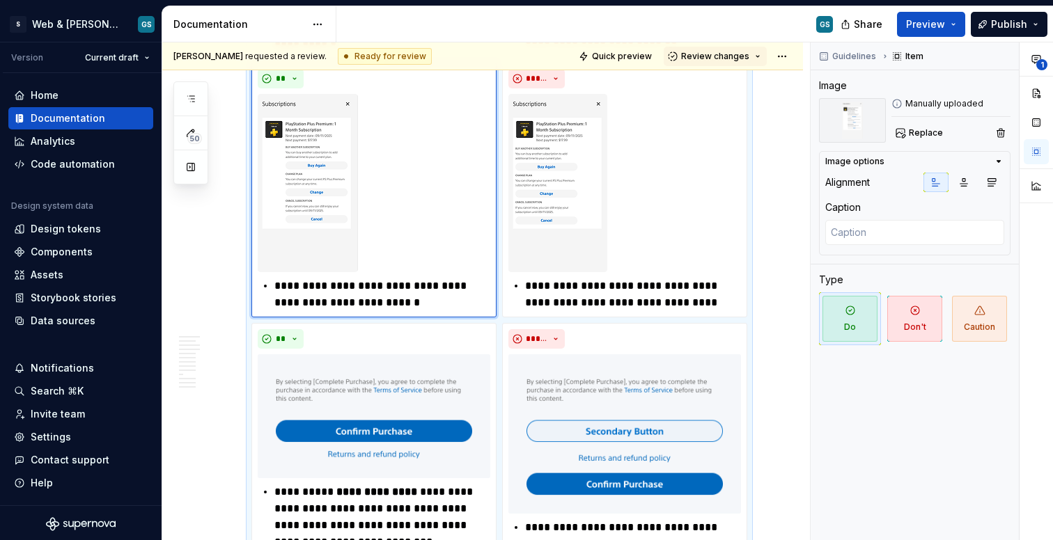
click at [329, 237] on img at bounding box center [308, 183] width 100 height 178
click at [921, 134] on span "Replace" at bounding box center [926, 132] width 34 height 11
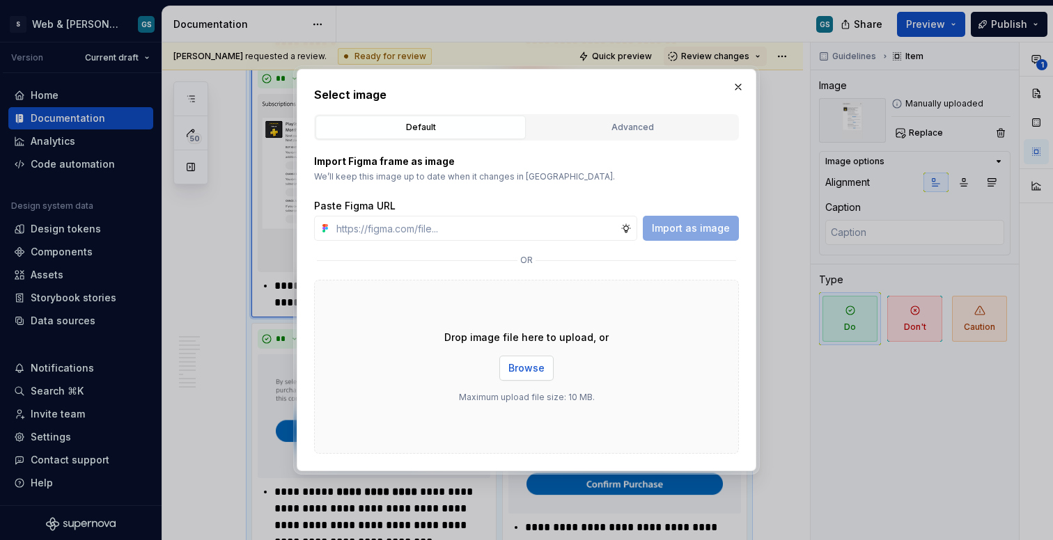
click at [510, 375] on button "Browse" at bounding box center [526, 368] width 54 height 25
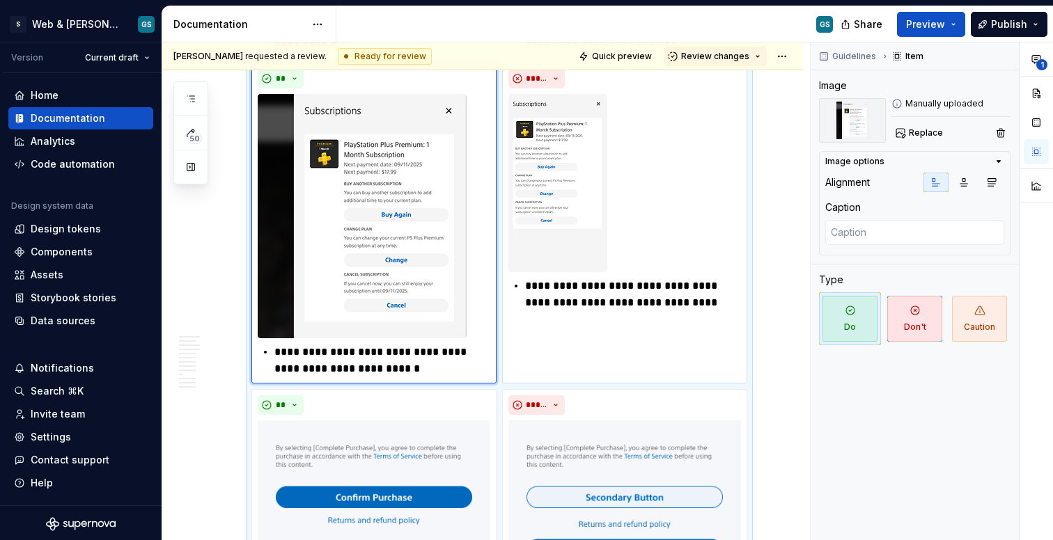
click at [573, 197] on img at bounding box center [557, 183] width 99 height 178
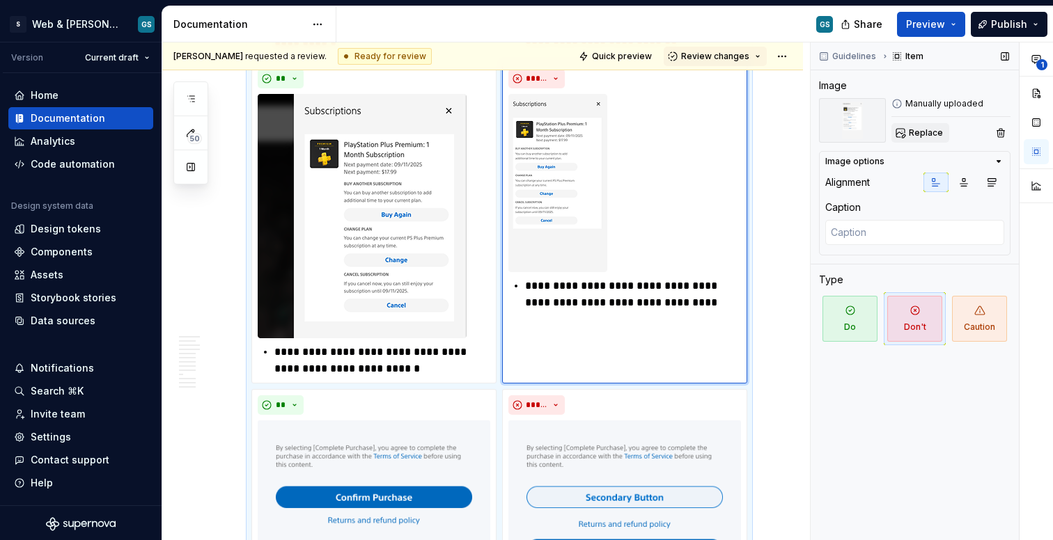
click at [946, 136] on button "Replace" at bounding box center [920, 132] width 58 height 19
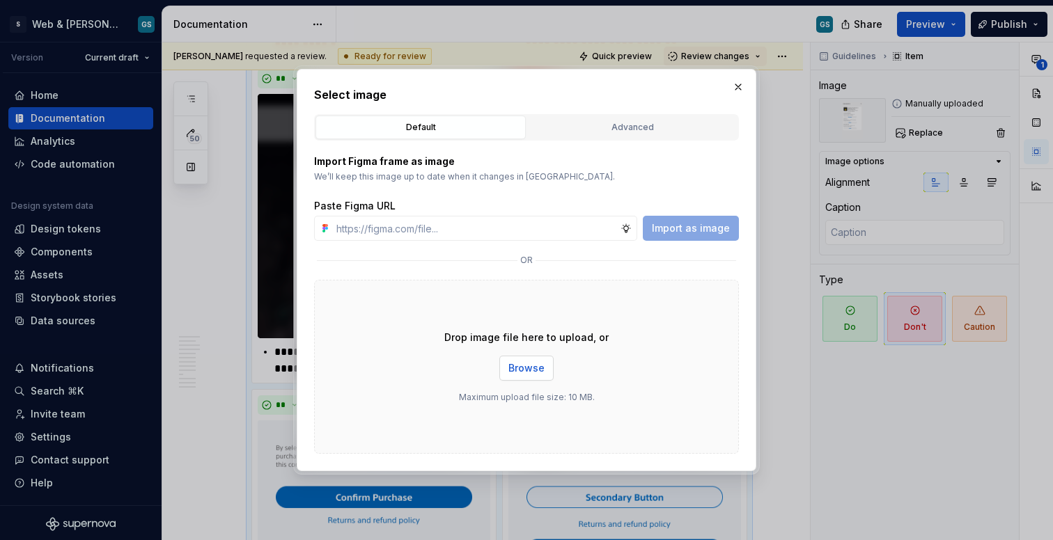
click at [533, 372] on span "Browse" at bounding box center [526, 368] width 36 height 14
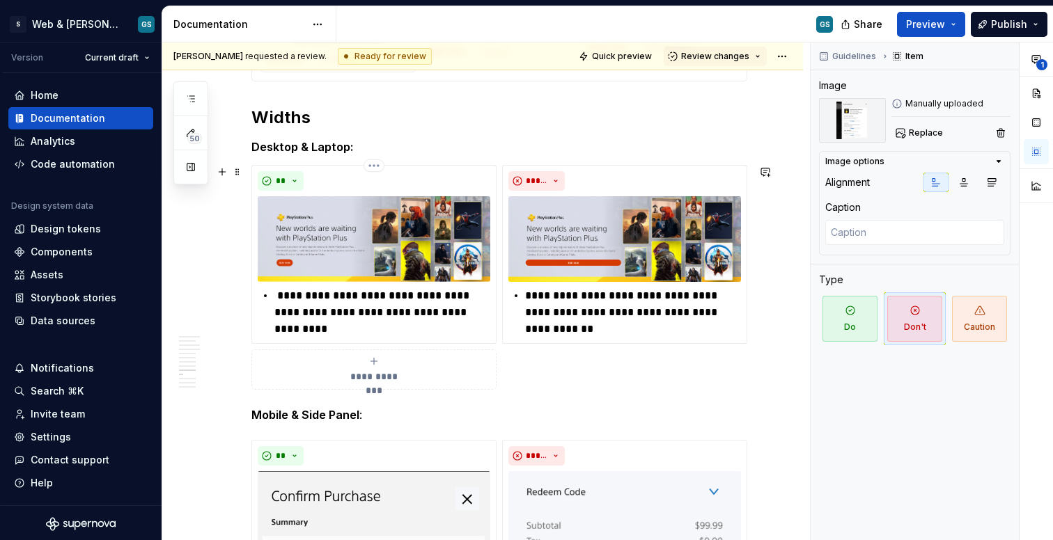
scroll to position [2610, 0]
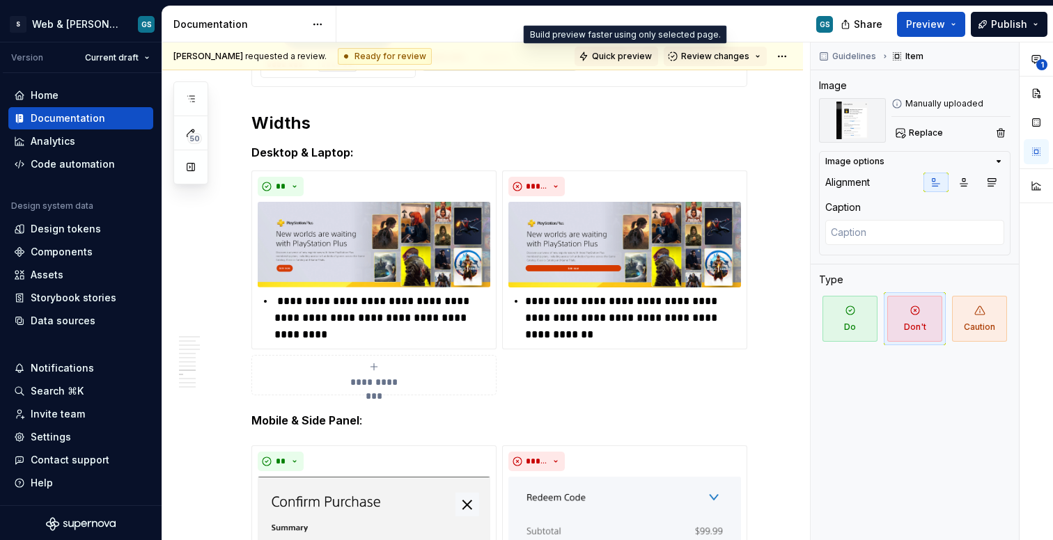
click at [635, 53] on span "Quick preview" at bounding box center [622, 56] width 60 height 11
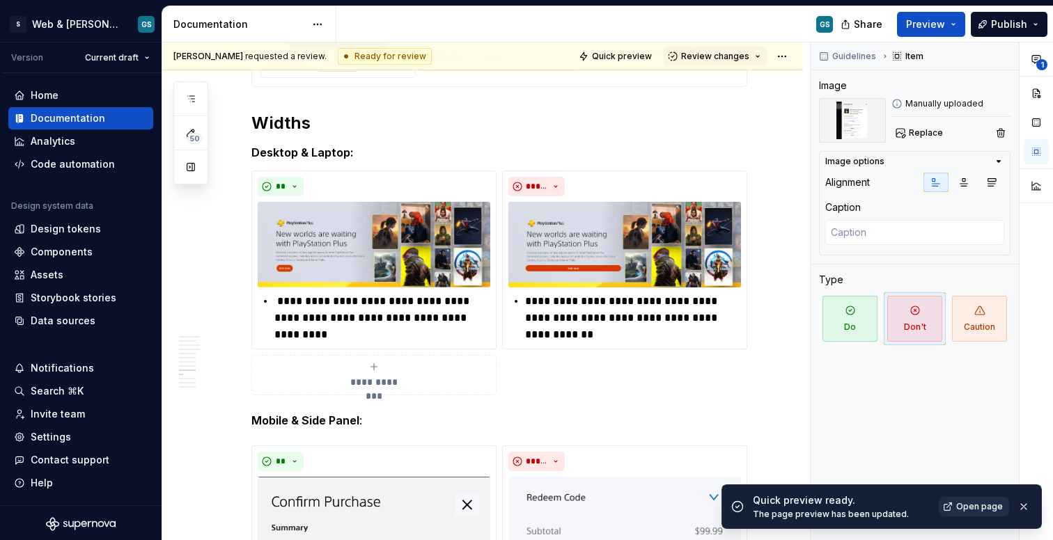
click at [954, 506] on span "Open page" at bounding box center [979, 506] width 47 height 11
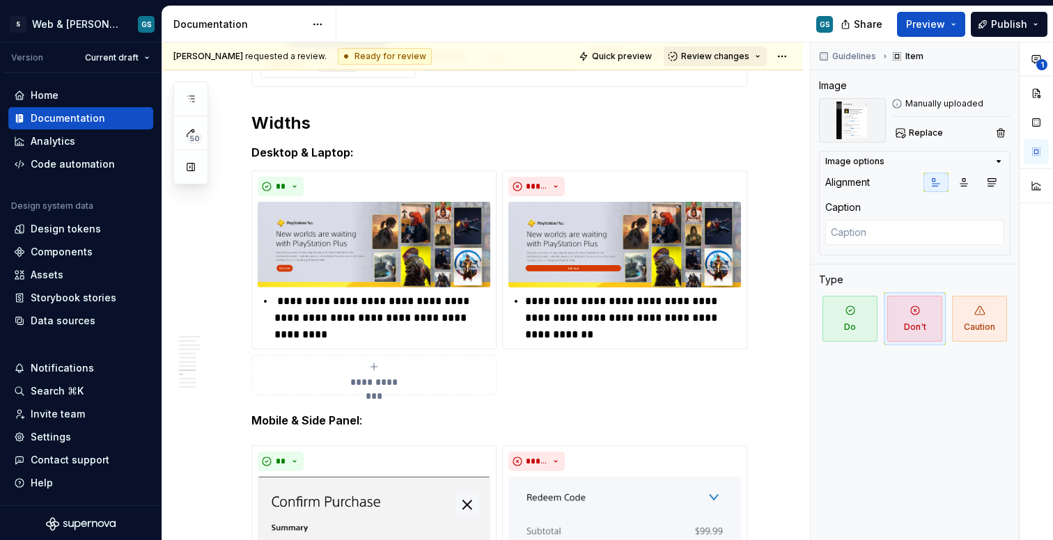
click at [758, 60] on button "Review changes" at bounding box center [715, 56] width 103 height 19
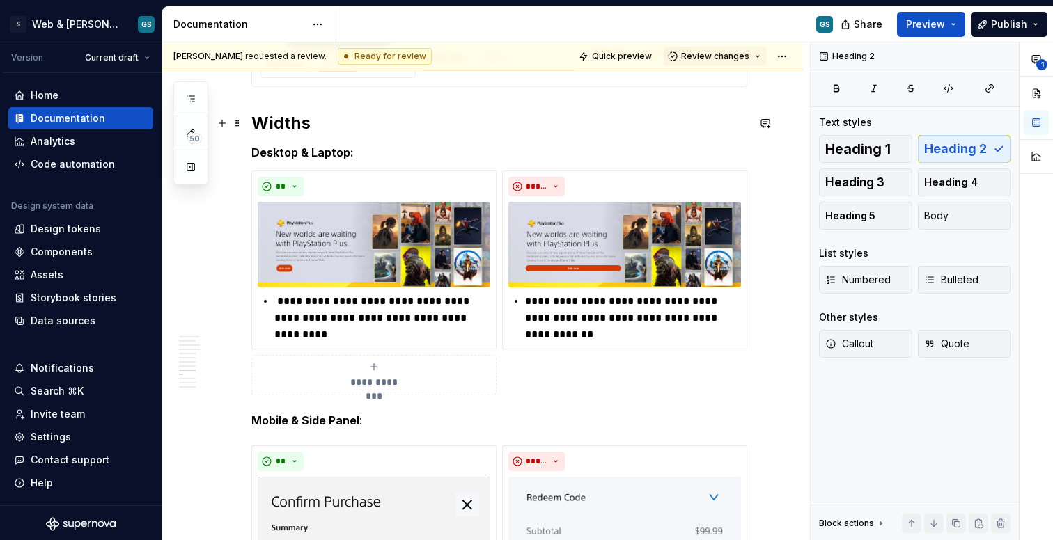
click at [625, 130] on h2 "Widths" at bounding box center [499, 123] width 496 height 22
type textarea "*"
